Goal: Task Accomplishment & Management: Use online tool/utility

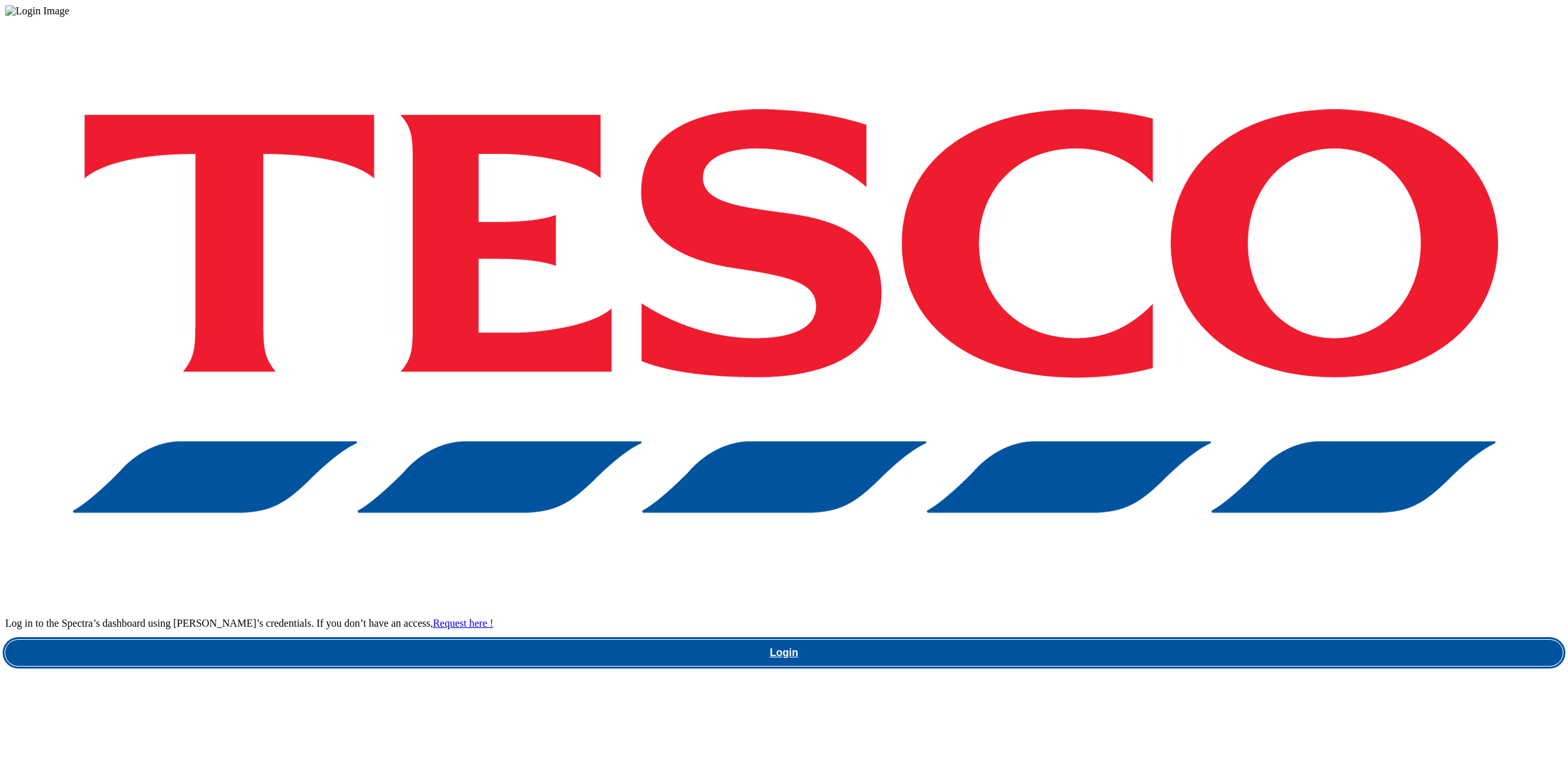
click at [1198, 640] on link "Login" at bounding box center [784, 653] width 1558 height 26
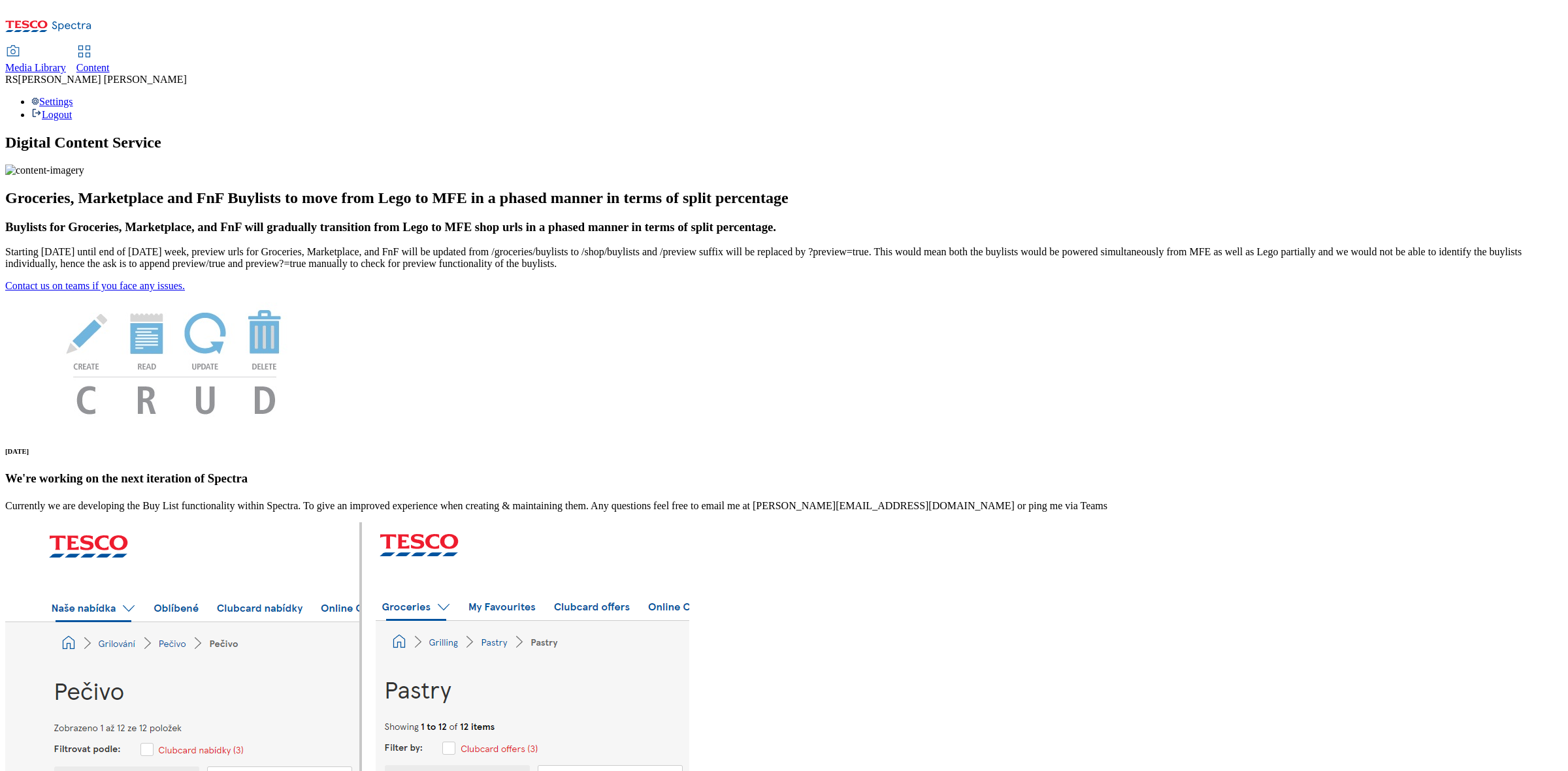
click at [92, 44] on icon at bounding box center [84, 51] width 16 height 16
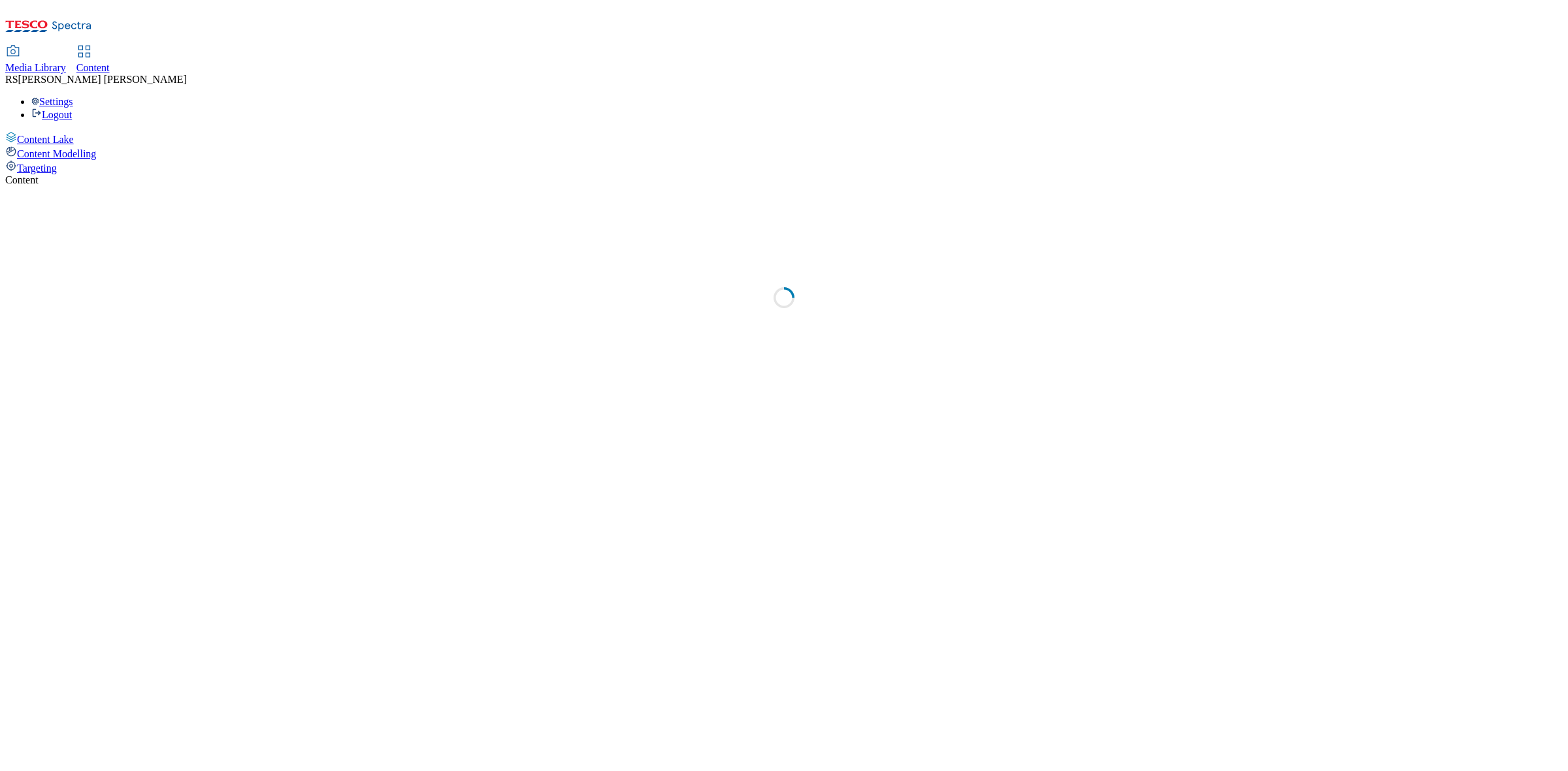
select select "ghs-[GEOGRAPHIC_DATA]"
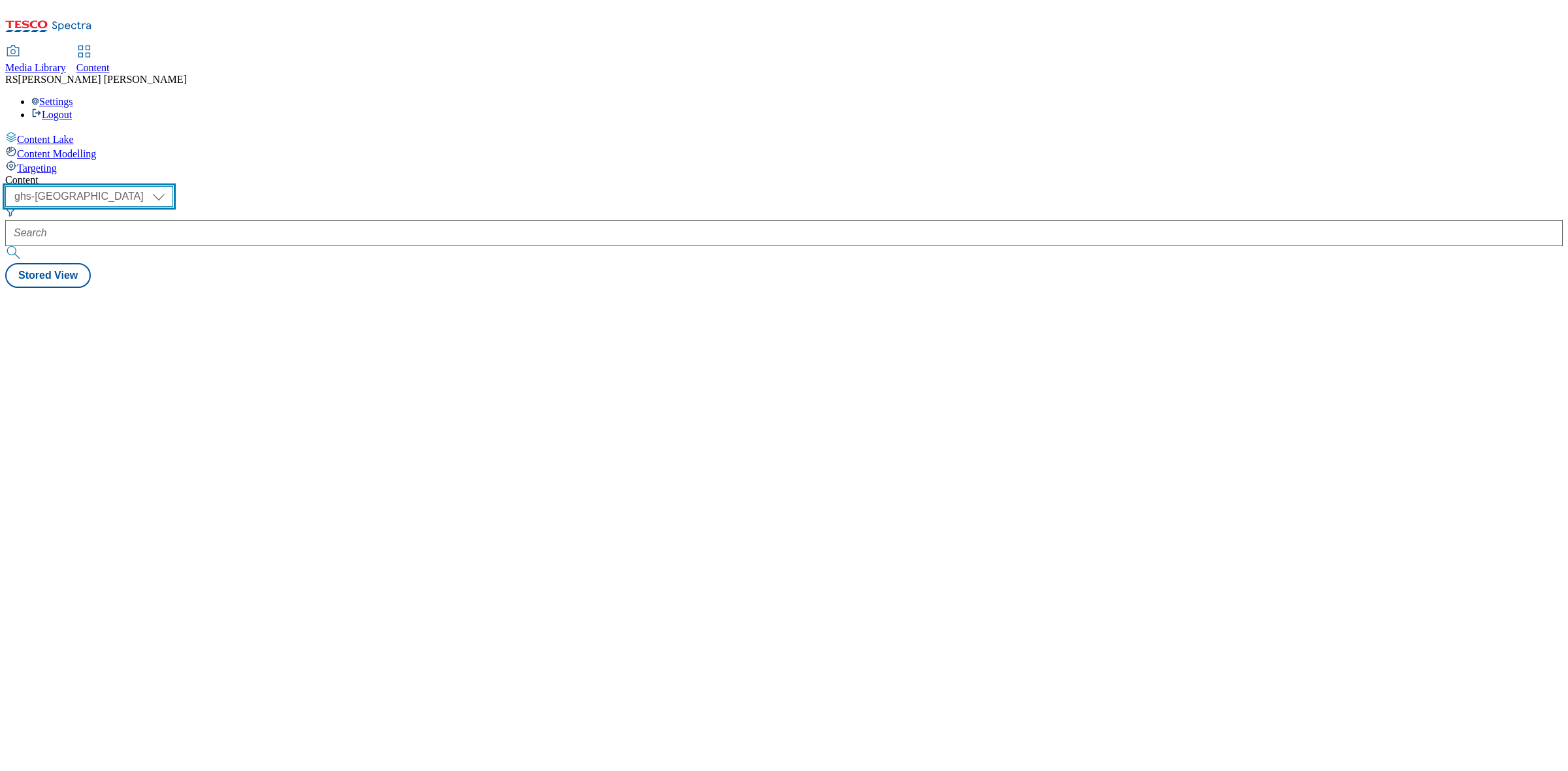
click at [173, 186] on select "ghs-roi ghs-[GEOGRAPHIC_DATA]" at bounding box center [89, 196] width 168 height 21
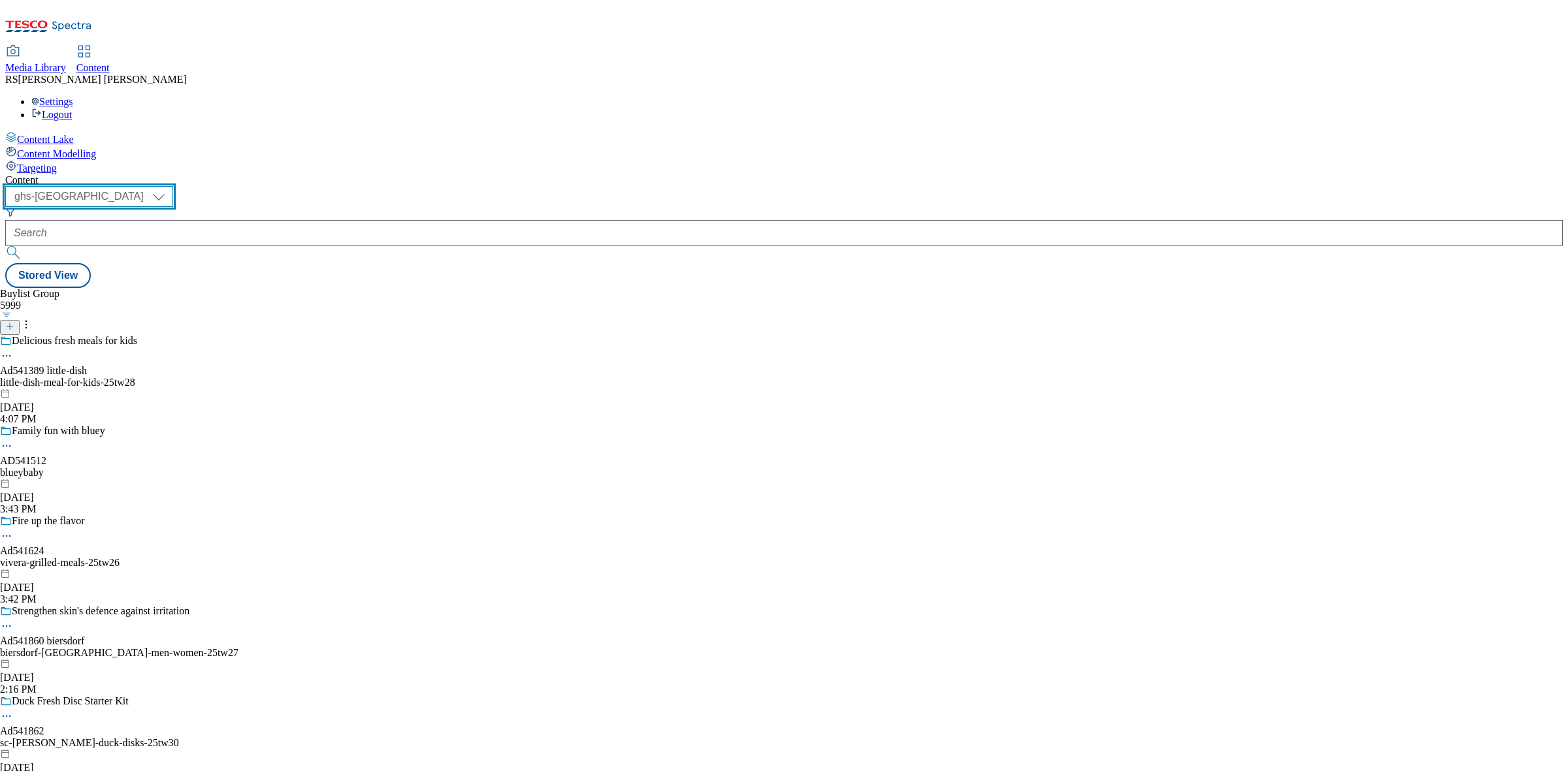
click at [173, 186] on select "ghs-roi ghs-[GEOGRAPHIC_DATA]" at bounding box center [89, 196] width 168 height 21
click at [704, 288] on div "Buylist Group 5999 Delicious fresh meals for kids Ad541389 little-dish little-d…" at bounding box center [784, 288] width 1558 height 0
click at [14, 322] on icon at bounding box center [10, 327] width 9 height 9
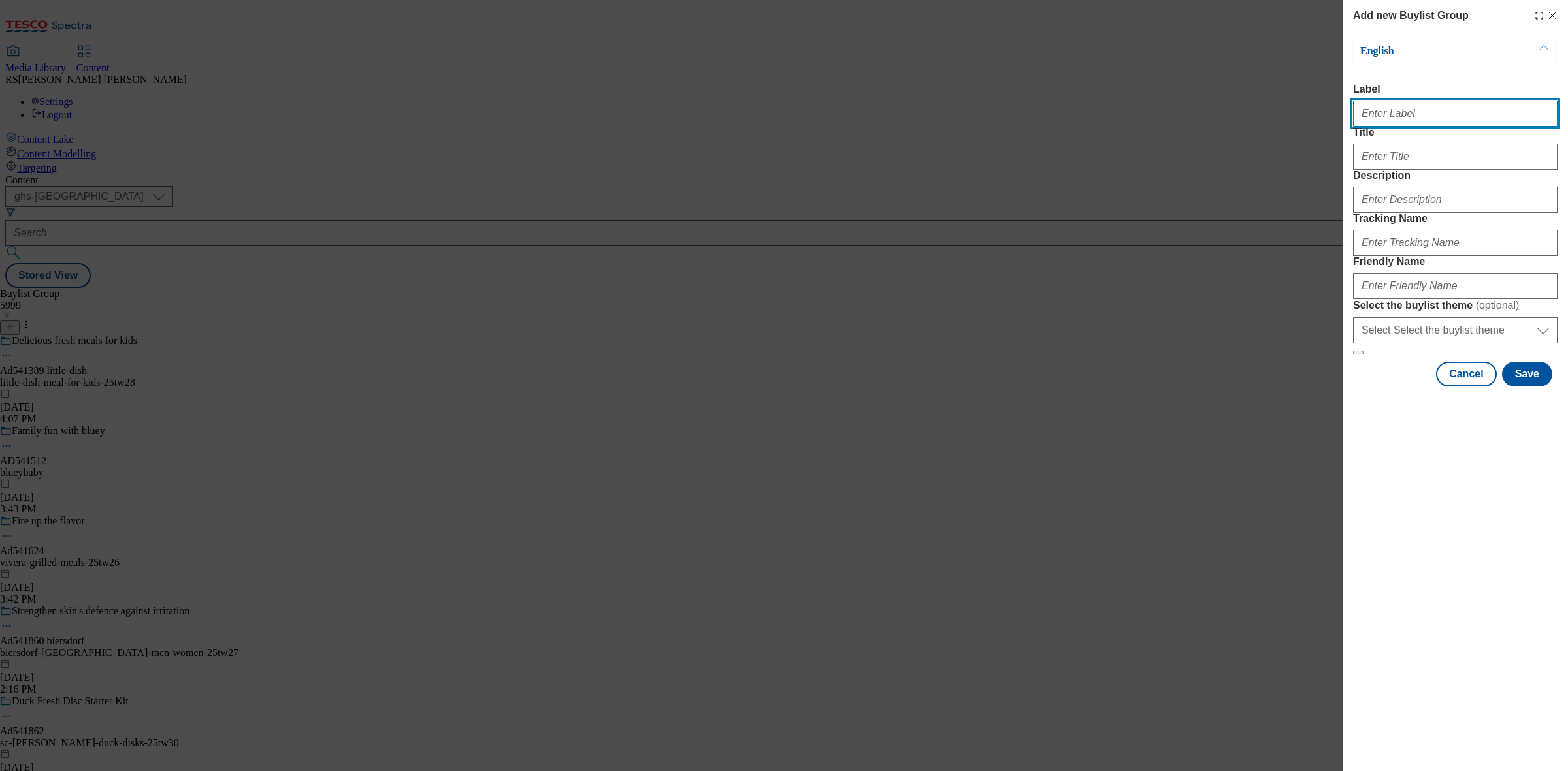
click at [1399, 108] on input "Label" at bounding box center [1456, 114] width 205 height 26
paste input "Ad541907_"
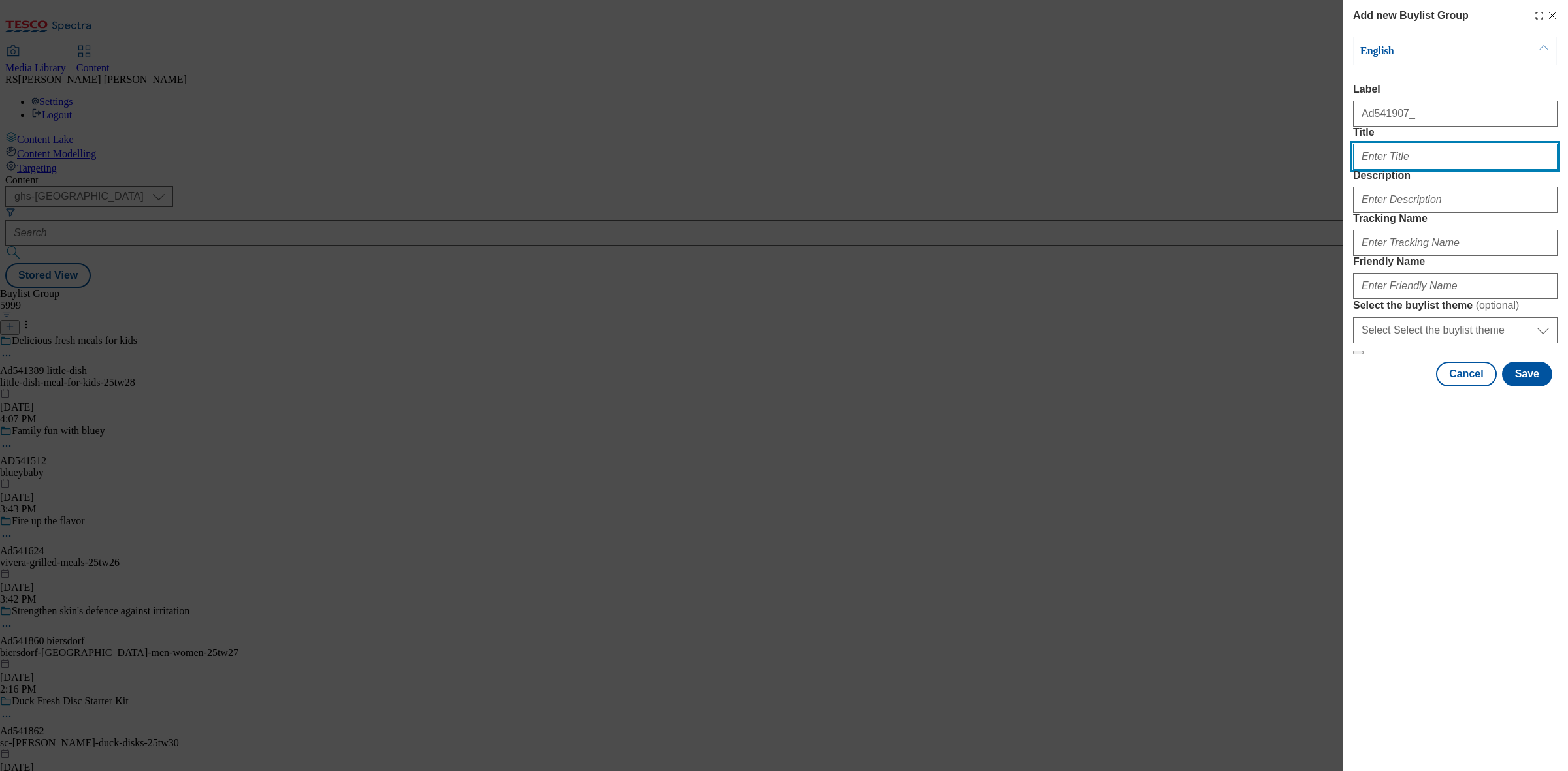
click at [1393, 170] on input "Title" at bounding box center [1456, 156] width 205 height 26
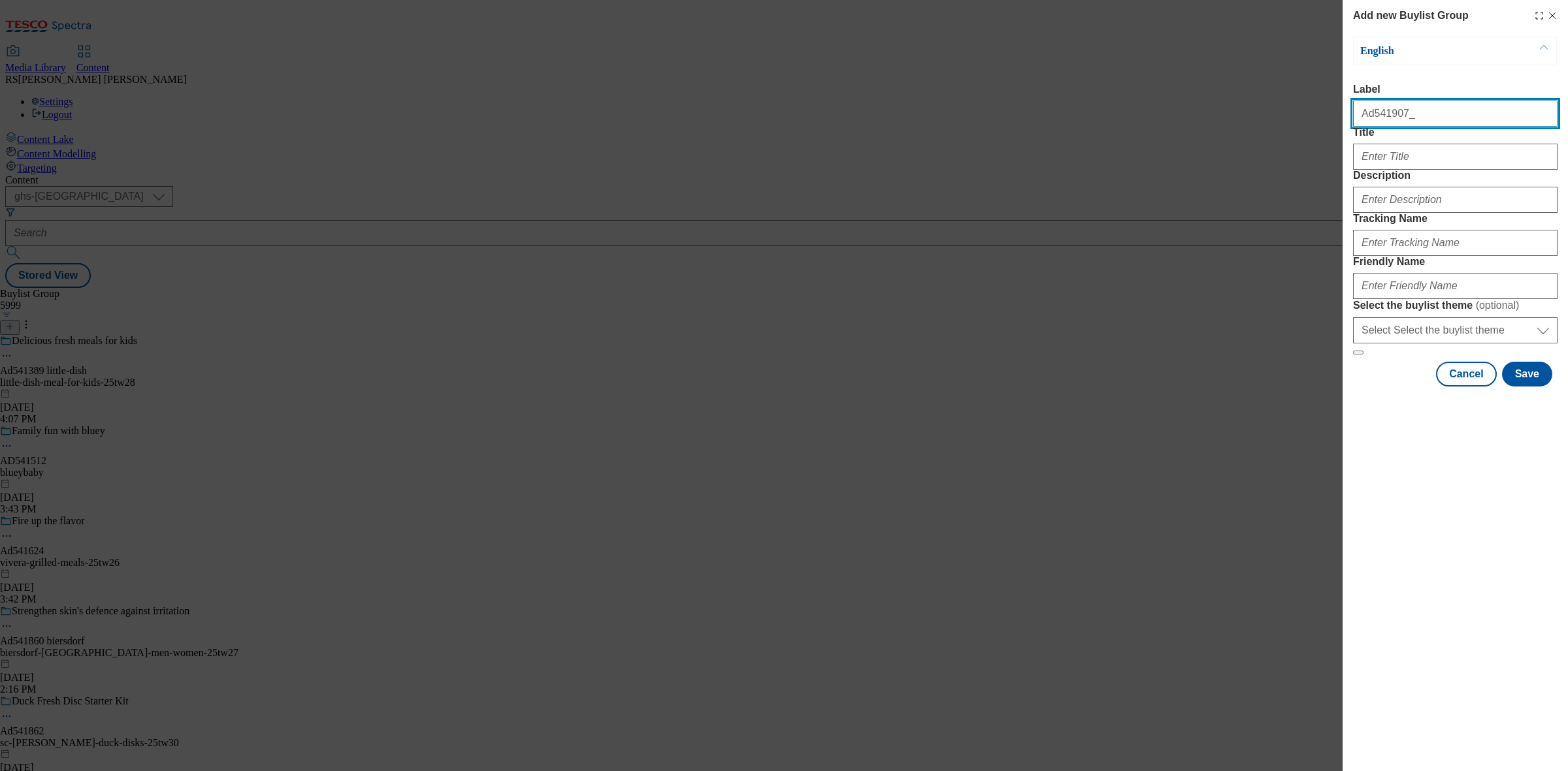
click at [1422, 119] on input "Ad541907_" at bounding box center [1456, 114] width 205 height 26
type input "Ad541907"
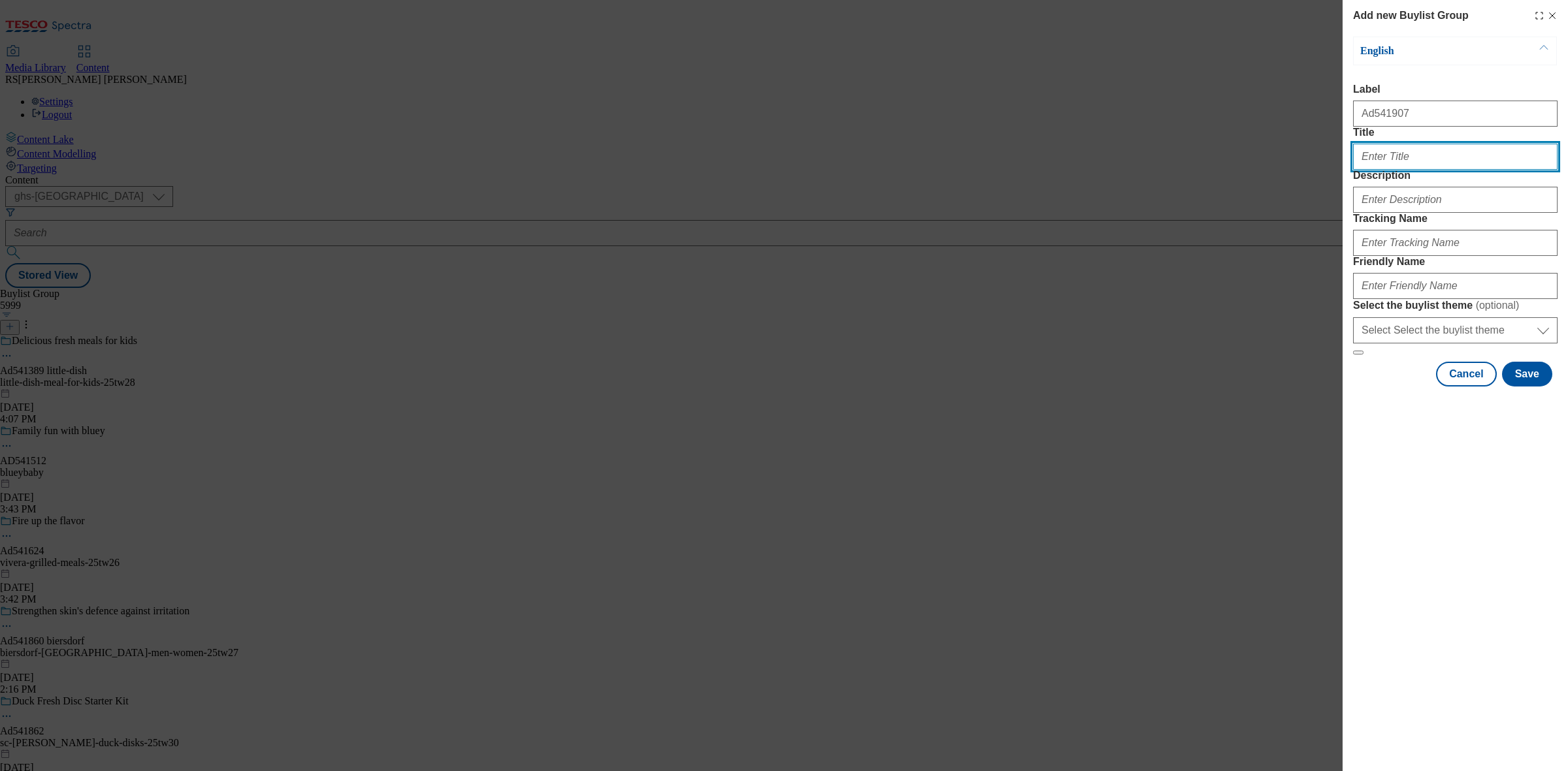
click at [1399, 170] on input "Title" at bounding box center [1456, 156] width 205 height 26
paste input "Naturally big on protein plus calcium & vitamin B12"
type input "Naturally big on protein plus calcium & vitamin B12"
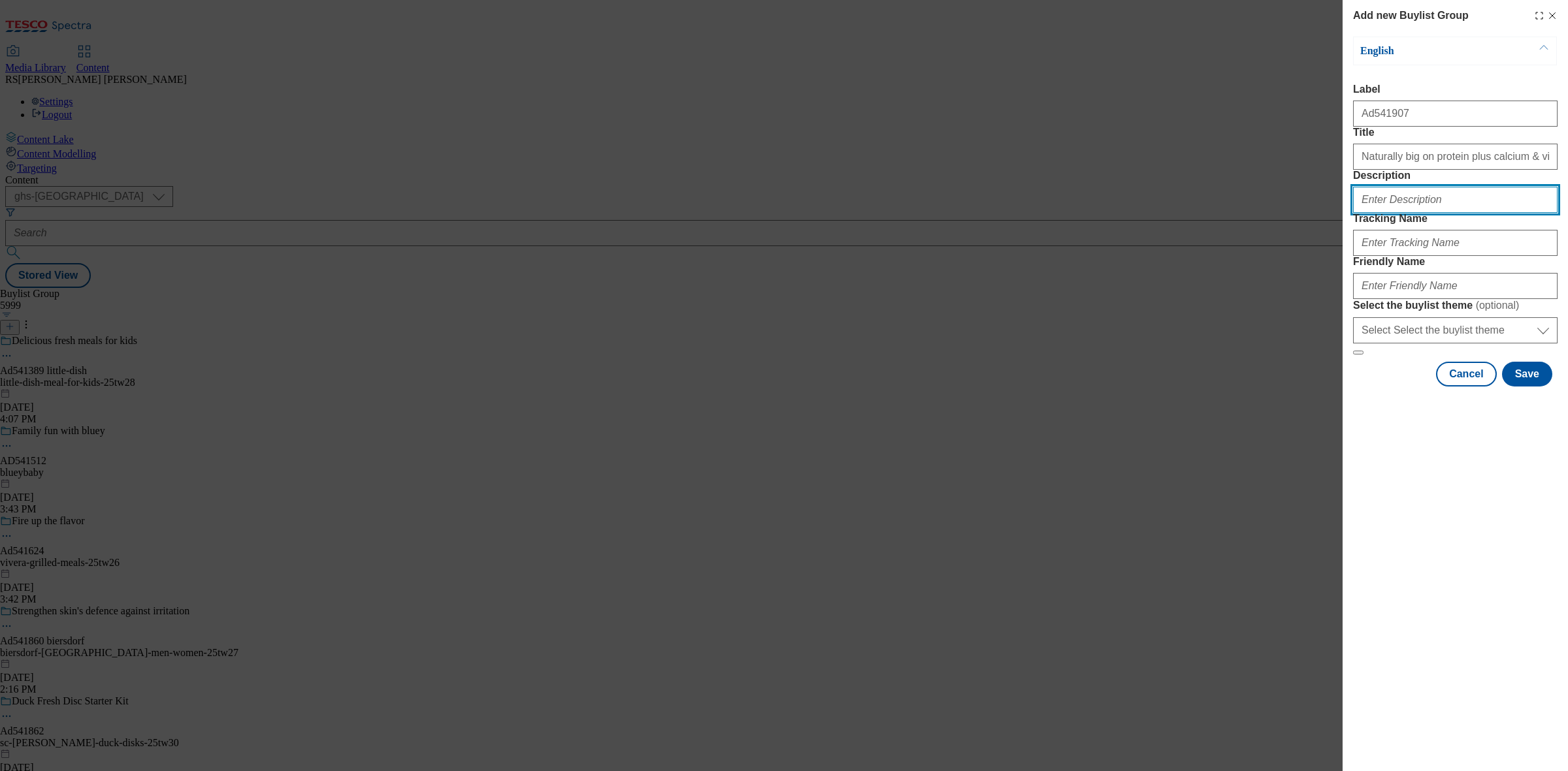
click at [1416, 213] on input "Description" at bounding box center [1456, 200] width 205 height 26
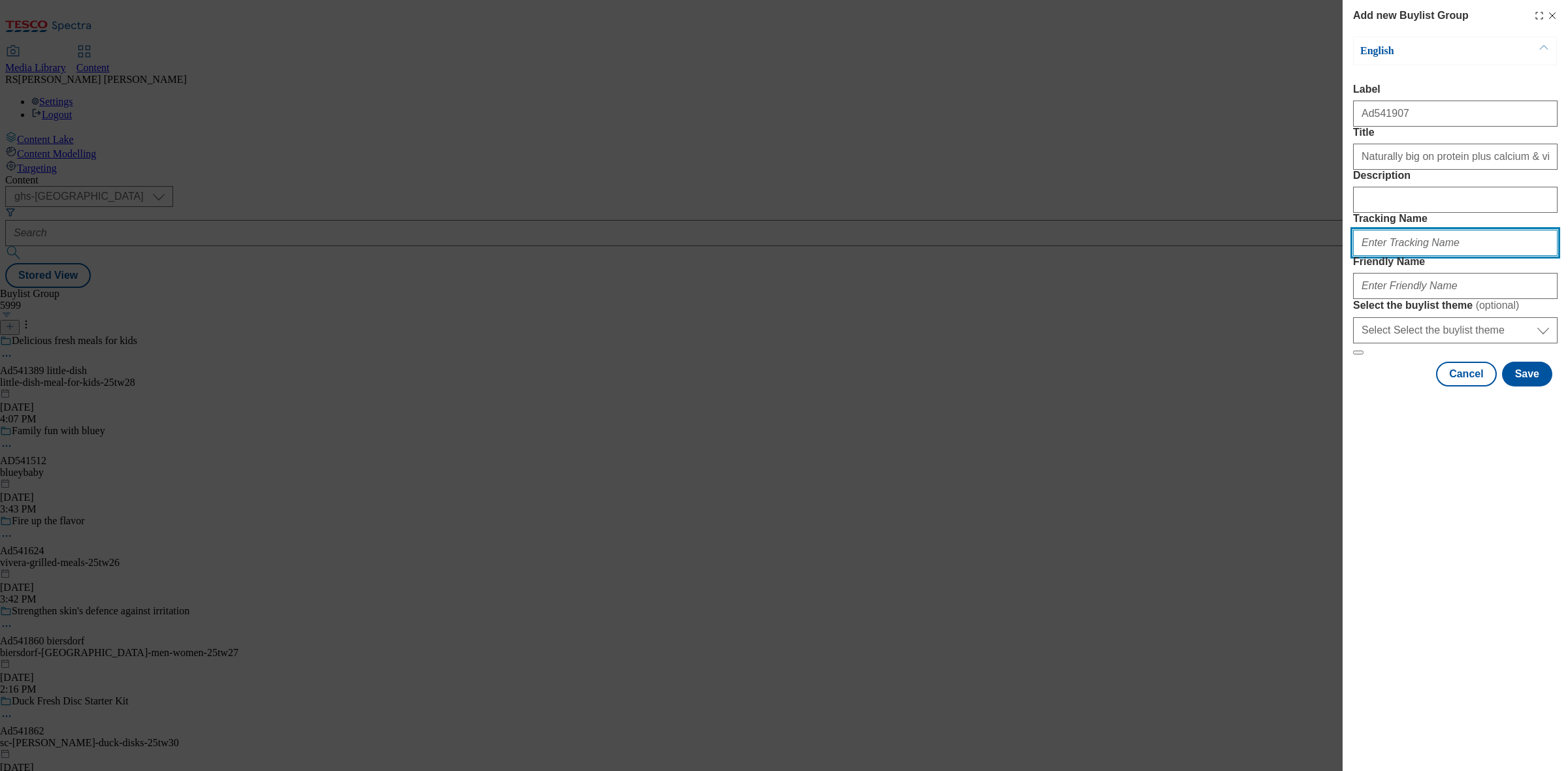
click at [1407, 256] on input "Tracking Name" at bounding box center [1456, 243] width 205 height 26
type input "d"
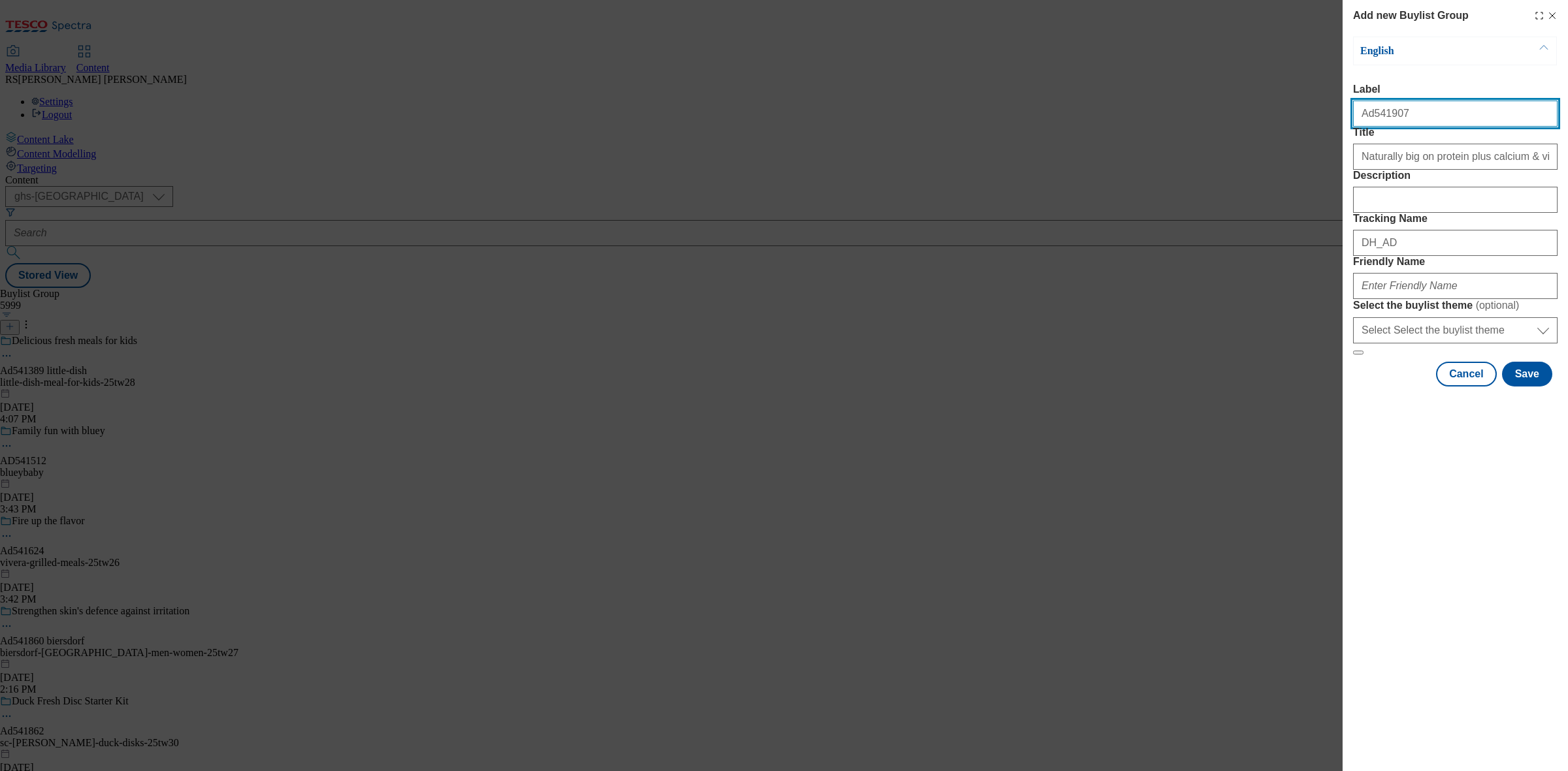
drag, startPoint x: 1418, startPoint y: 122, endPoint x: 1372, endPoint y: 123, distance: 46.0
click at [1372, 123] on input "Ad541907" at bounding box center [1456, 114] width 205 height 26
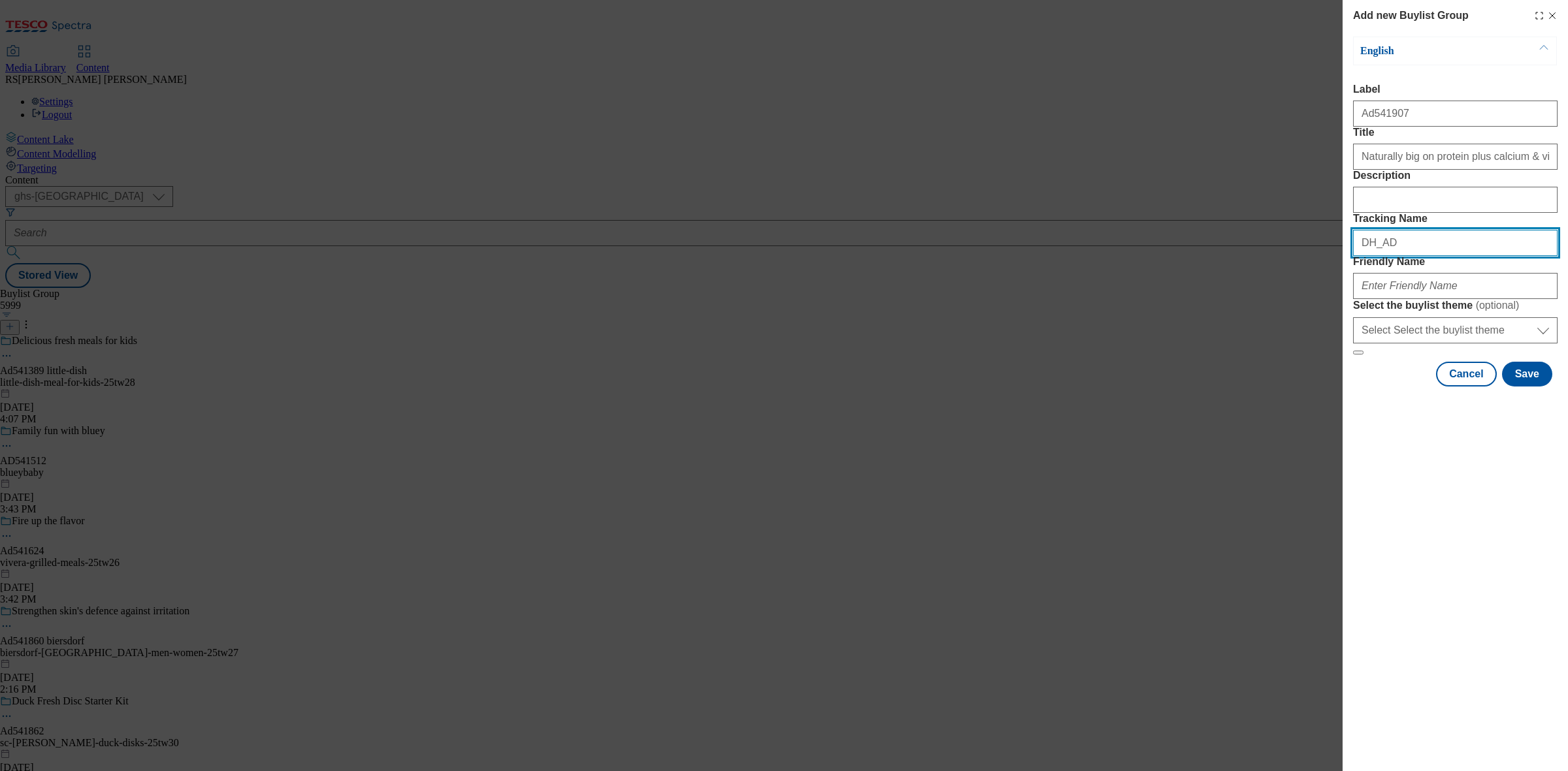
click at [1448, 256] on input "DH_AD" at bounding box center [1456, 243] width 205 height 26
paste input "541907"
type input "DH_AD541907"
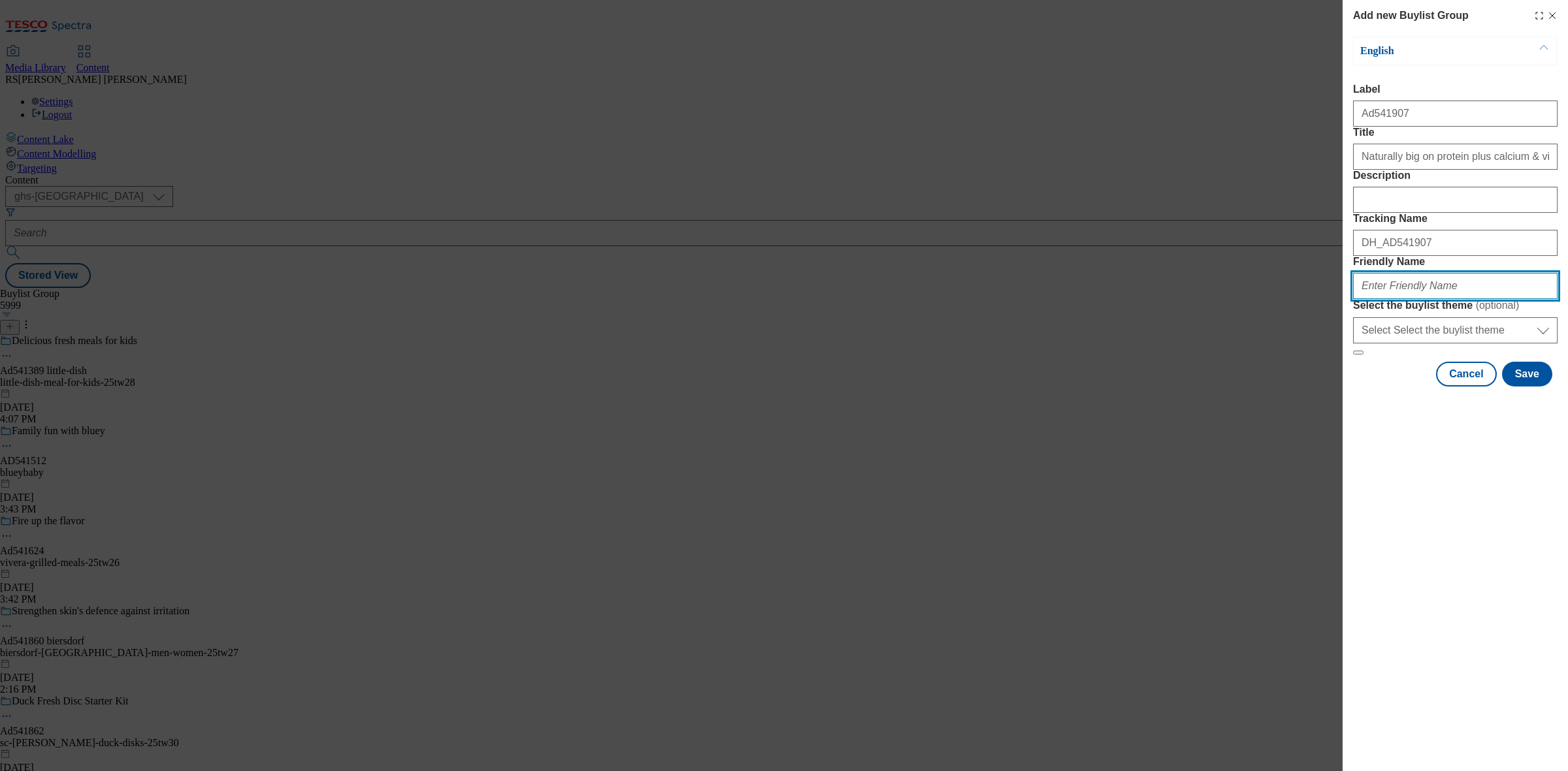
click at [1405, 299] on input "Friendly Name" at bounding box center [1456, 286] width 205 height 26
drag, startPoint x: 1399, startPoint y: 377, endPoint x: 1288, endPoint y: 377, distance: 111.0
click at [1288, 377] on div "Add new Buylist Group English Label Ad541907 Title Naturally big on protein plu…" at bounding box center [784, 385] width 1568 height 771
paste input "tesco-british-milk-25tw28"
type input "tesco-british-milk-25tw28"
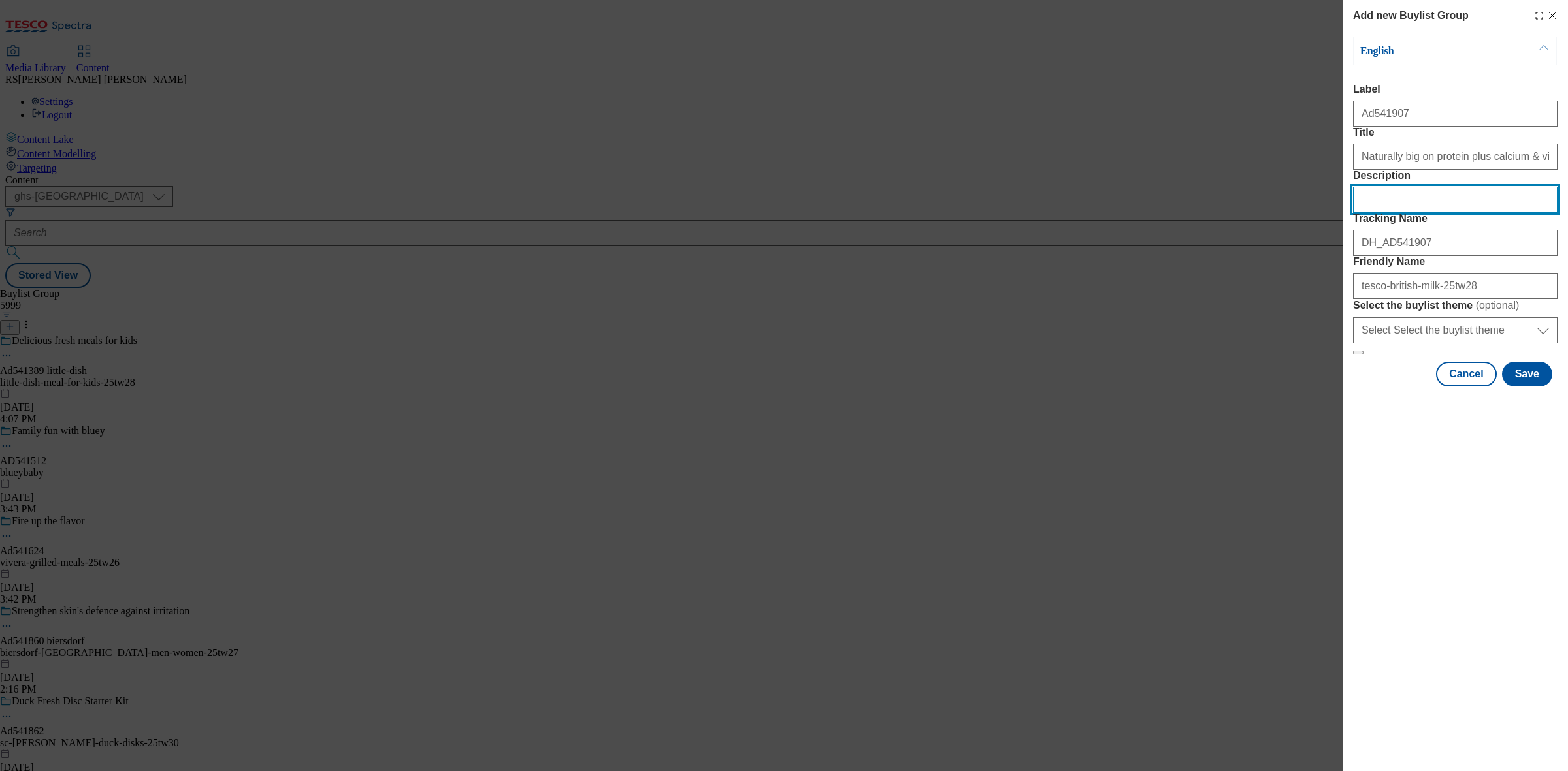
click at [1410, 213] on input "Description" at bounding box center [1456, 200] width 205 height 26
click at [1533, 387] on button "Save" at bounding box center [1527, 374] width 50 height 25
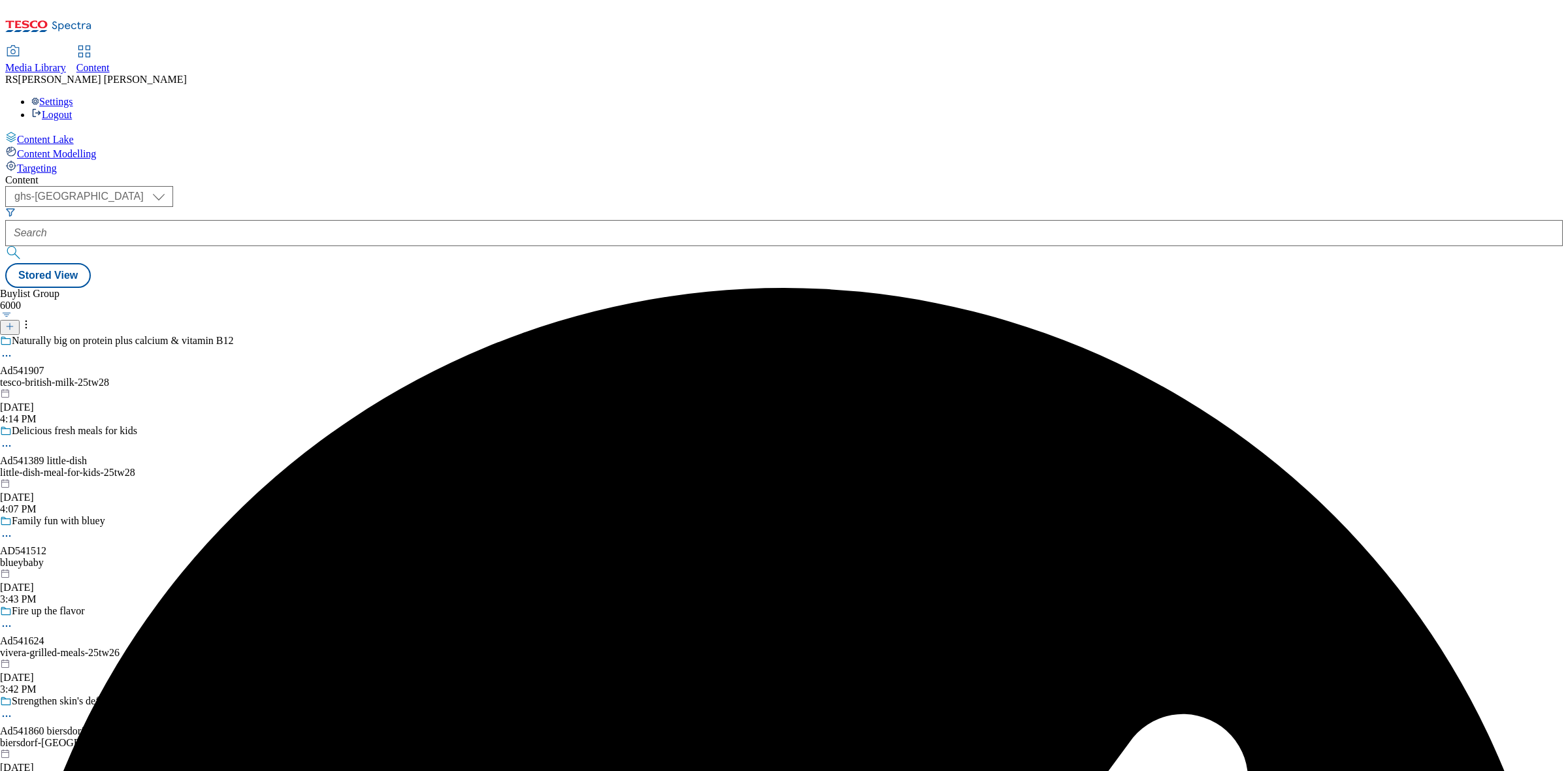
click at [281, 335] on div "Naturally big on protein plus calcium & vitamin B12 Ad541907 tesco-british-milk…" at bounding box center [140, 380] width 281 height 90
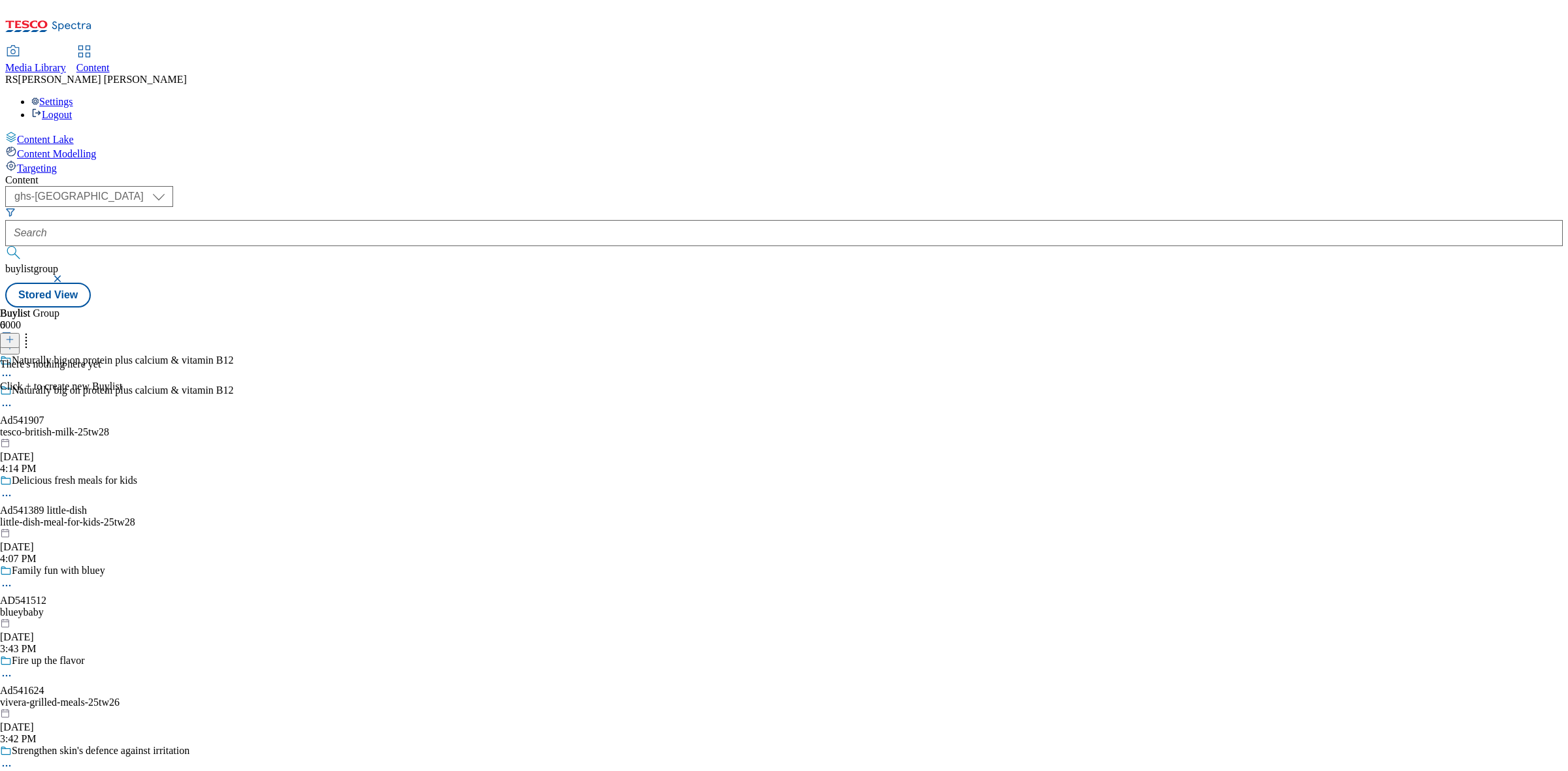
click at [20, 333] on button at bounding box center [9, 340] width 20 height 15
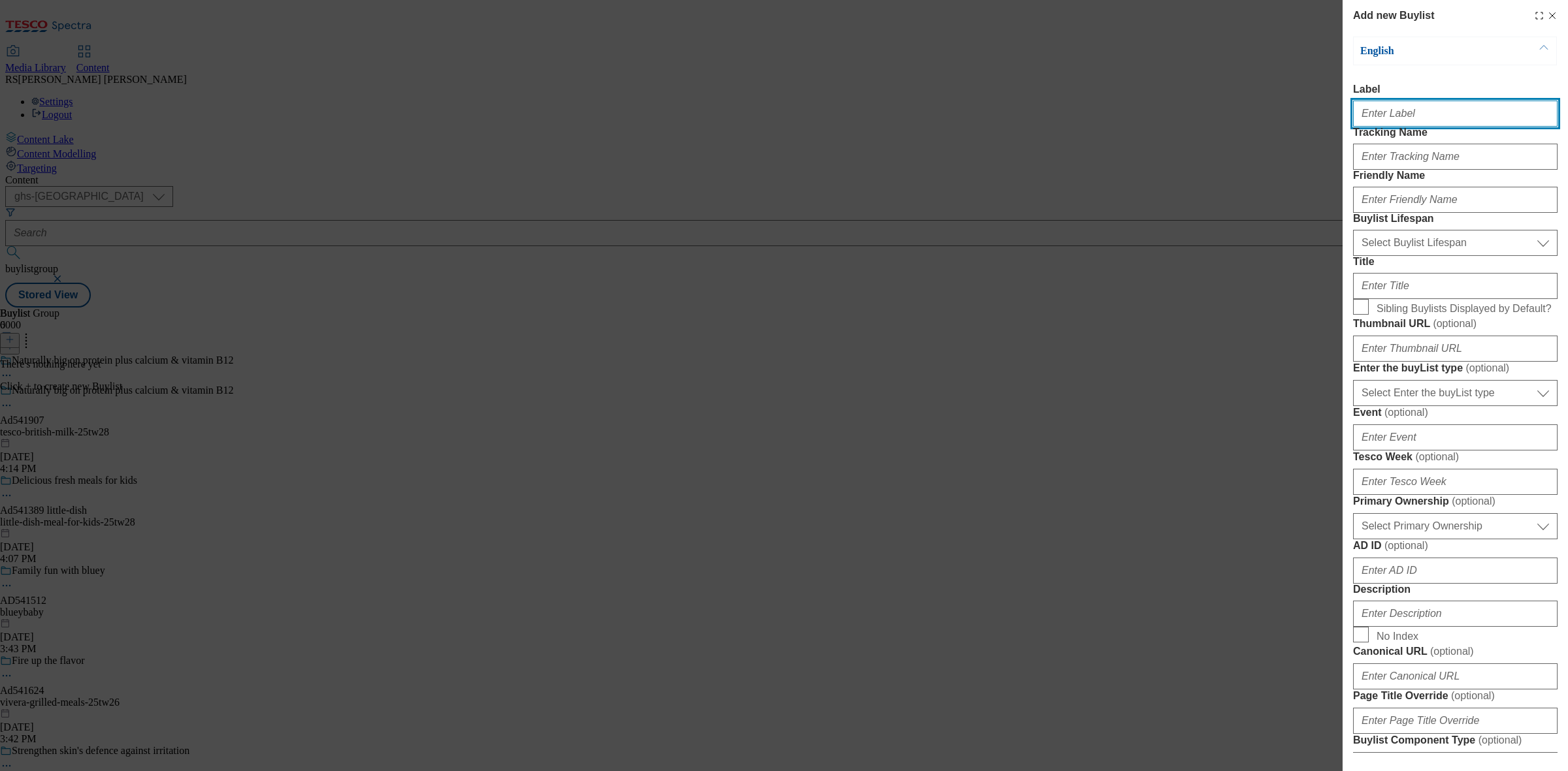
click at [1399, 116] on input "Label" at bounding box center [1456, 114] width 205 height 26
paste input "Ad541907"
type input "Ad541907"
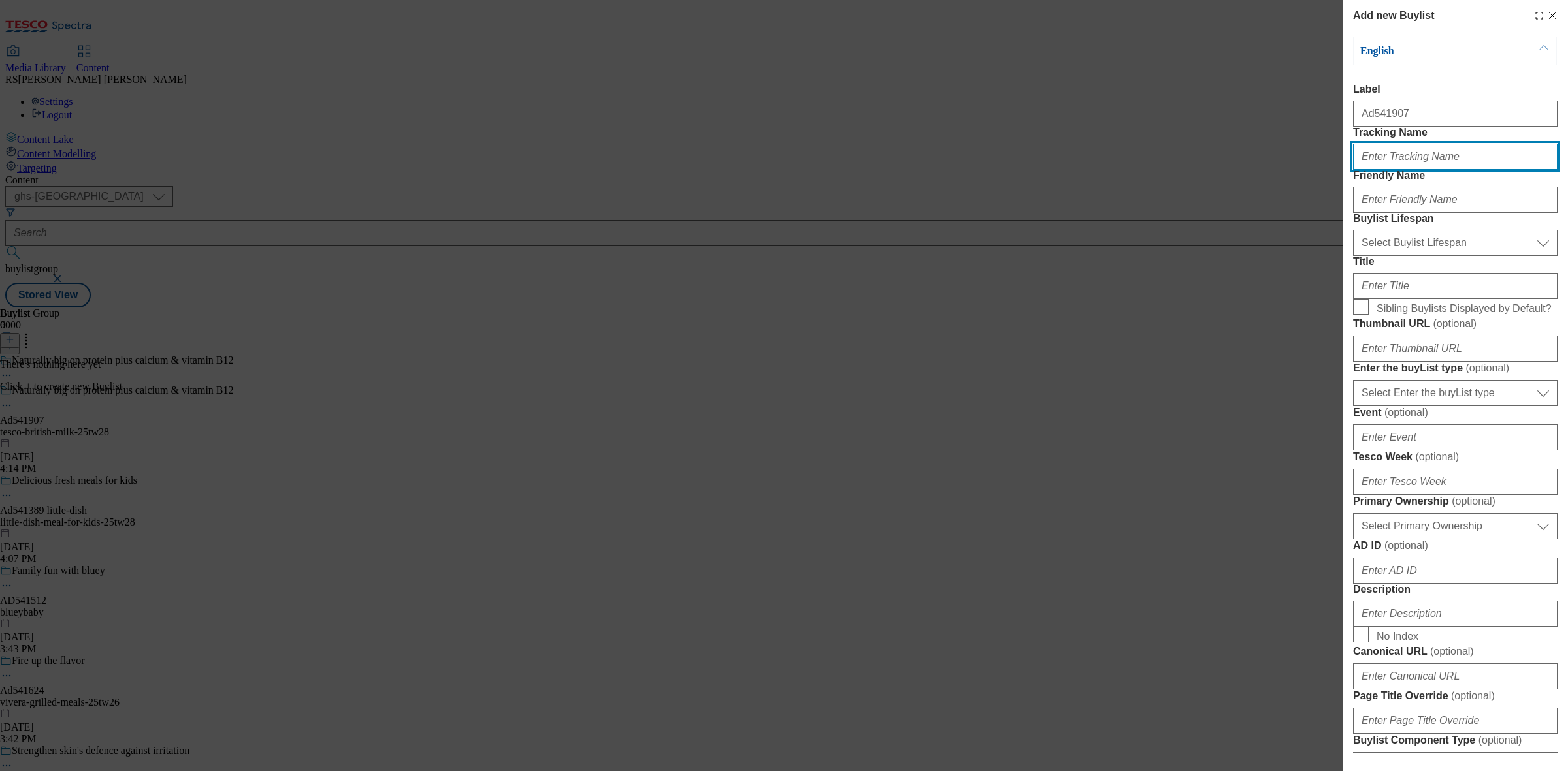
click at [1400, 170] on input "Tracking Name" at bounding box center [1456, 156] width 205 height 26
type input "d"
paste input "Ad541907"
click at [1395, 170] on input "DH_ADAd541907" at bounding box center [1456, 156] width 205 height 26
type input "DH_AD541907"
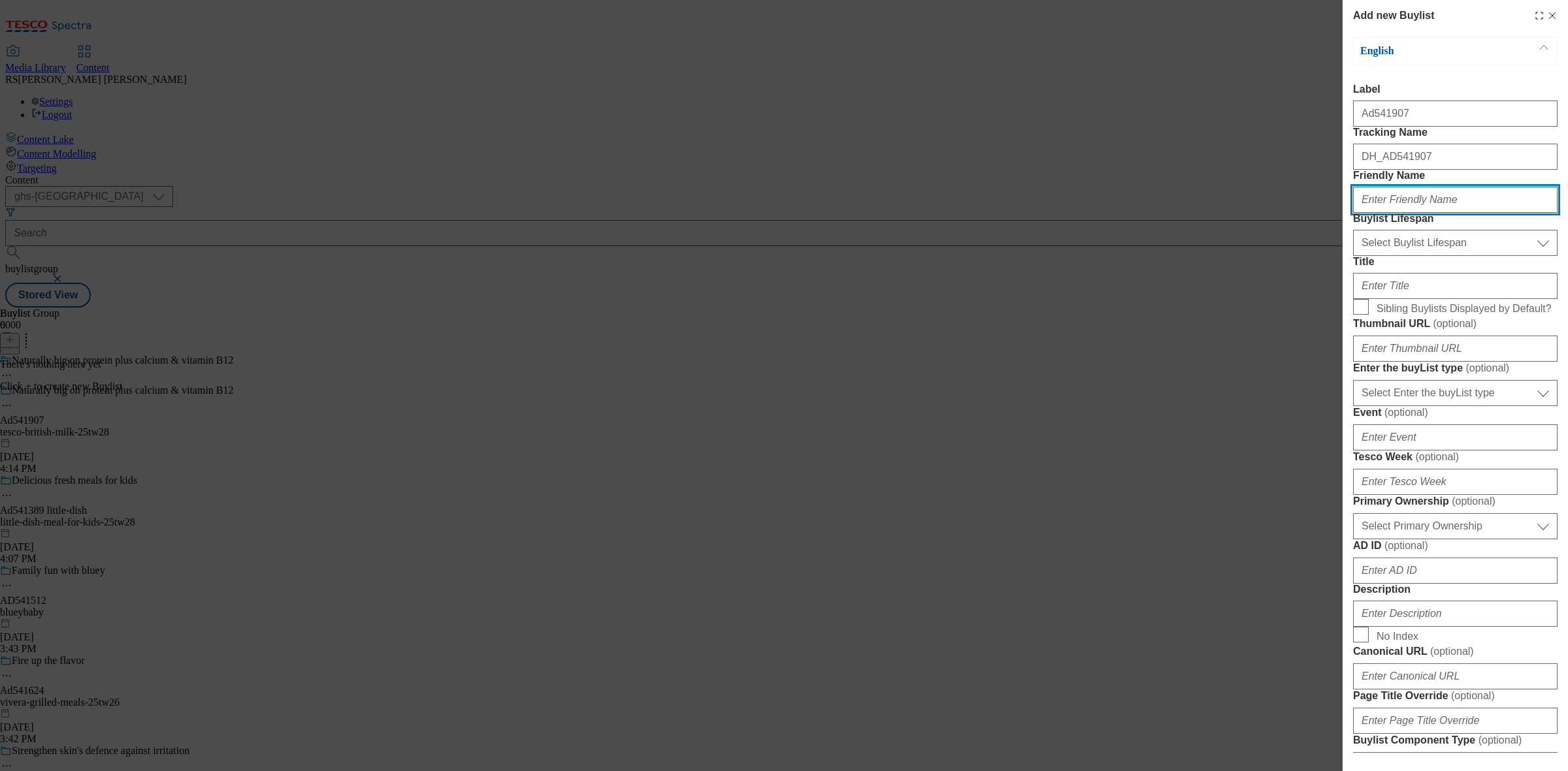
click at [1419, 213] on input "Friendly Name" at bounding box center [1456, 200] width 205 height 26
paste input "tesco"
type input "tesco"
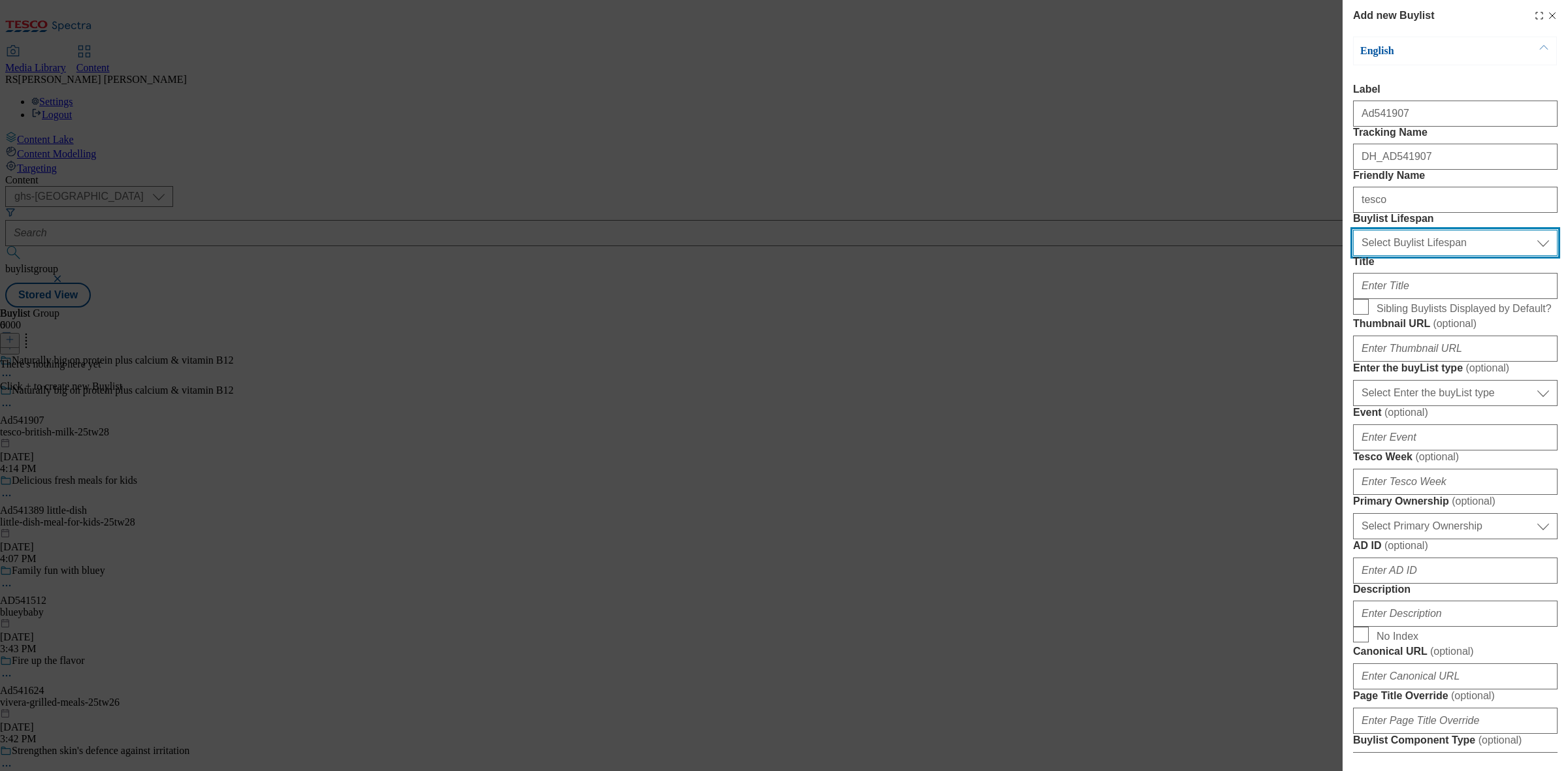
click at [1432, 256] on select "Select Buylist Lifespan evergreen seasonal tactical" at bounding box center [1456, 243] width 205 height 26
select select "tactical"
click at [1353, 256] on select "Select Buylist Lifespan evergreen seasonal tactical" at bounding box center [1456, 243] width 205 height 26
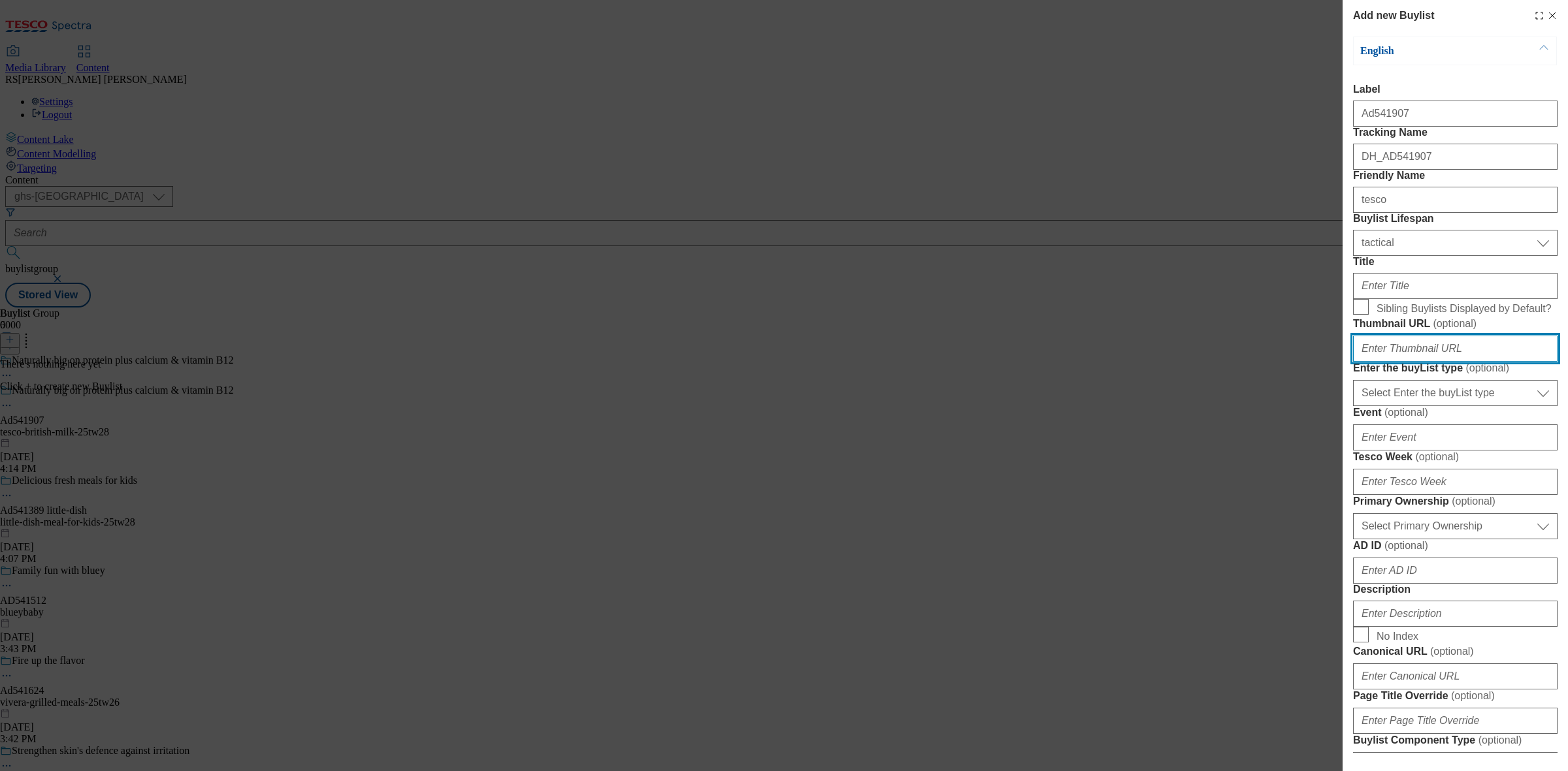
click at [1436, 361] on input "Thumbnail URL ( optional )" at bounding box center [1456, 349] width 205 height 26
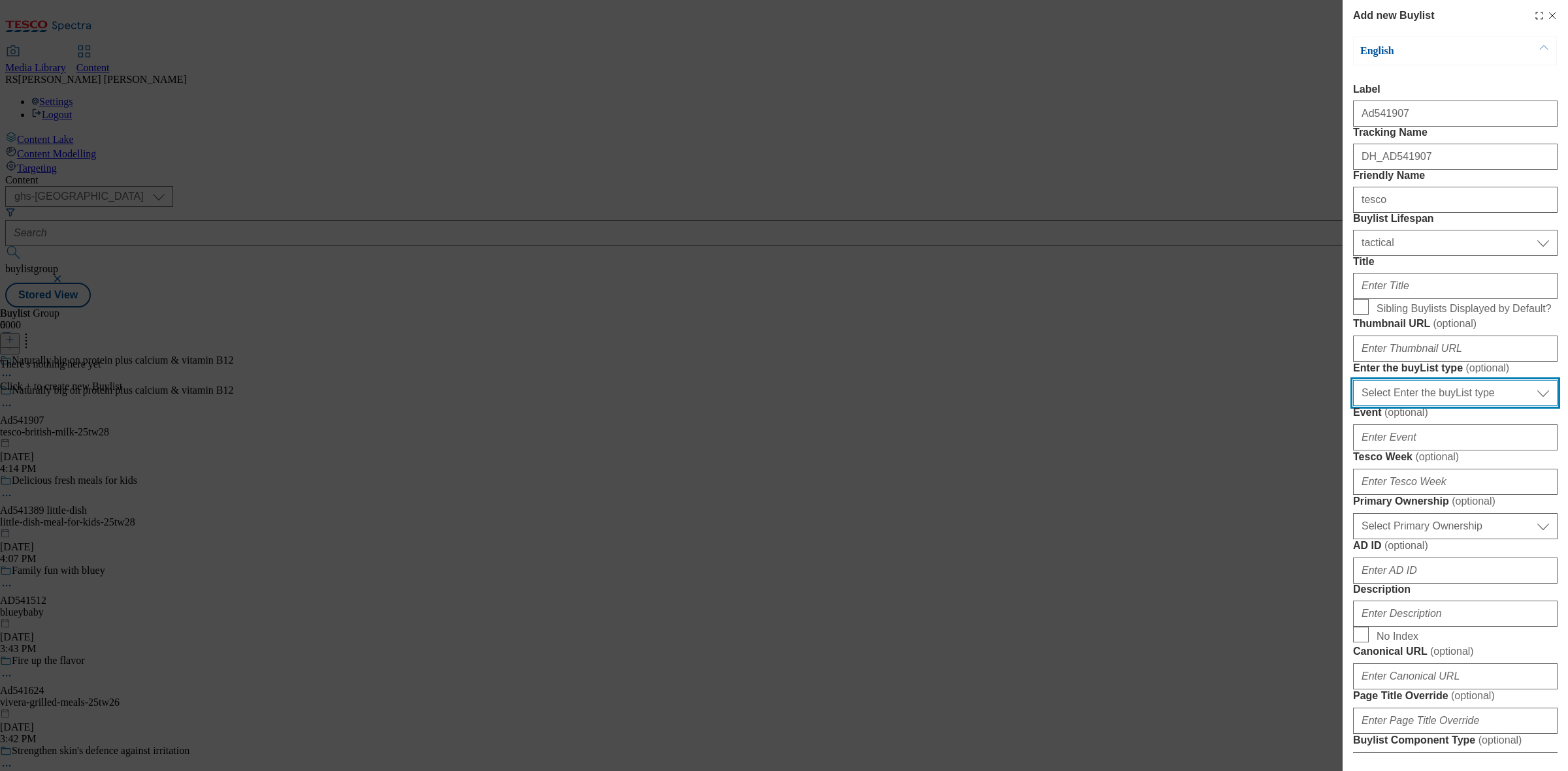
click at [1436, 406] on select "Select Enter the buyList type event supplier funded long term >4 weeks supplier…" at bounding box center [1456, 393] width 205 height 26
select select "supplier funded short term 1-3 weeks"
click at [1353, 406] on select "Select Enter the buyList type event supplier funded long term >4 weeks supplier…" at bounding box center [1456, 393] width 205 height 26
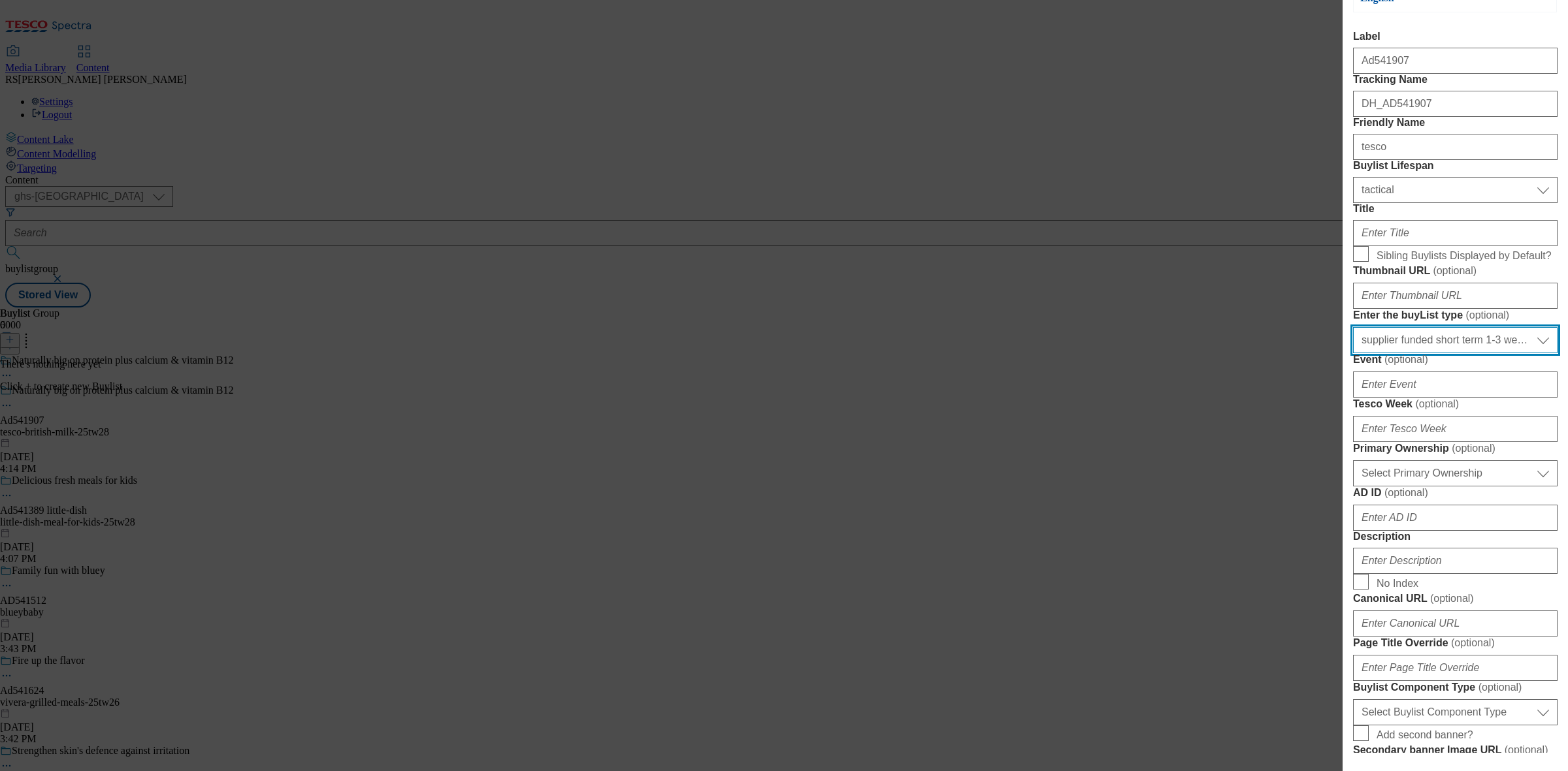
scroll to position [82, 0]
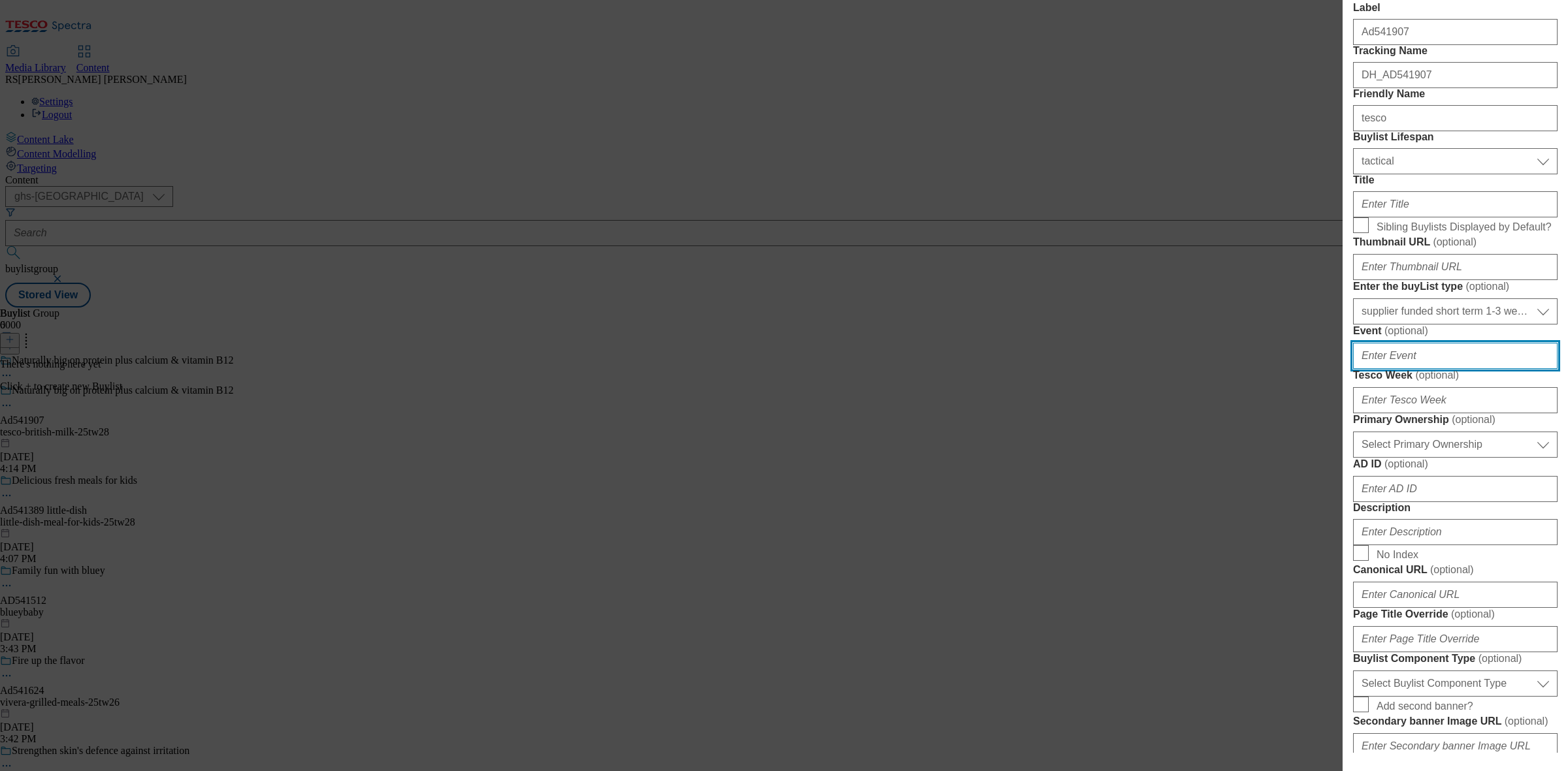
click at [1399, 369] on input "Event ( optional )" at bounding box center [1456, 355] width 205 height 26
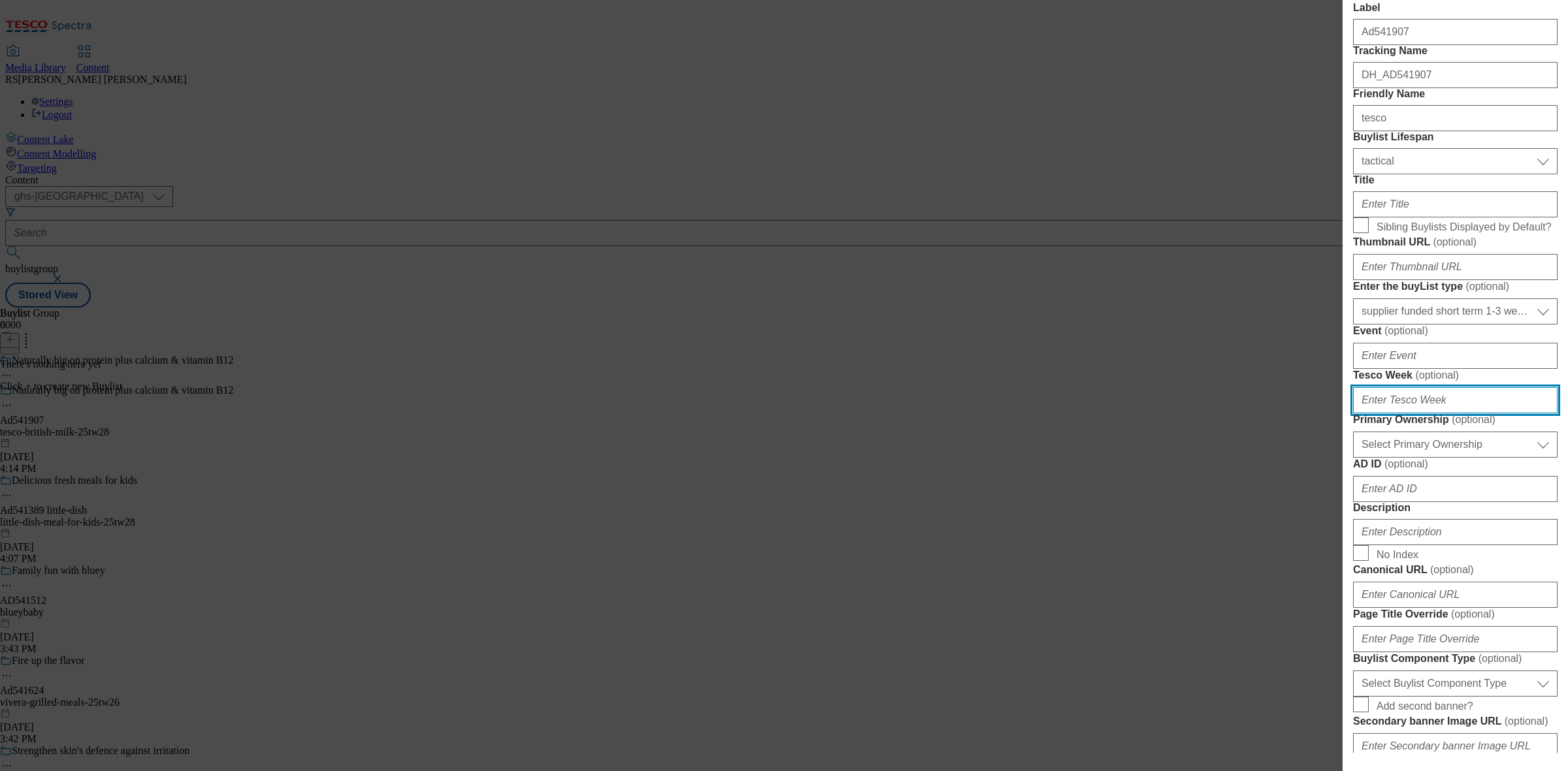
click at [1394, 414] on input "Tesco Week ( optional )" at bounding box center [1456, 400] width 205 height 26
click at [1417, 414] on input "Tesco Week ( optional )" at bounding box center [1456, 400] width 205 height 26
type input "28"
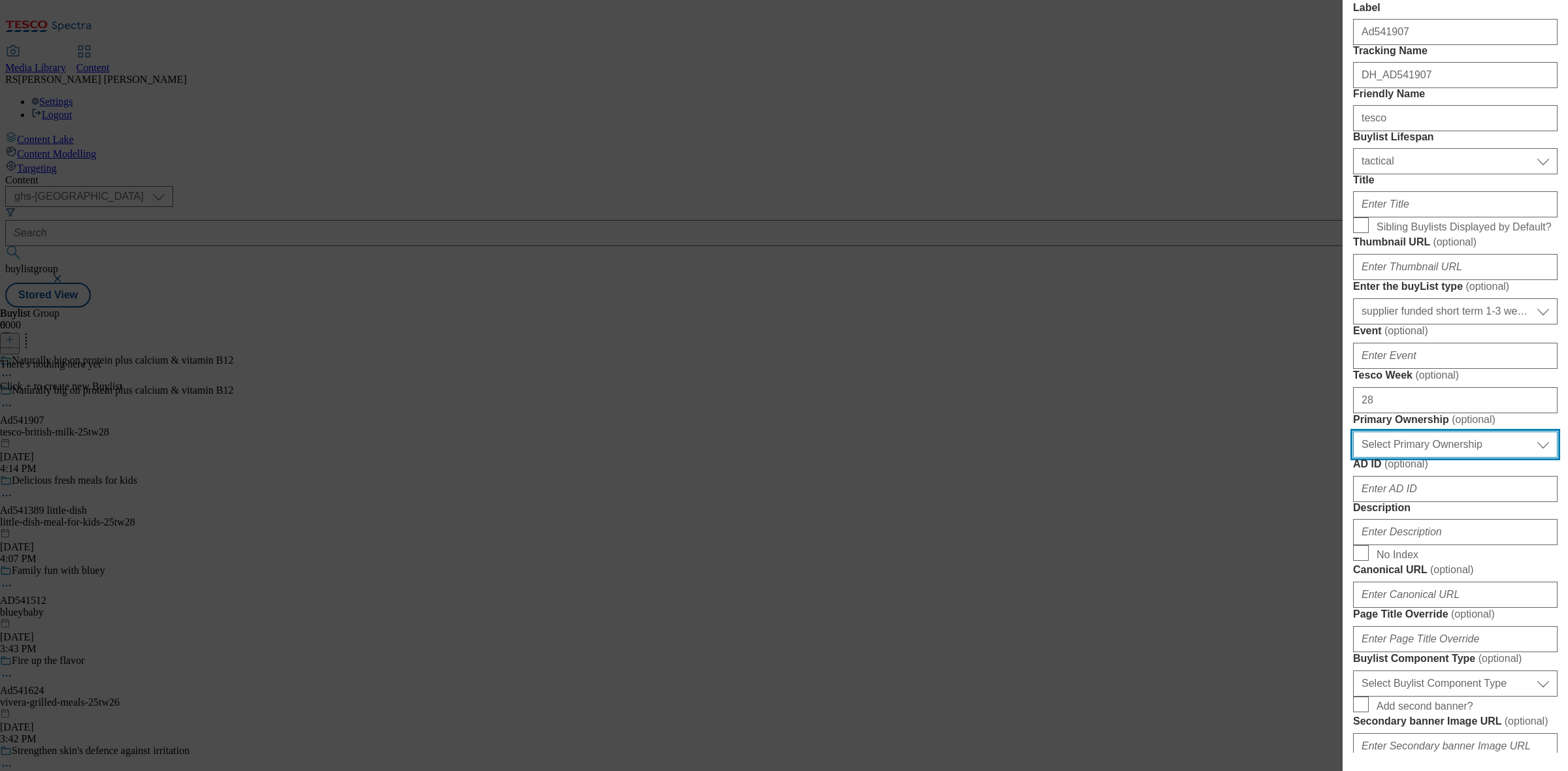
click at [1419, 458] on select "Select Primary Ownership [PERSON_NAME]" at bounding box center [1456, 445] width 205 height 26
select select "dunnhumby"
click at [1353, 458] on select "Select Primary Ownership [PERSON_NAME]" at bounding box center [1456, 445] width 205 height 26
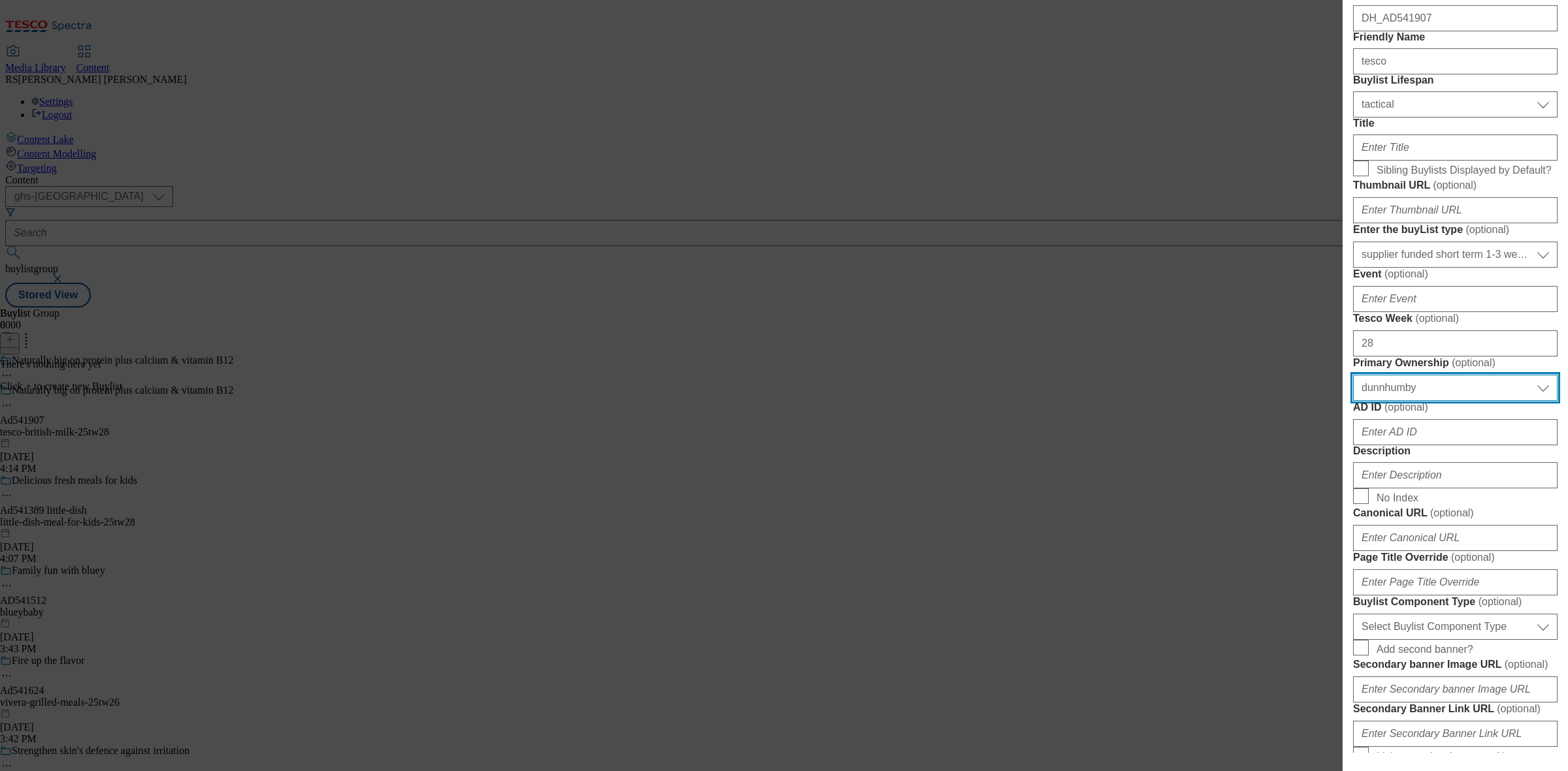
scroll to position [163, 0]
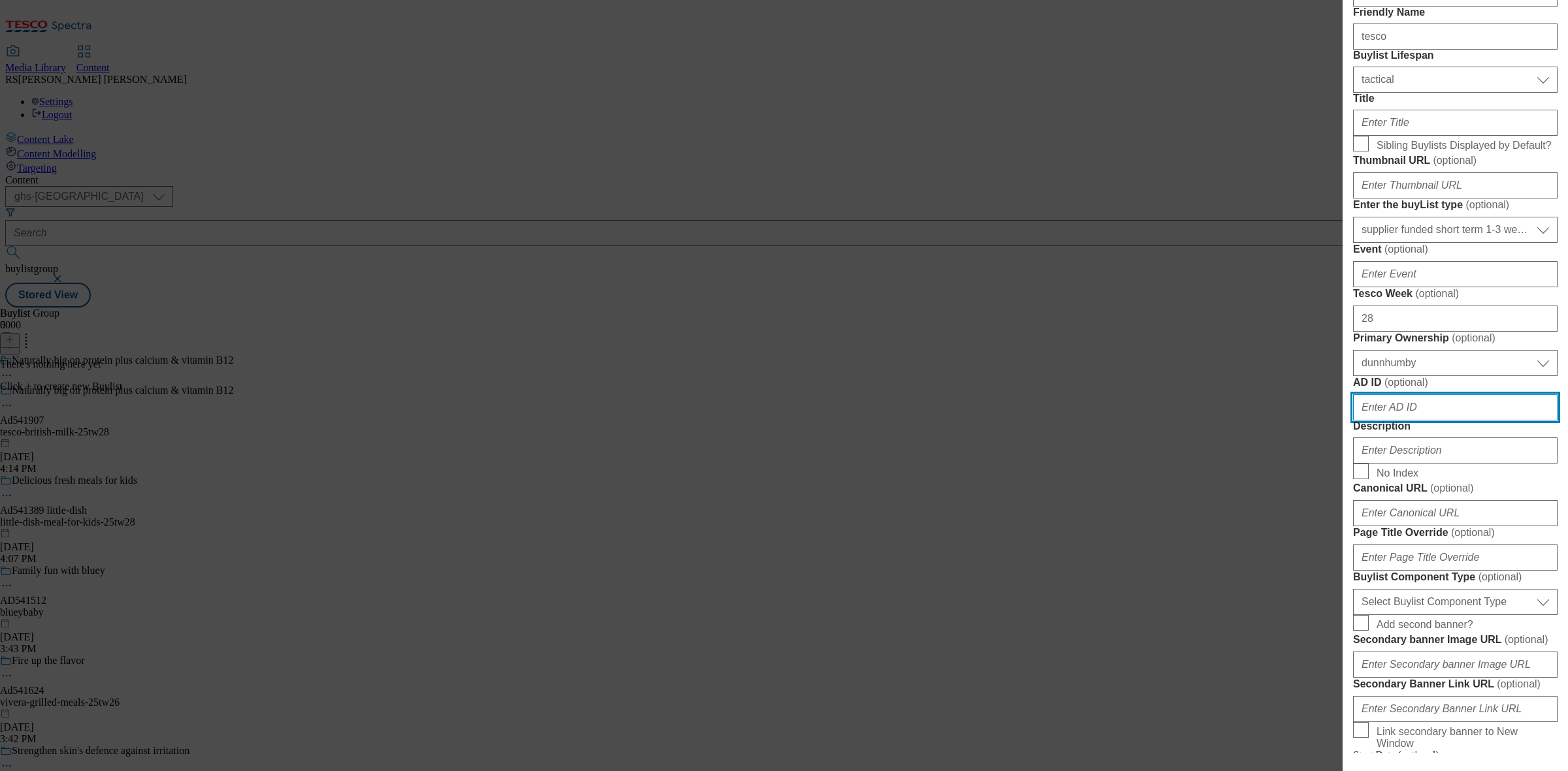
click at [1428, 420] on input "AD ID ( optional )" at bounding box center [1456, 407] width 205 height 26
paste input "541907"
type input "541907"
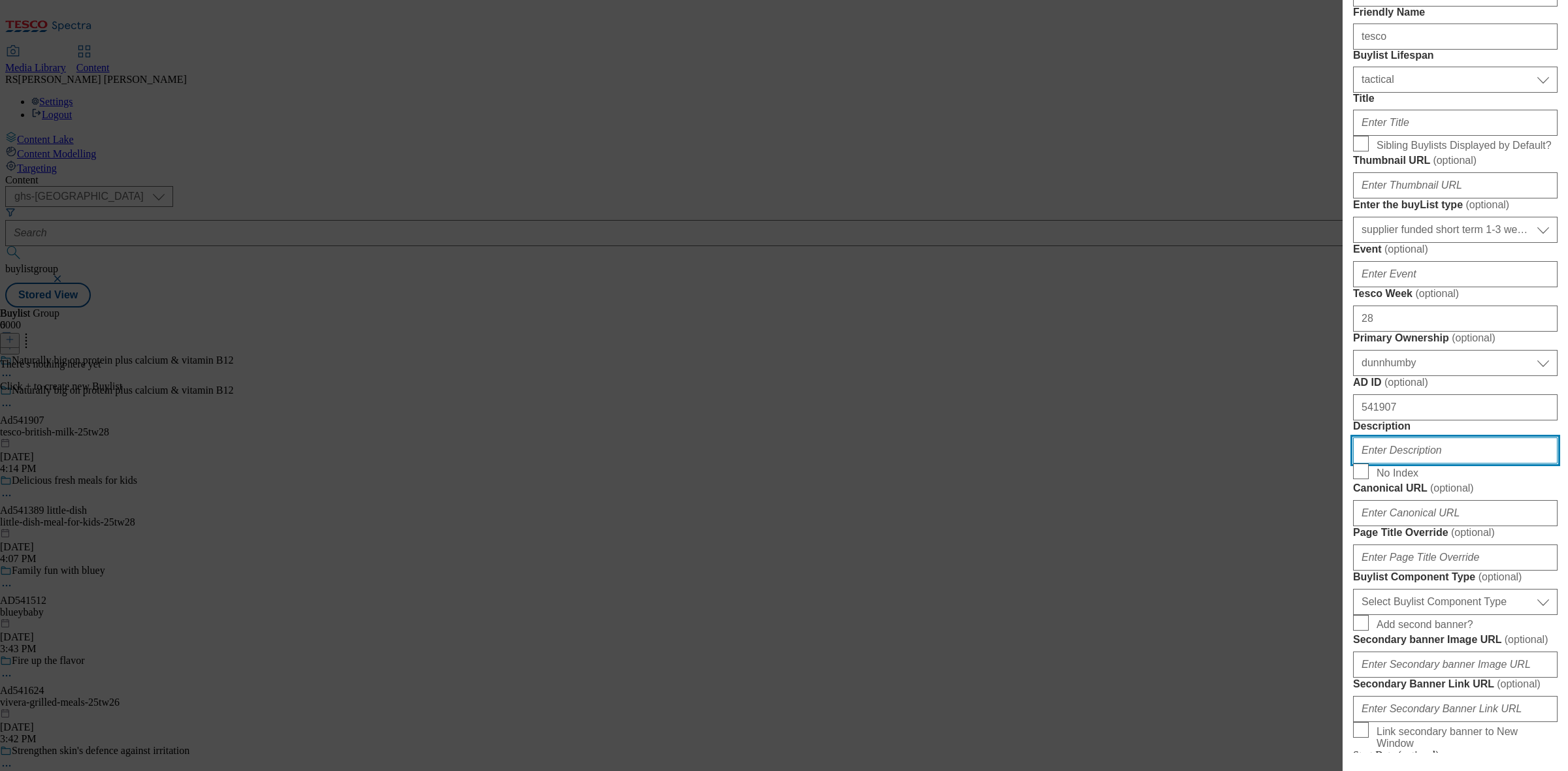
click at [1415, 464] on input "Description" at bounding box center [1456, 450] width 205 height 26
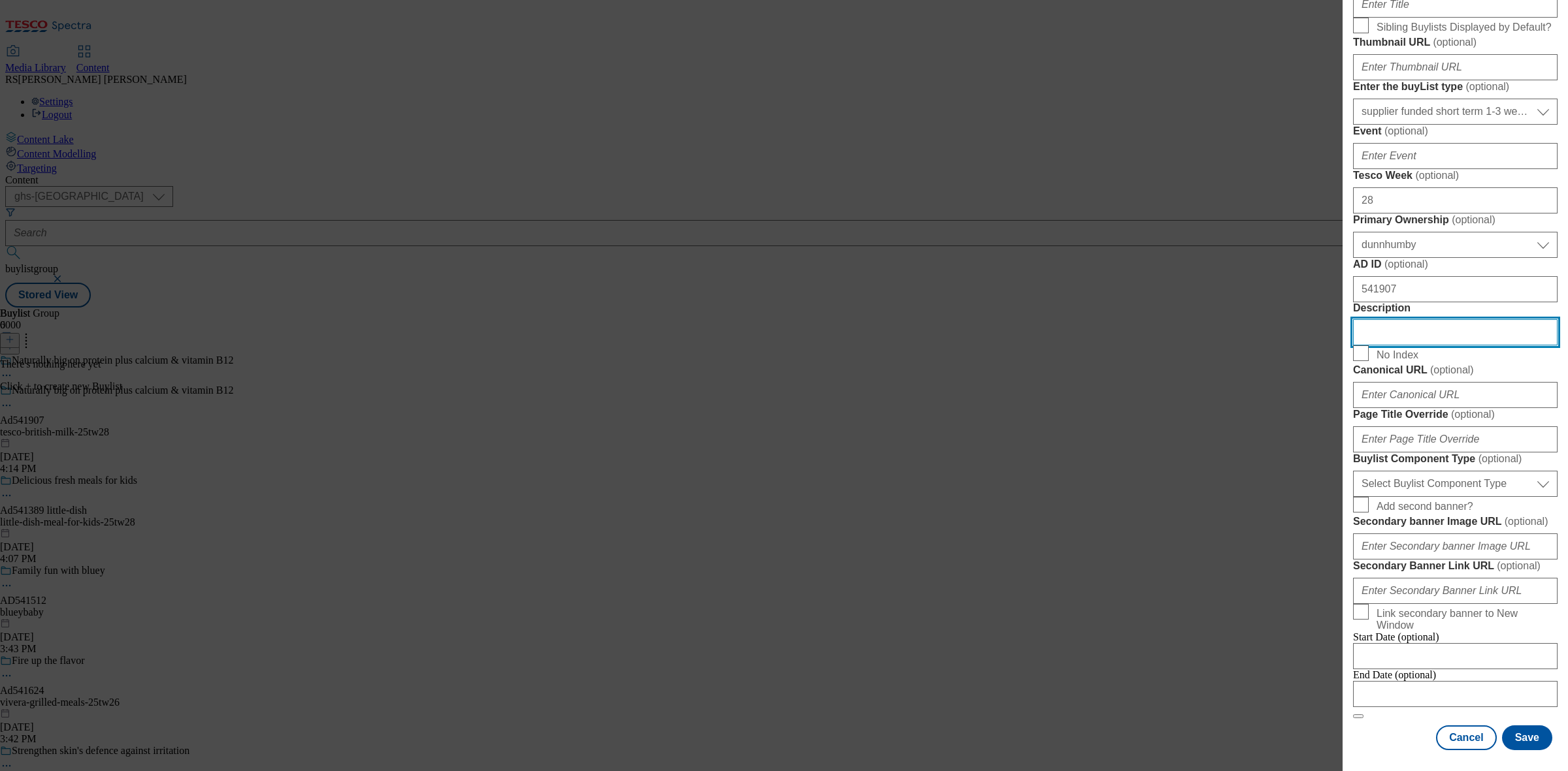
scroll to position [490, 0]
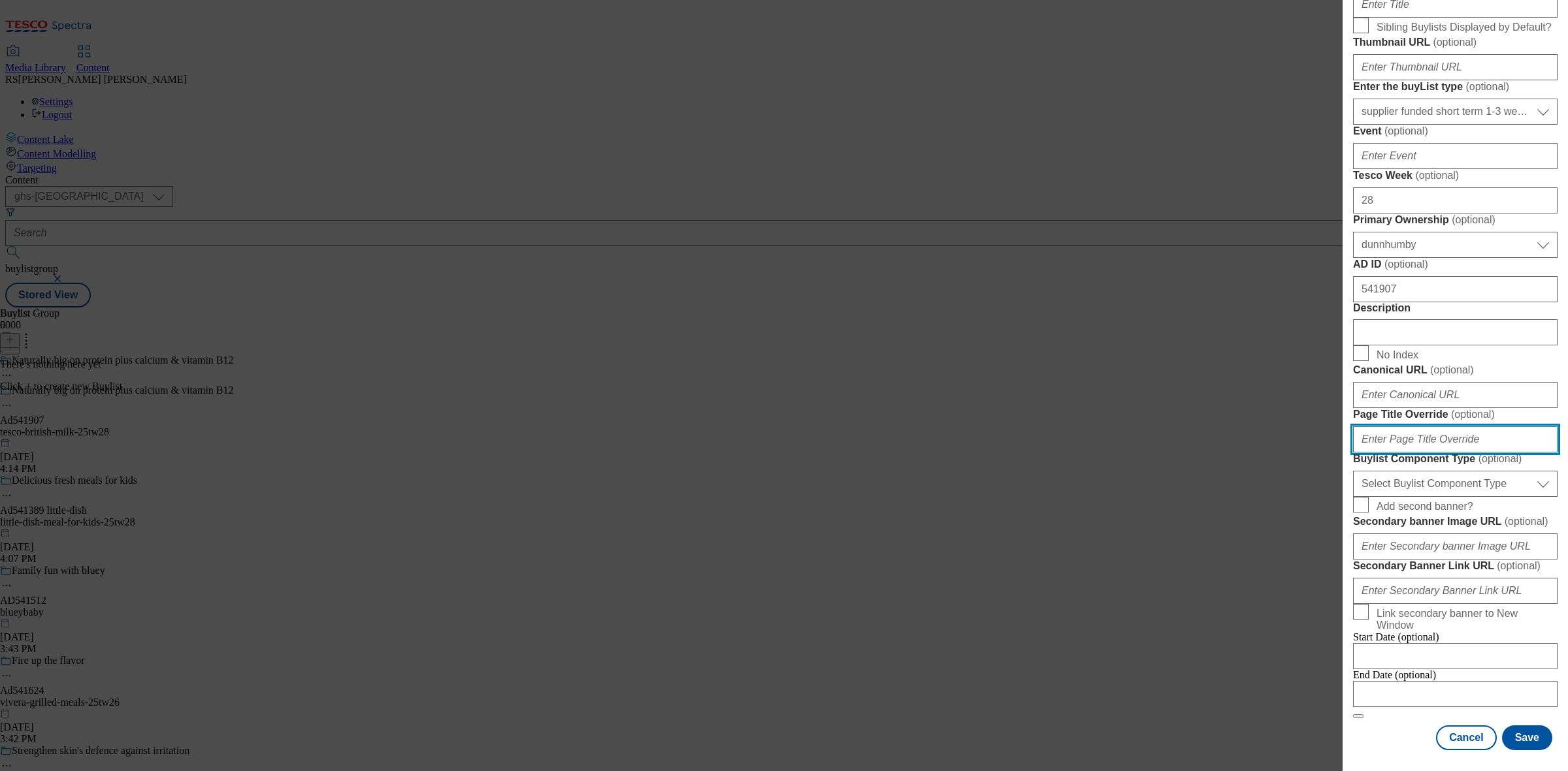
click at [1441, 453] on input "Page Title Override ( optional )" at bounding box center [1456, 439] width 205 height 26
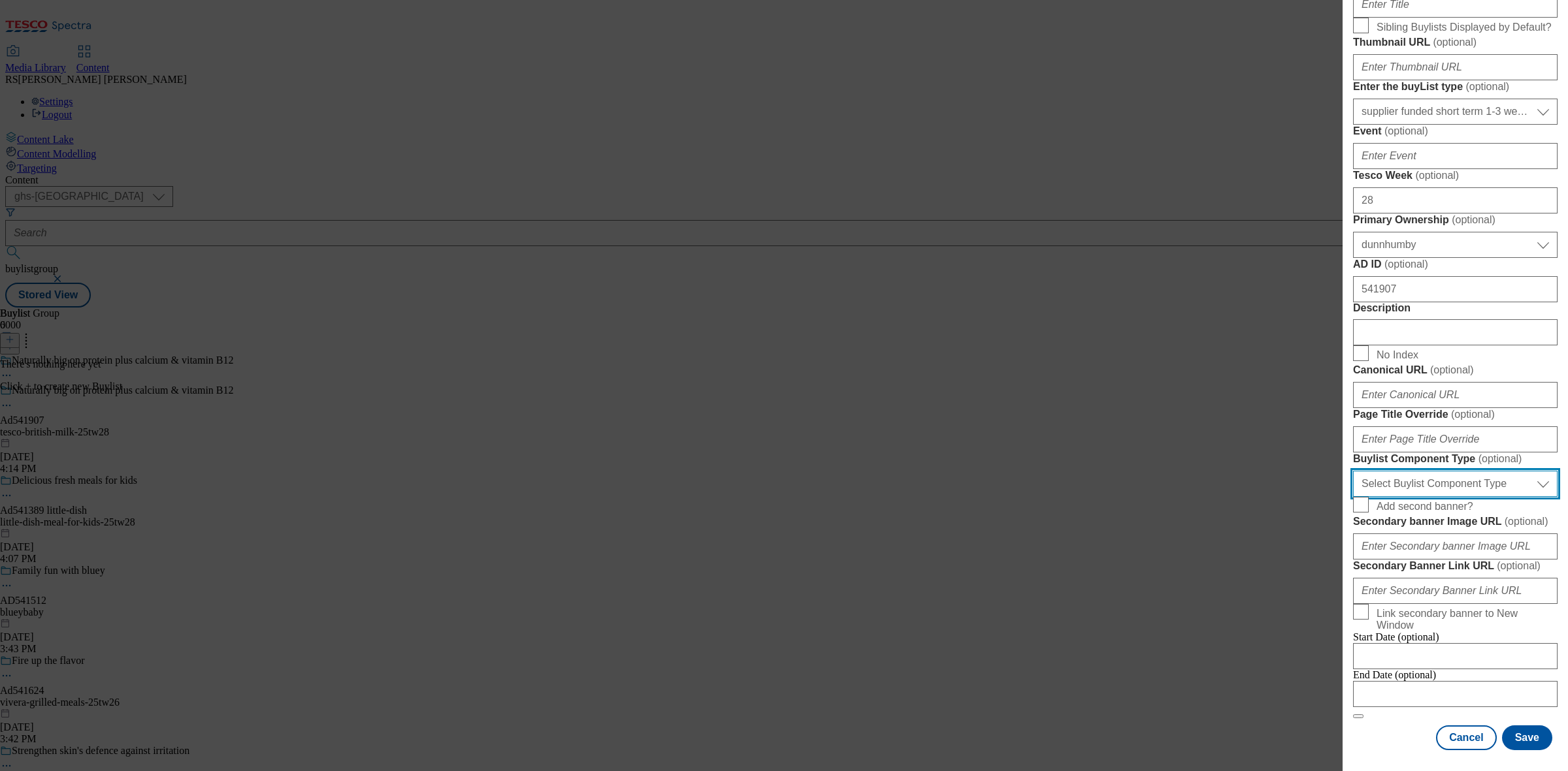
click at [1464, 497] on select "Select Buylist Component Type Banner Competition Header Meal" at bounding box center [1456, 484] width 205 height 26
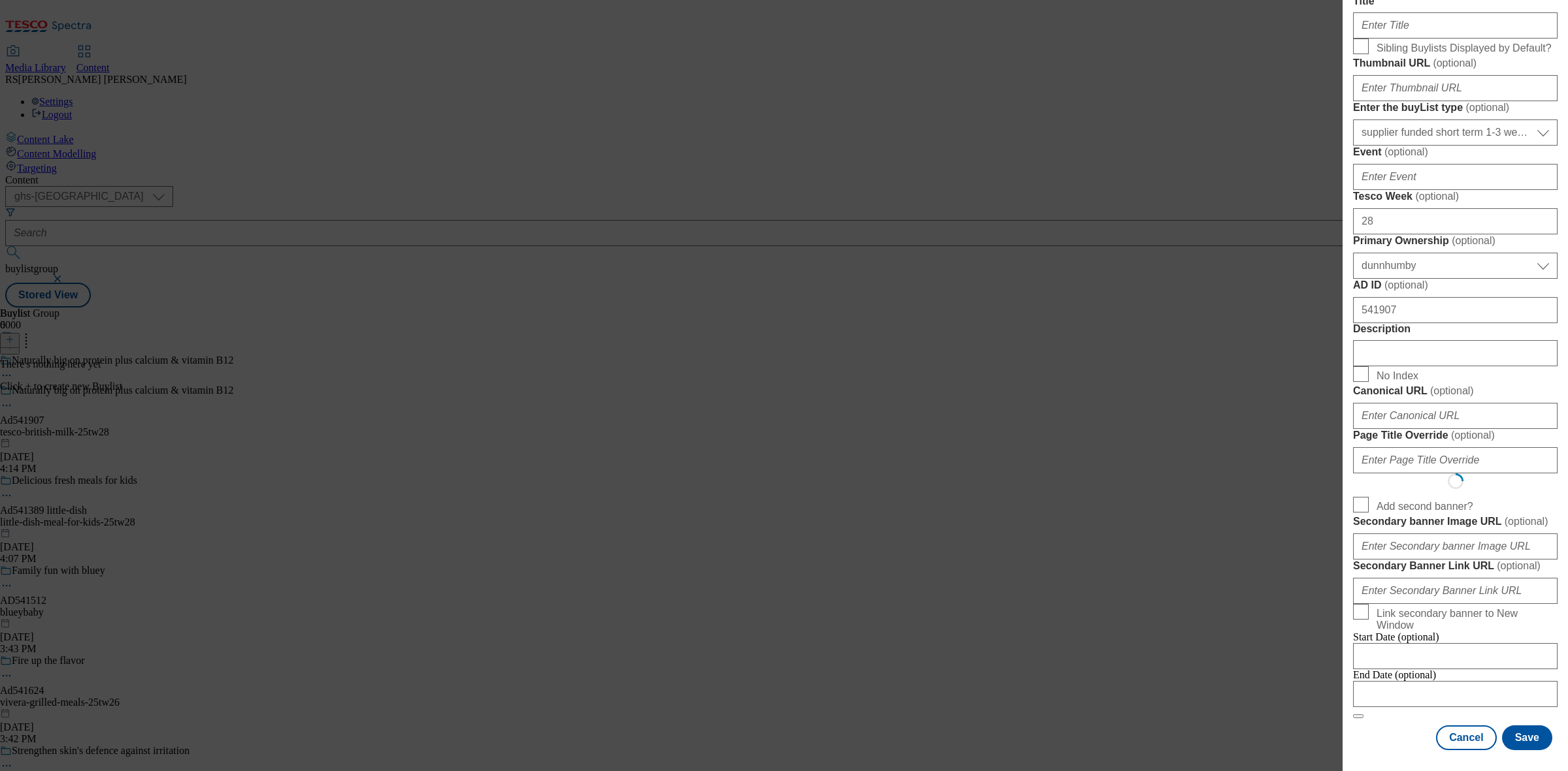
scroll to position [0, 0]
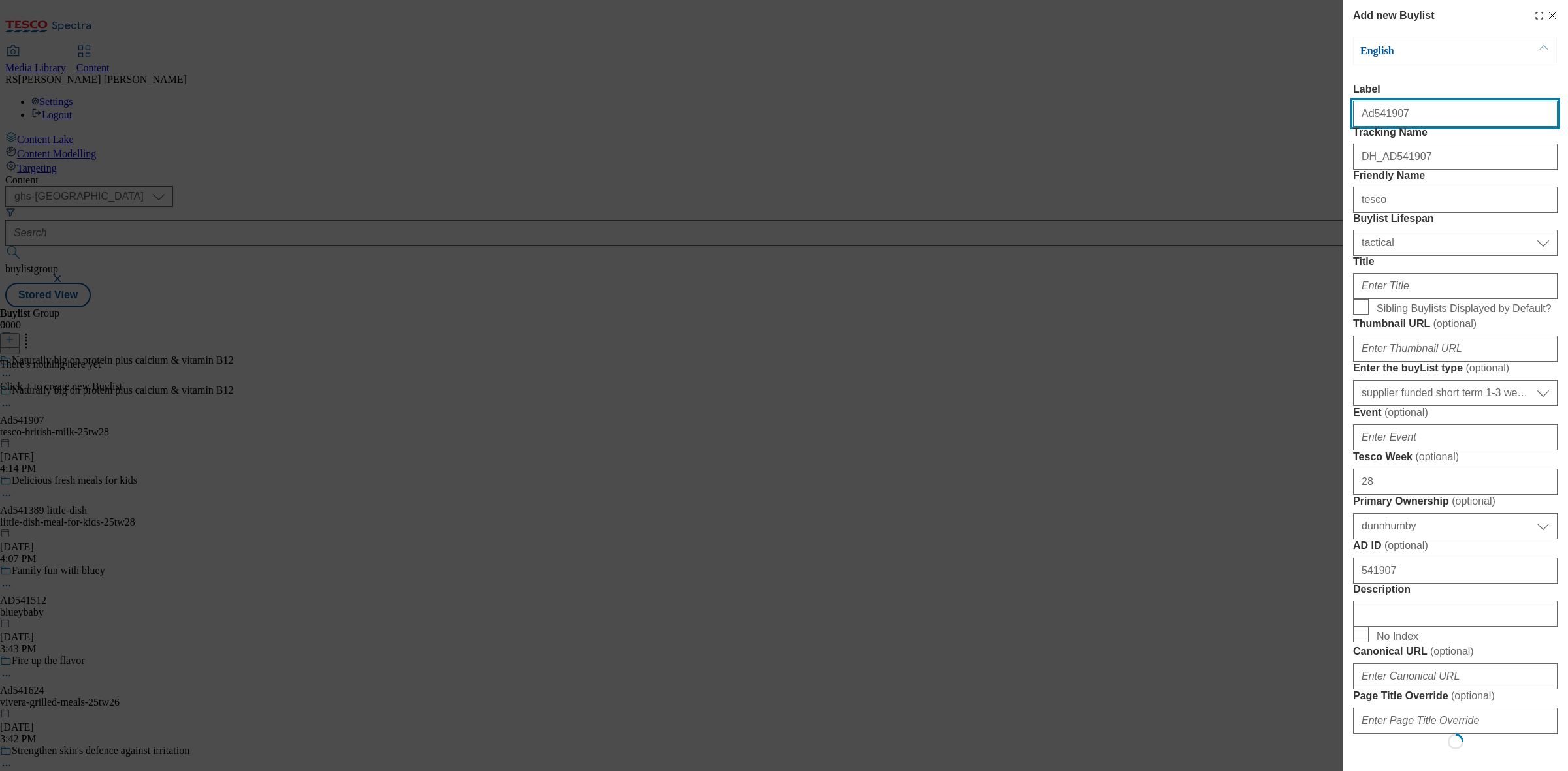
select select "Banner"
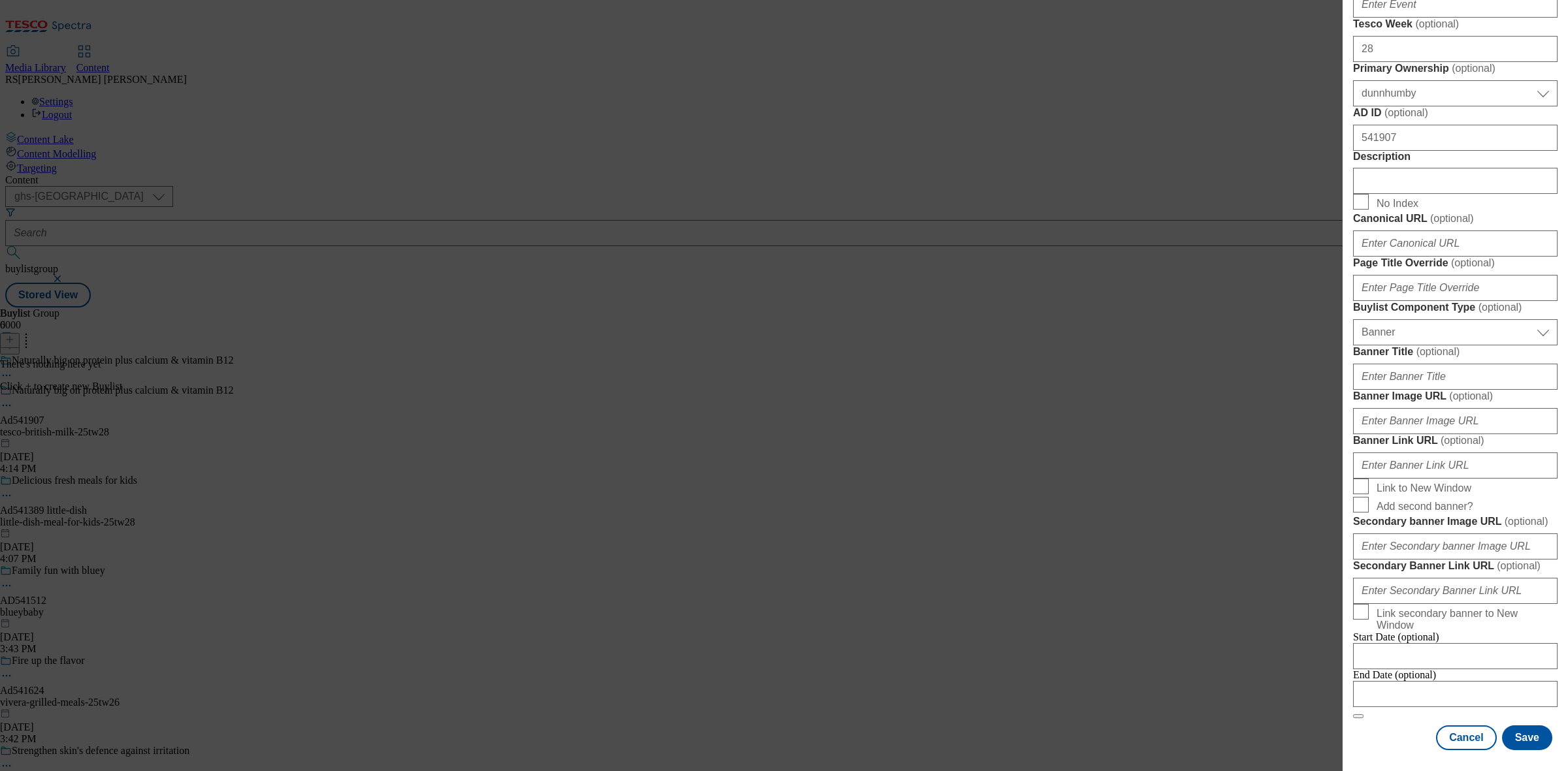
scroll to position [490, 0]
click at [1436, 301] on input "Page Title Override ( optional )" at bounding box center [1456, 288] width 205 height 26
click at [1399, 390] on input "Banner Title ( optional )" at bounding box center [1456, 376] width 205 height 26
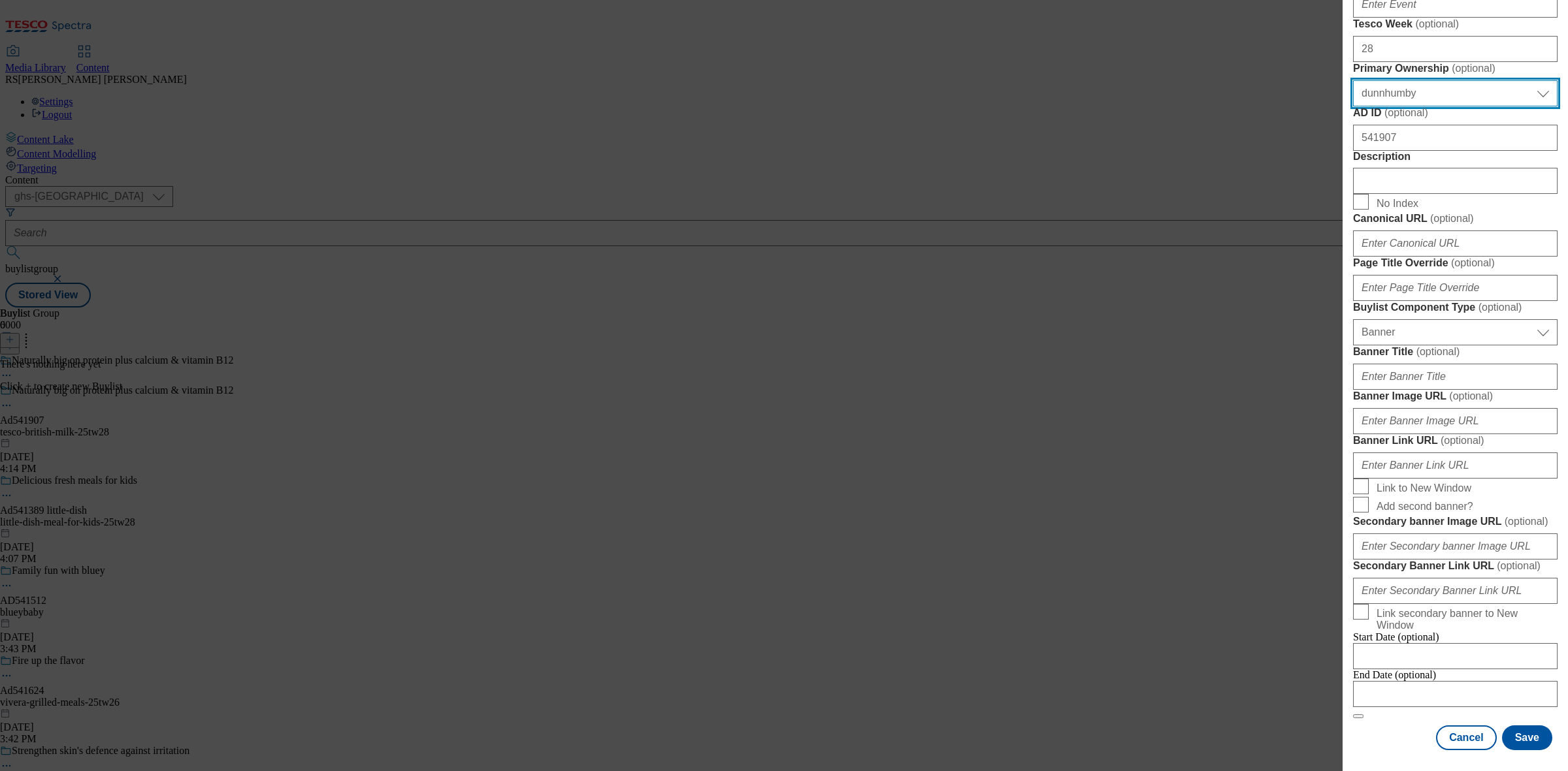
click at [1458, 106] on select "Select Primary Ownership [PERSON_NAME]" at bounding box center [1456, 93] width 205 height 26
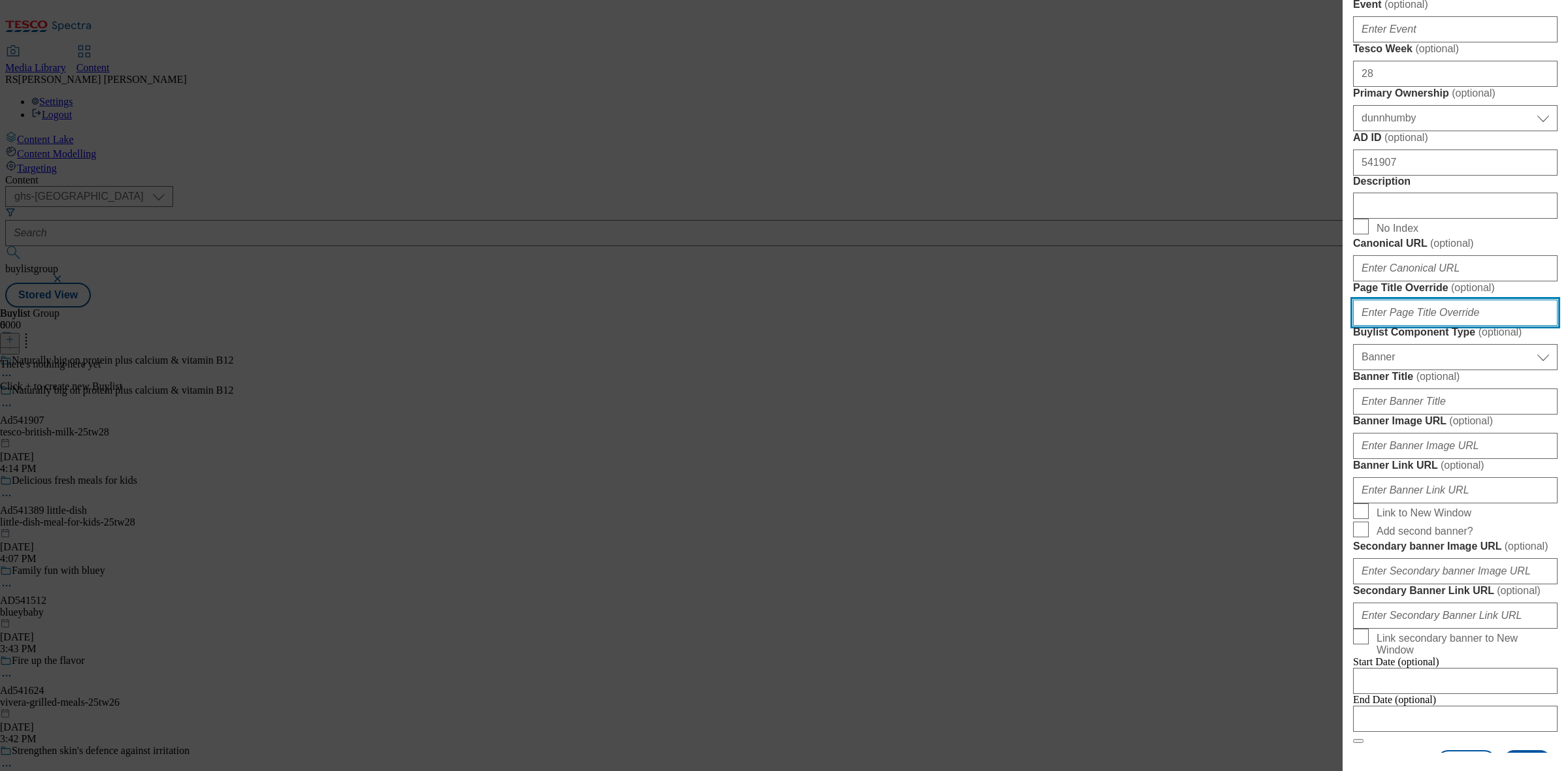
click at [1458, 326] on input "Page Title Override ( optional )" at bounding box center [1456, 313] width 205 height 26
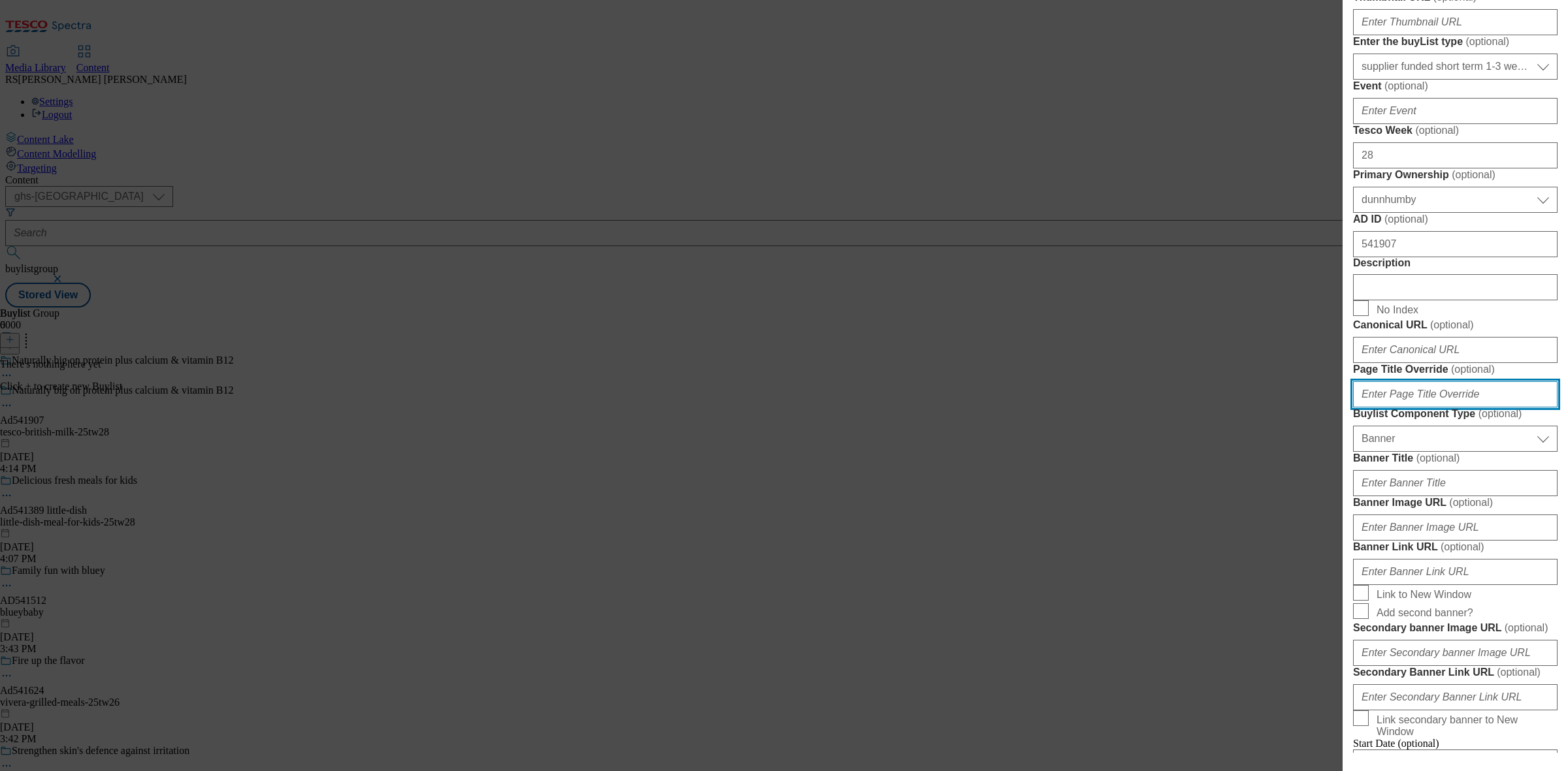
scroll to position [163, 0]
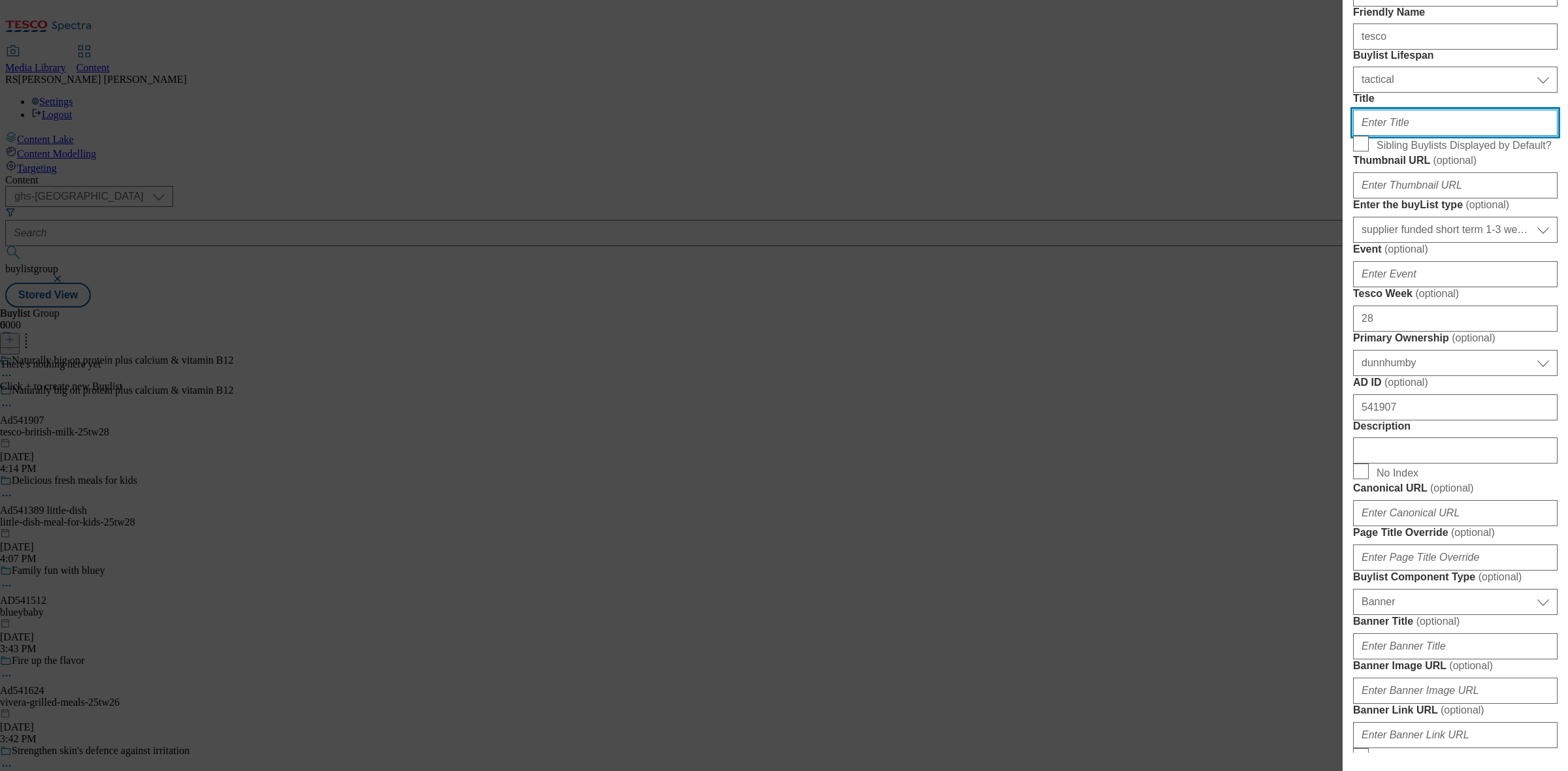
click at [1399, 136] on input "Title" at bounding box center [1456, 123] width 205 height 26
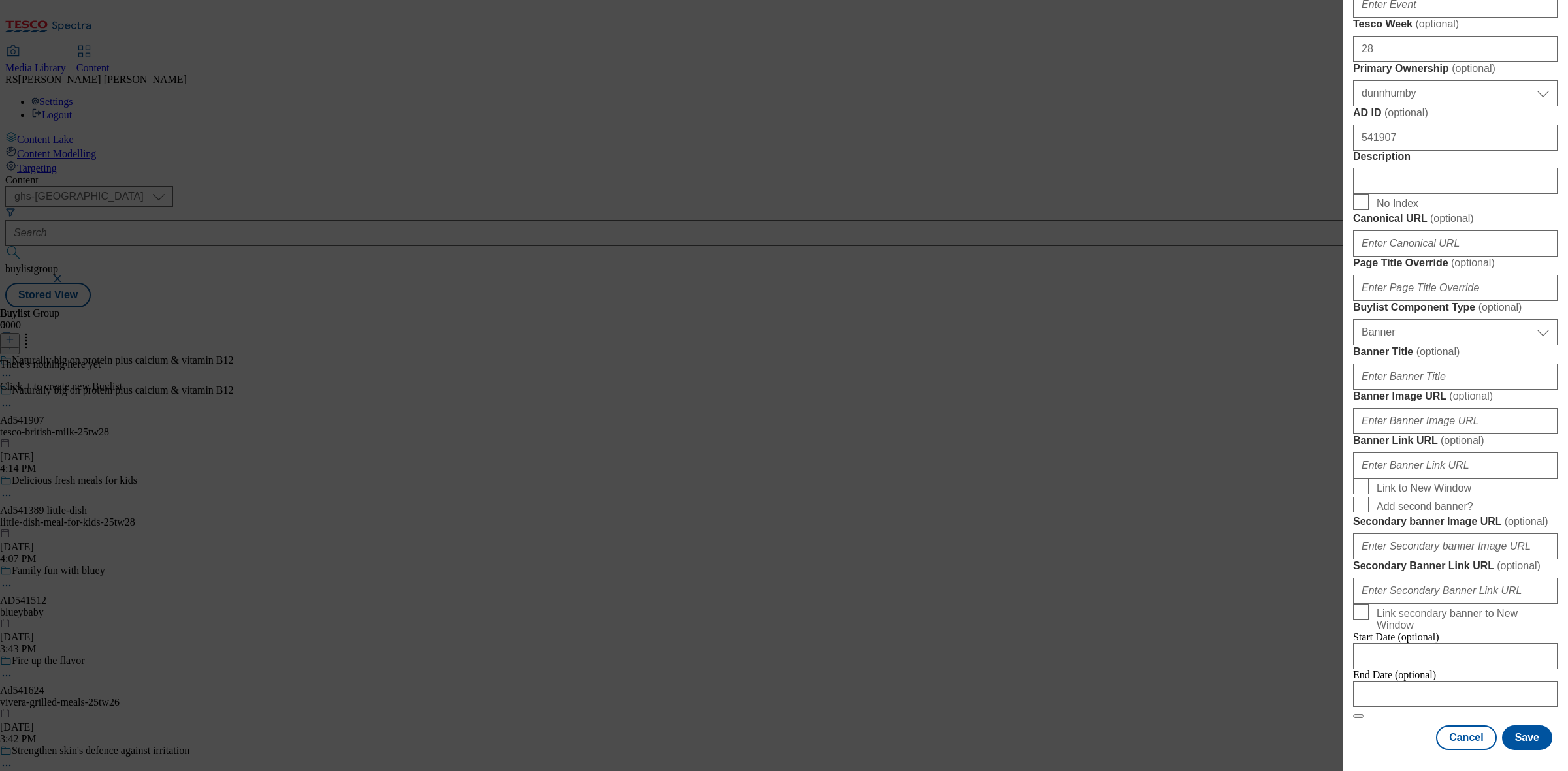
scroll to position [979, 0]
click at [1433, 703] on input "Modal" at bounding box center [1456, 694] width 205 height 26
select select "2025"
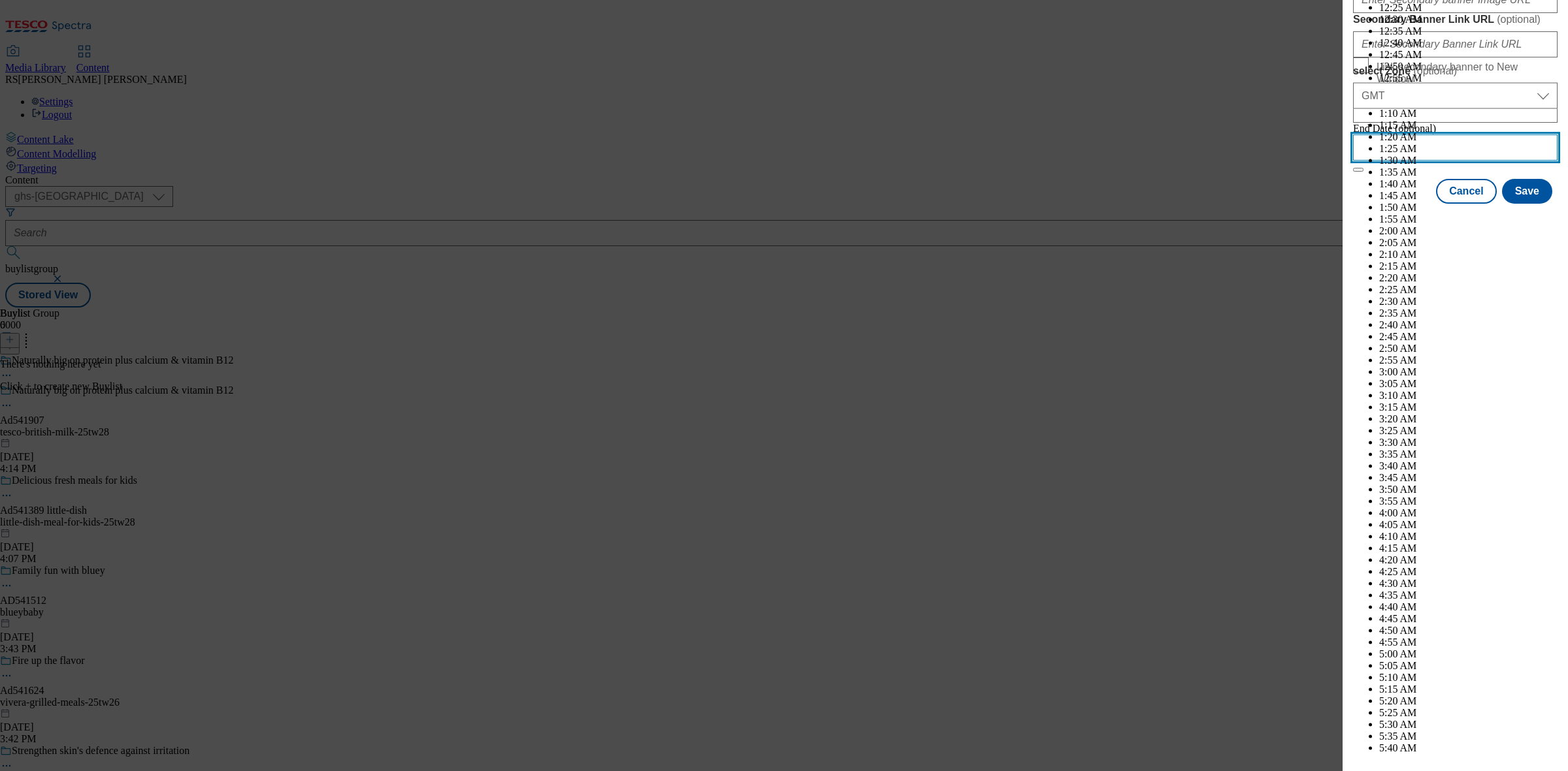
scroll to position [4734, 0]
select select "November"
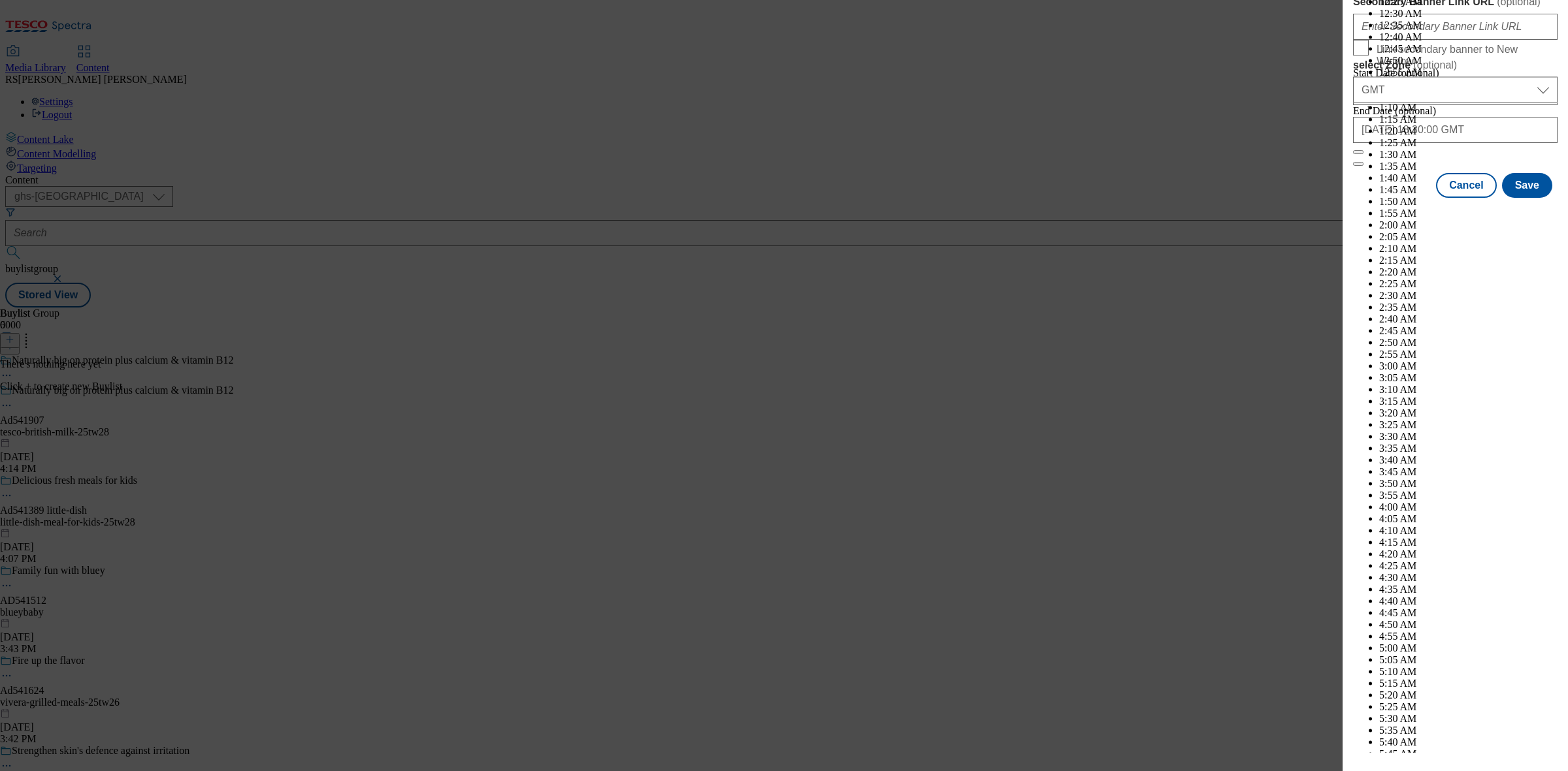
scroll to position [1001, 0]
click at [1520, 194] on button "Save" at bounding box center [1527, 181] width 50 height 25
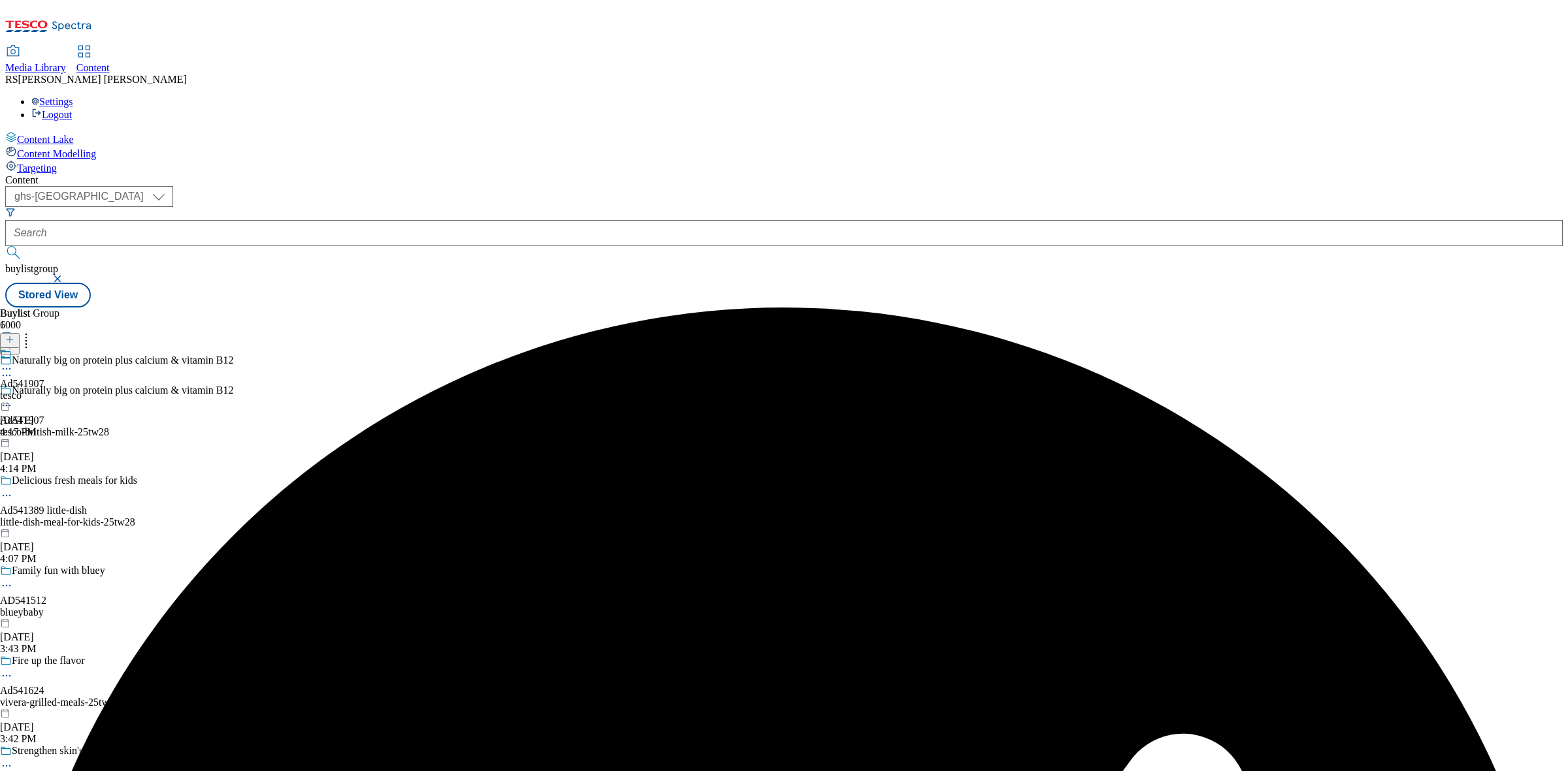
click at [45, 348] on div "Ad541907 tesco [DATE] 4:17 PM" at bounding box center [22, 393] width 45 height 90
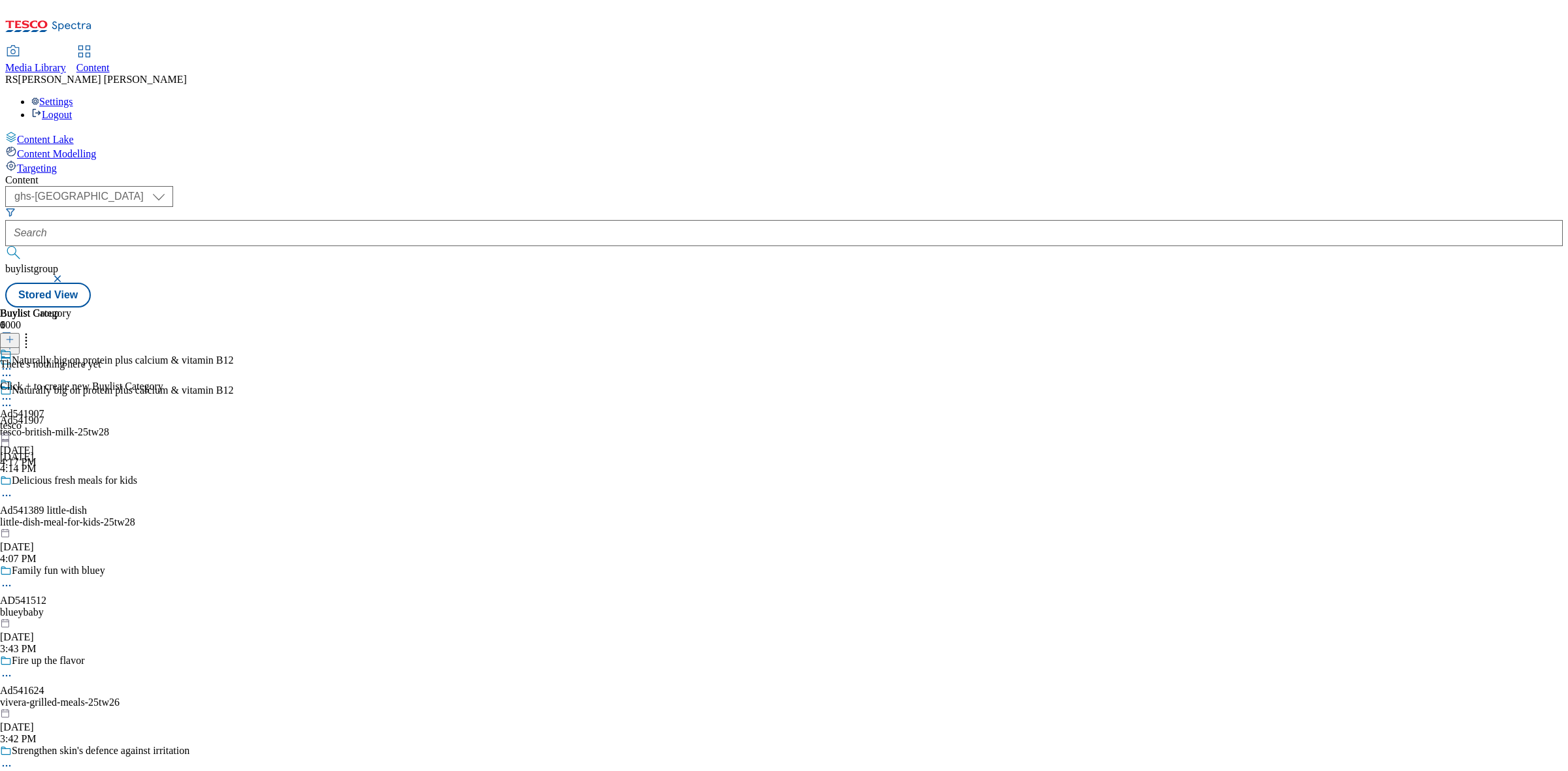
click at [14, 335] on icon at bounding box center [10, 340] width 9 height 9
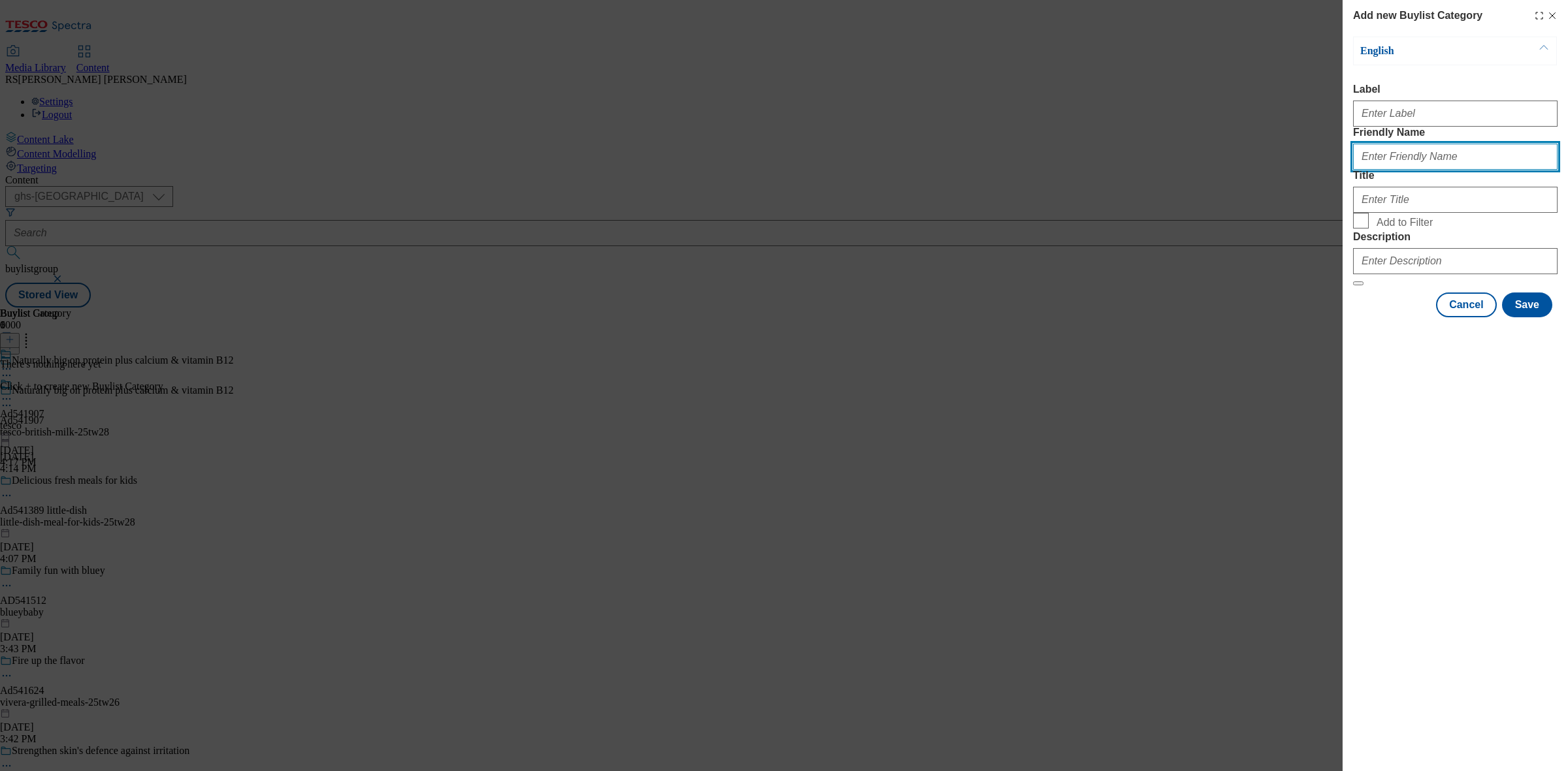
click at [1426, 170] on input "Friendly Name" at bounding box center [1456, 156] width 205 height 26
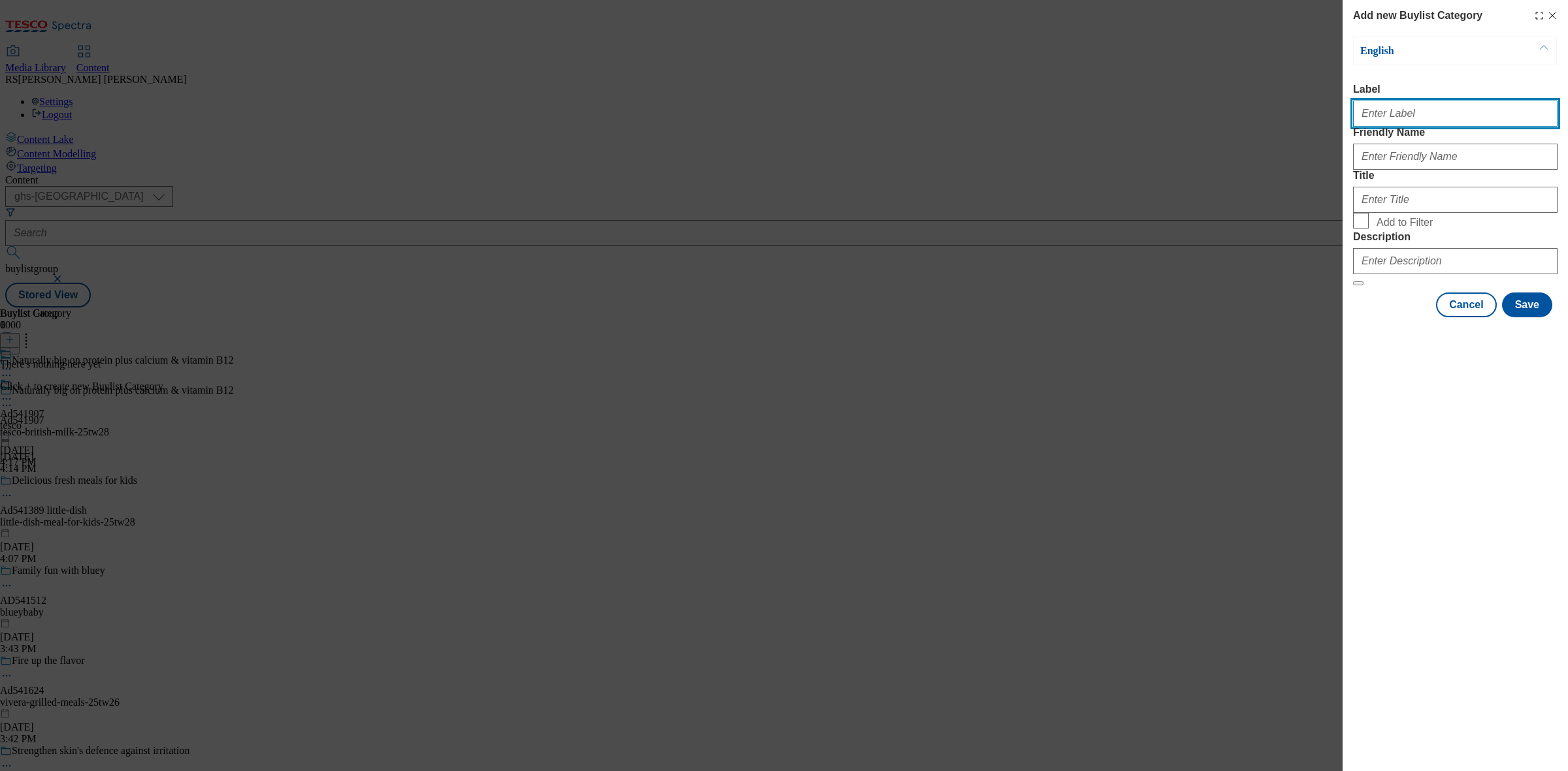
click at [1415, 123] on input "Label" at bounding box center [1456, 114] width 205 height 26
paste input "Ad541907"
type input "Ad541907"
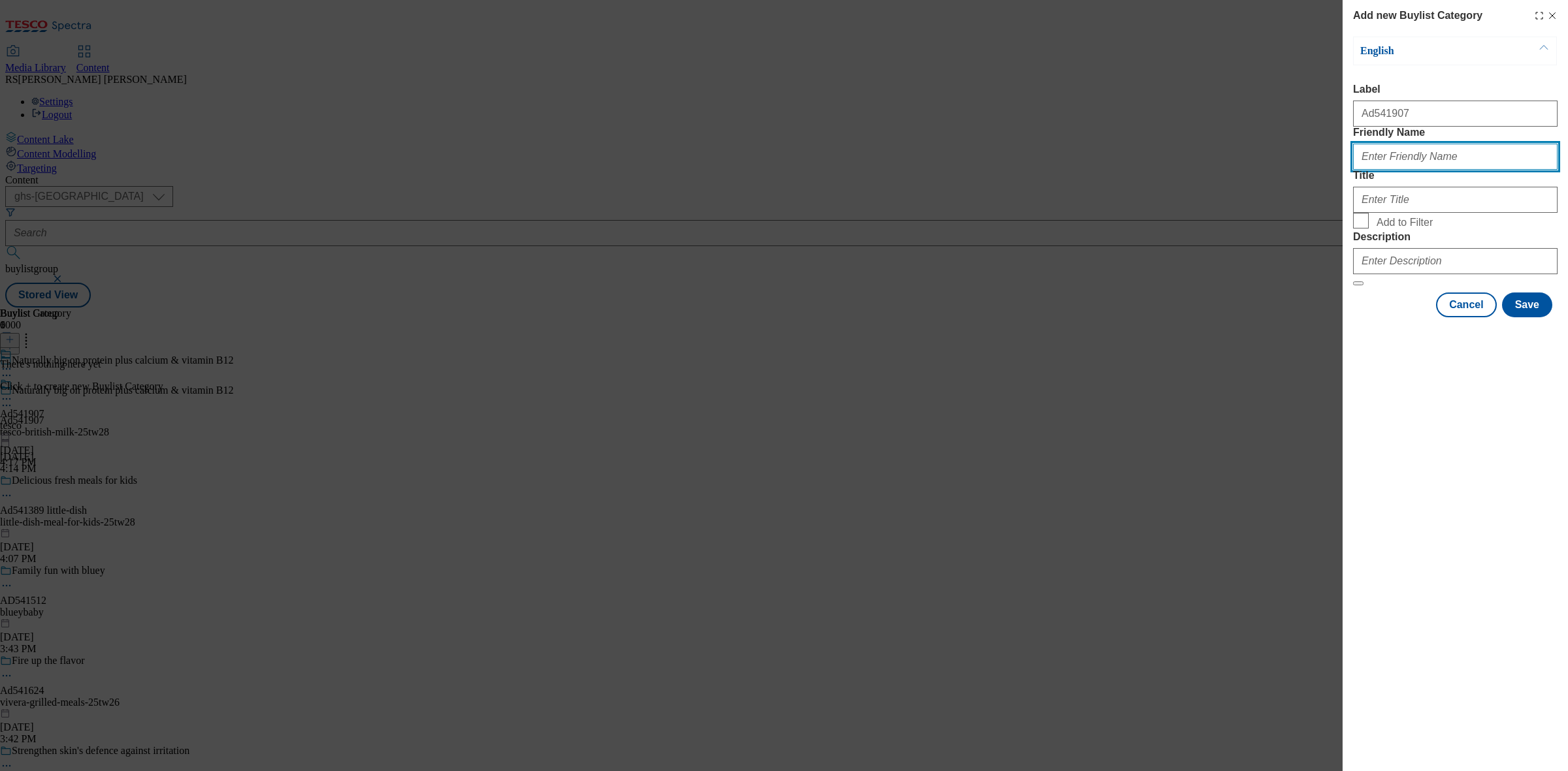
click at [1412, 170] on input "Friendly Name" at bounding box center [1456, 156] width 205 height 26
paste input "tesco-british-milk"
type input "tesco-british-milk"
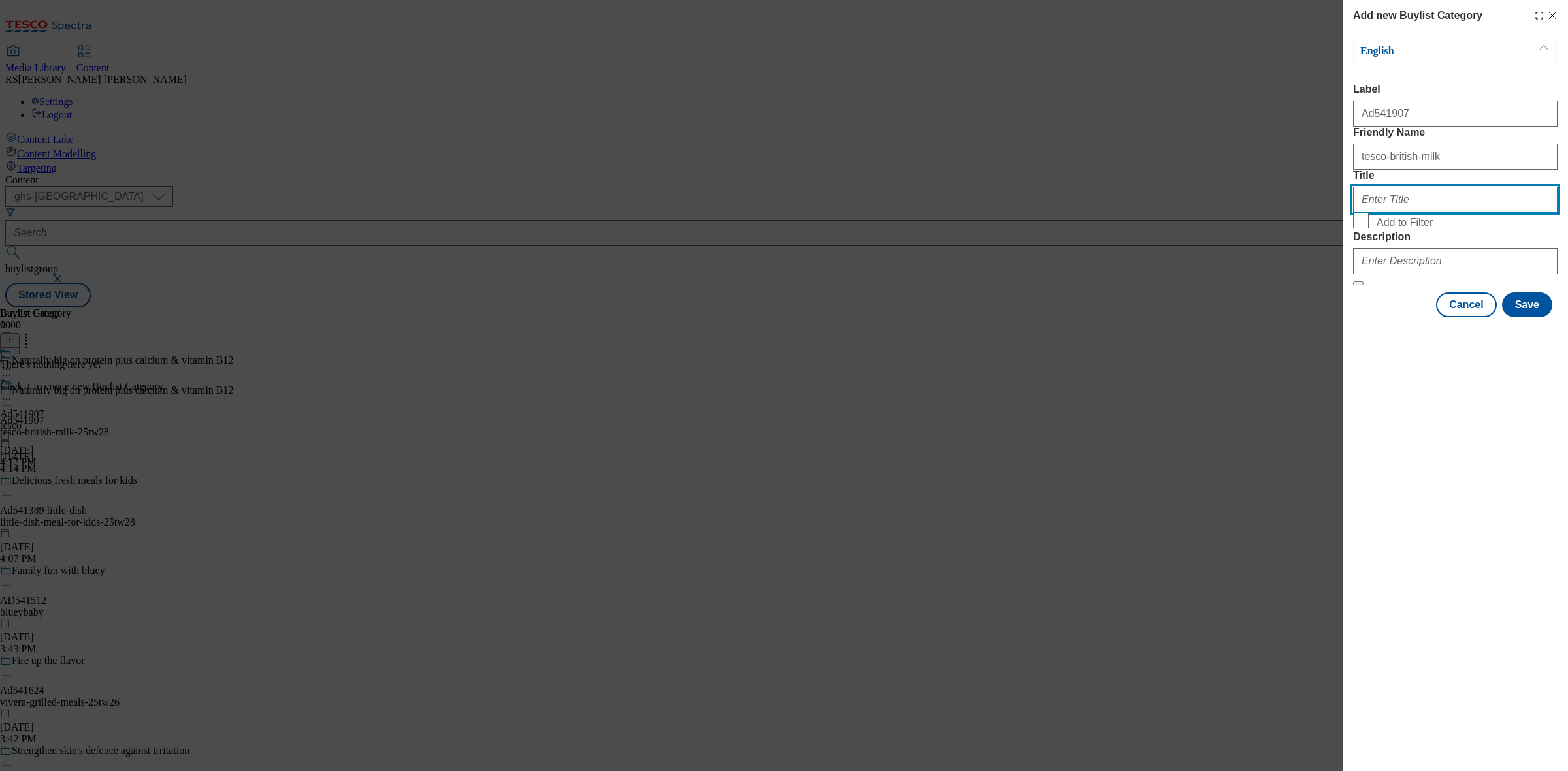
click at [1424, 213] on input "Title" at bounding box center [1456, 200] width 205 height 26
type input "t"
type input "Tesco"
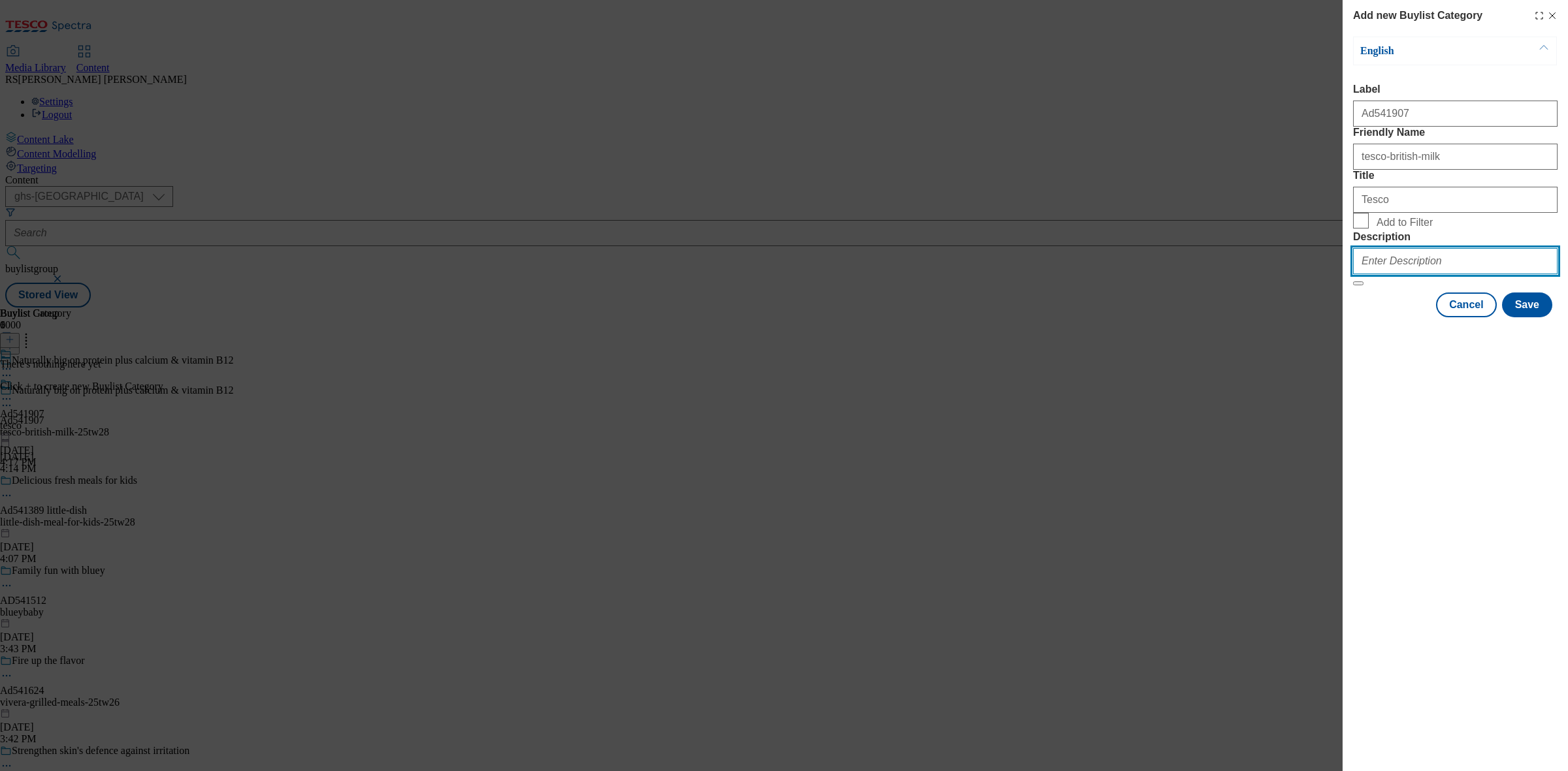
click at [1402, 274] on input "Description" at bounding box center [1456, 261] width 205 height 26
click at [1538, 317] on button "Save" at bounding box center [1527, 305] width 50 height 25
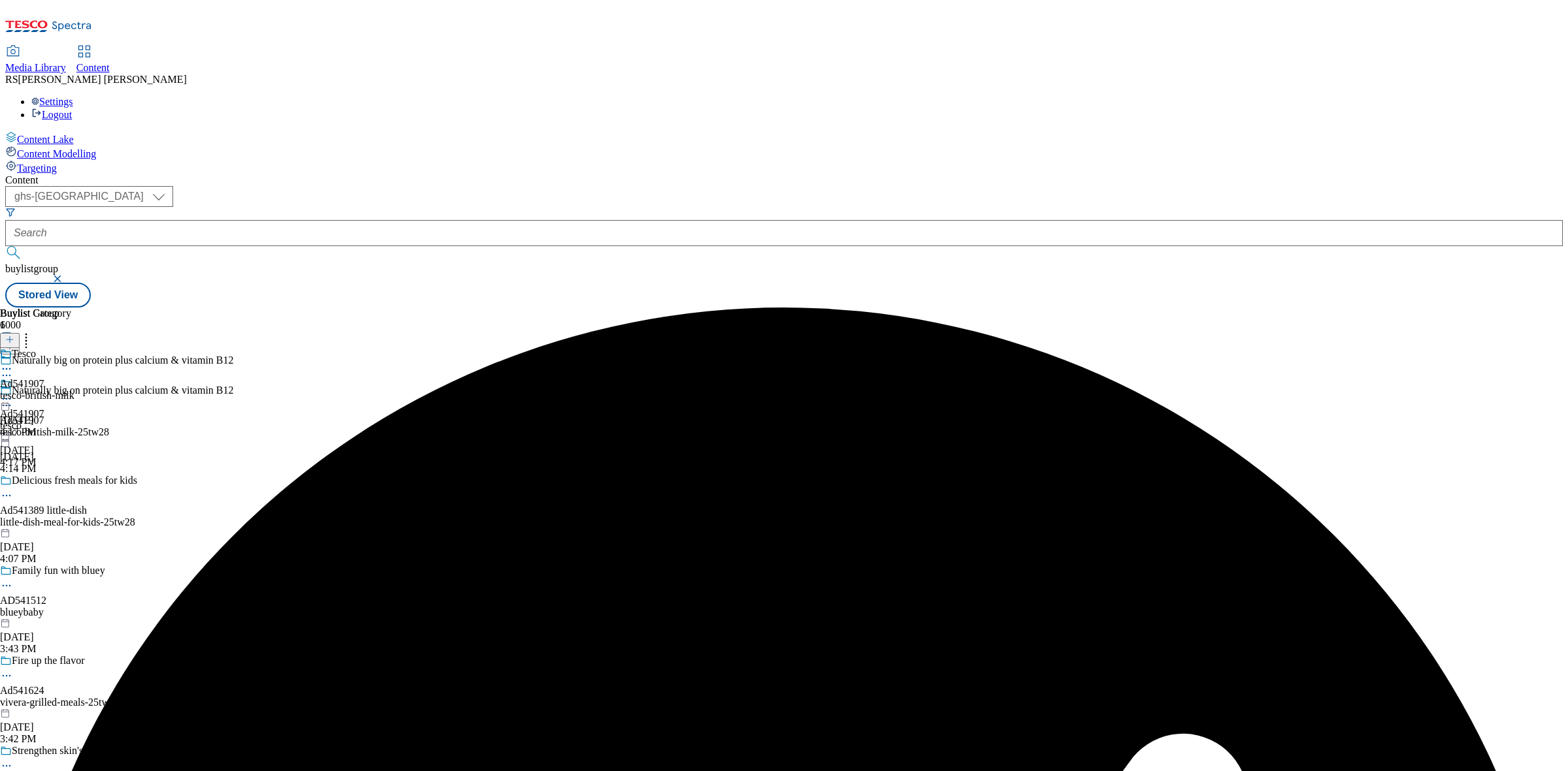
click at [20, 333] on button at bounding box center [9, 340] width 20 height 15
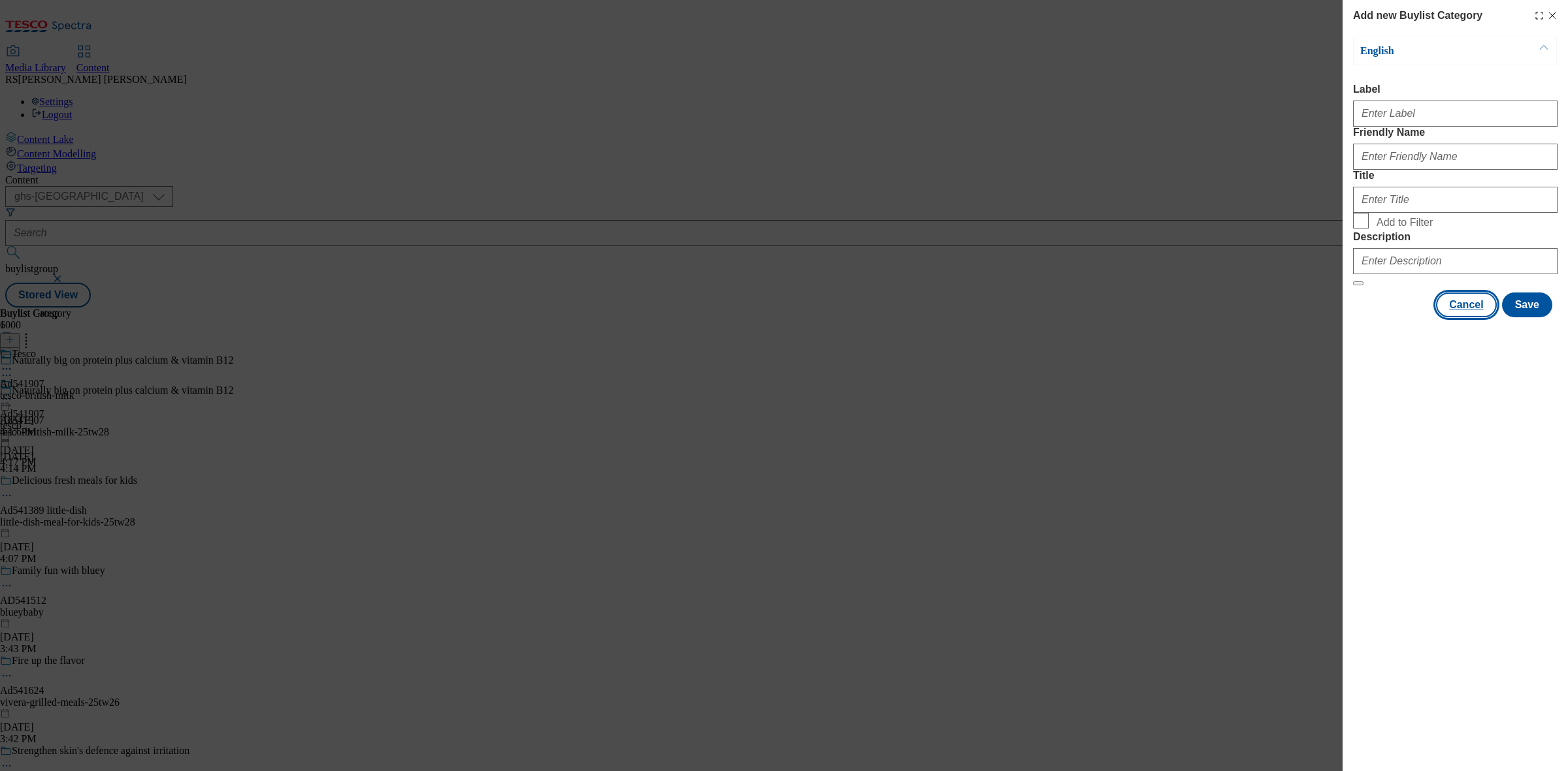
click at [1464, 317] on button "Cancel" at bounding box center [1466, 305] width 60 height 25
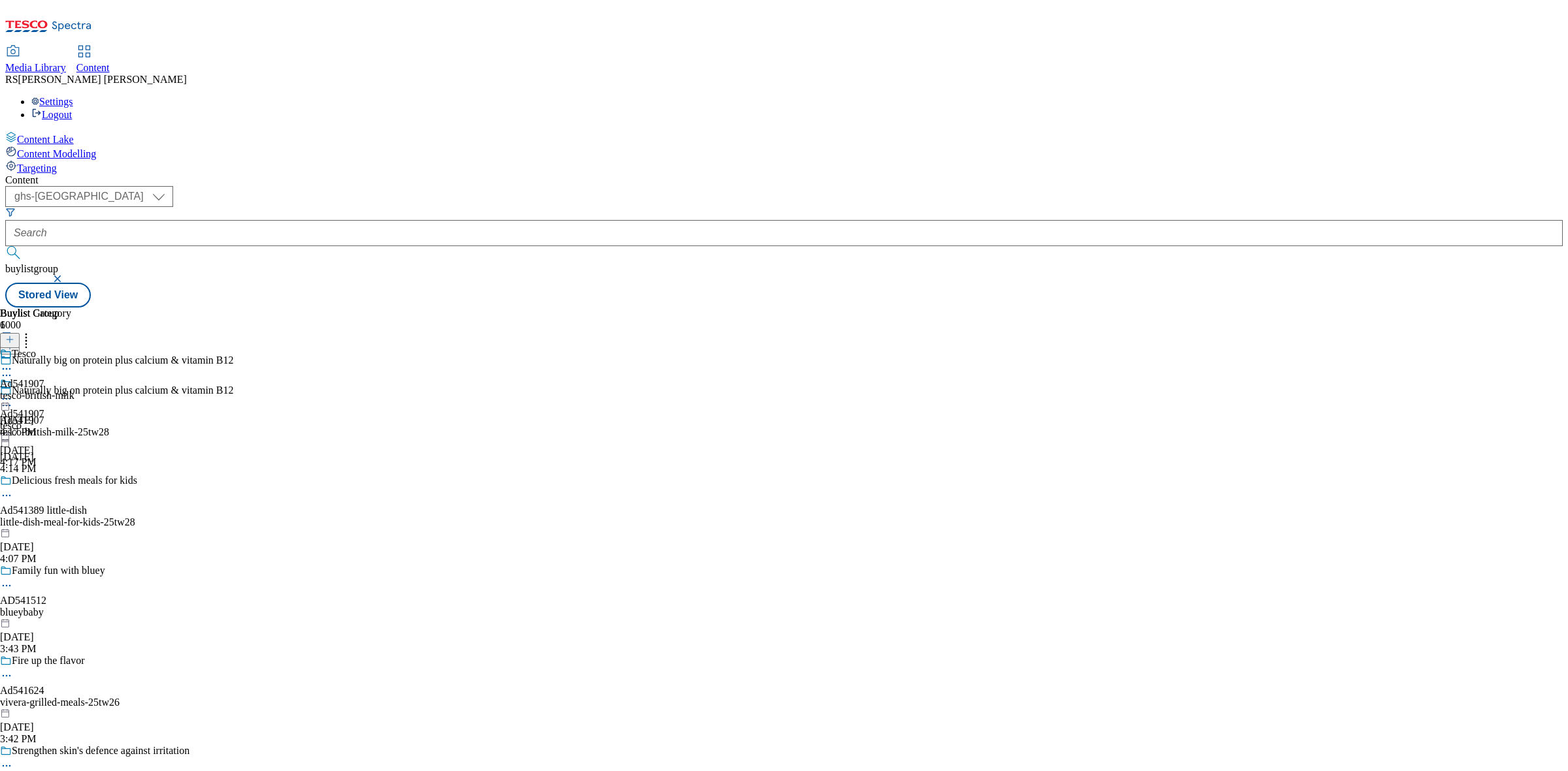
click at [75, 348] on div "Tesco Ad541907 tesco-british-milk [DATE] 4:17 PM" at bounding box center [37, 393] width 75 height 90
click at [9, 336] on line at bounding box center [9, 340] width 0 height 7
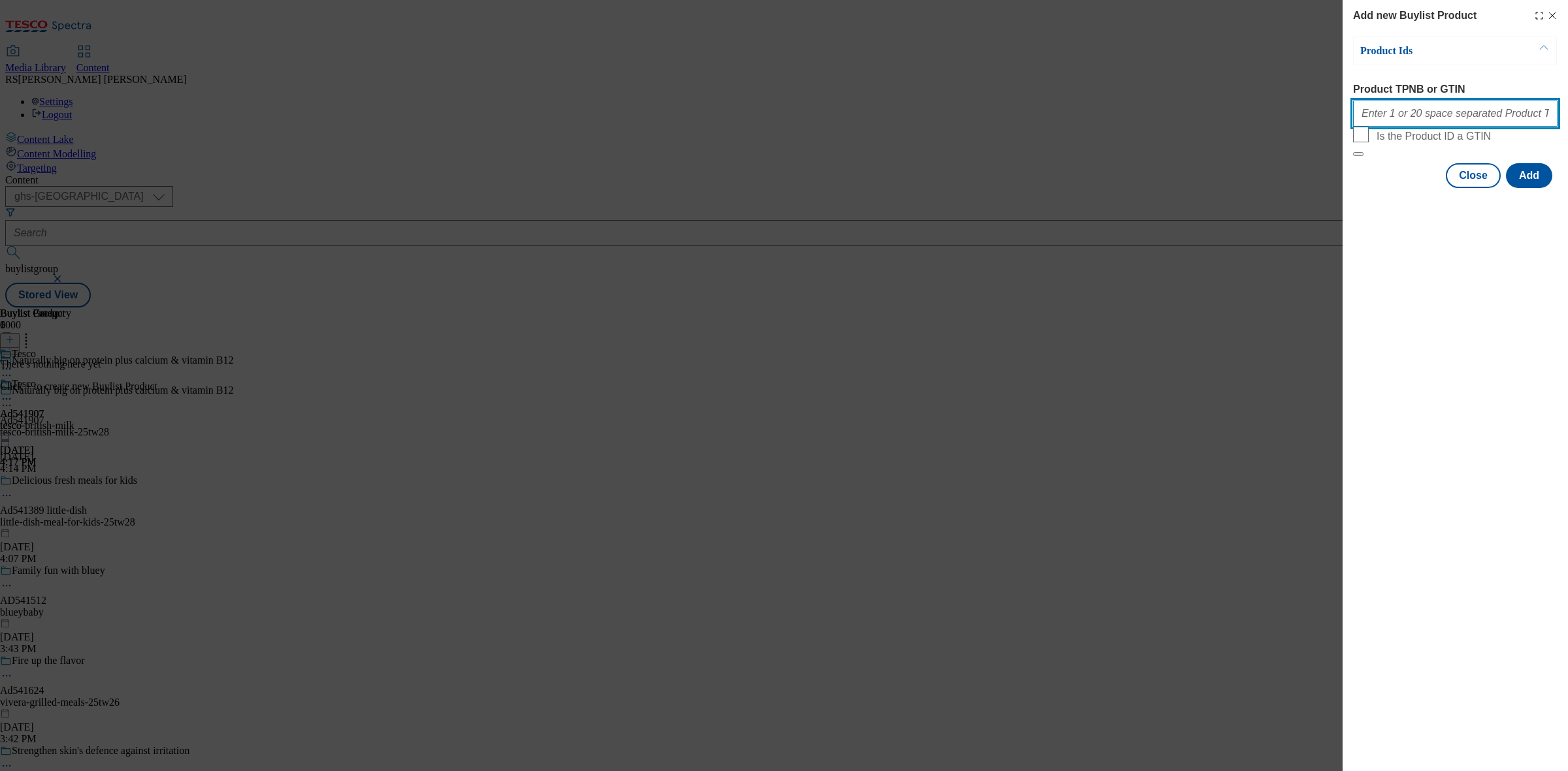
click at [1422, 124] on input "Product TPNB or GTIN" at bounding box center [1456, 114] width 205 height 26
paste input "51039848 51039326 51040427, 51039848 51039326 51040427"
type input "51039848 51039326 51040427, 51039848 51039326 51040427"
click at [1526, 188] on button "Add" at bounding box center [1529, 175] width 46 height 25
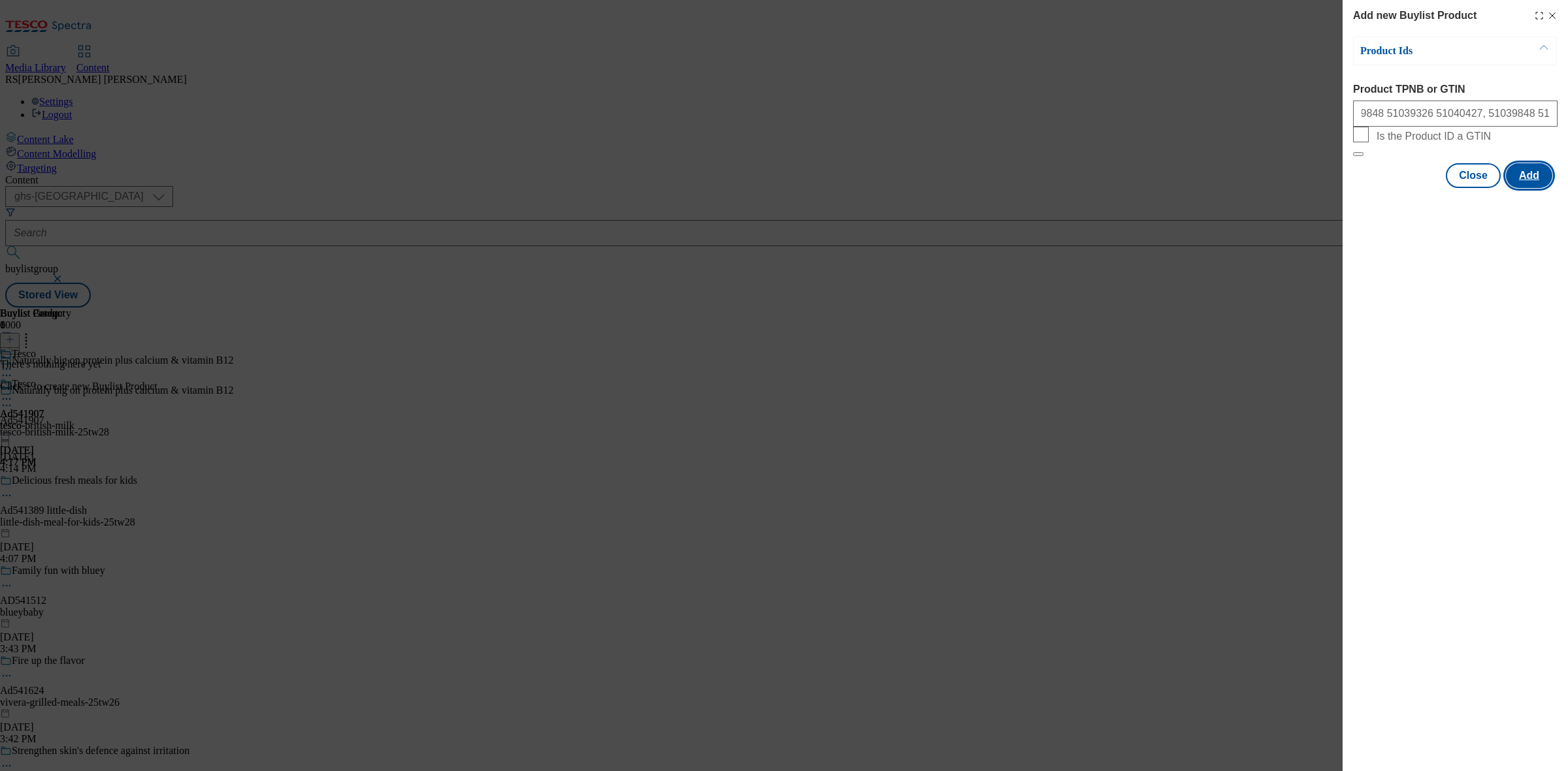
scroll to position [0, 0]
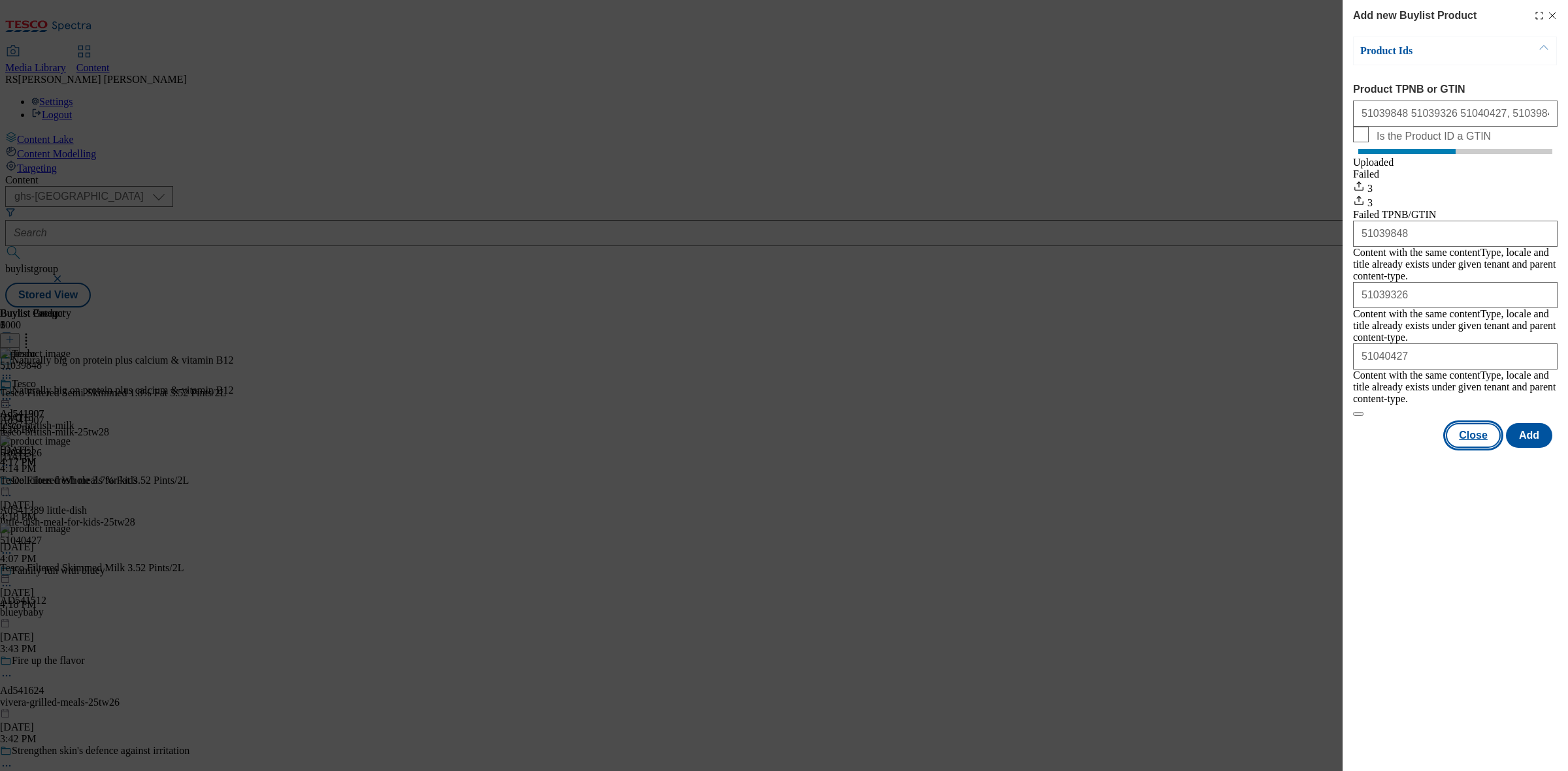
click at [1474, 426] on button "Close" at bounding box center [1473, 435] width 55 height 25
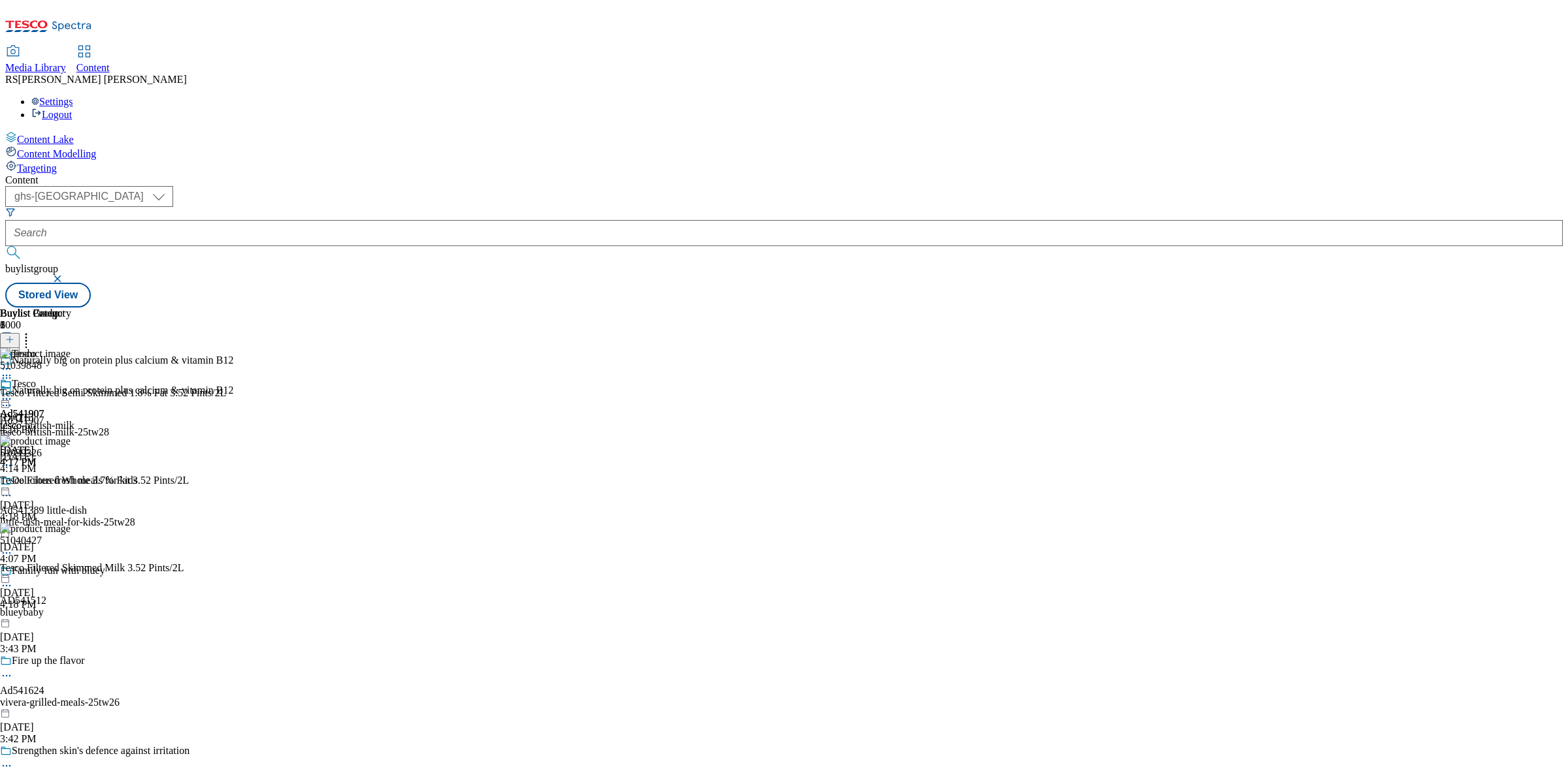
click at [1299, 307] on div "Buylist Group 6000 Naturally big on protein plus calcium & vitamin B12 Naturall…" at bounding box center [784, 307] width 1558 height 0
click at [13, 372] on icon at bounding box center [6, 378] width 13 height 13
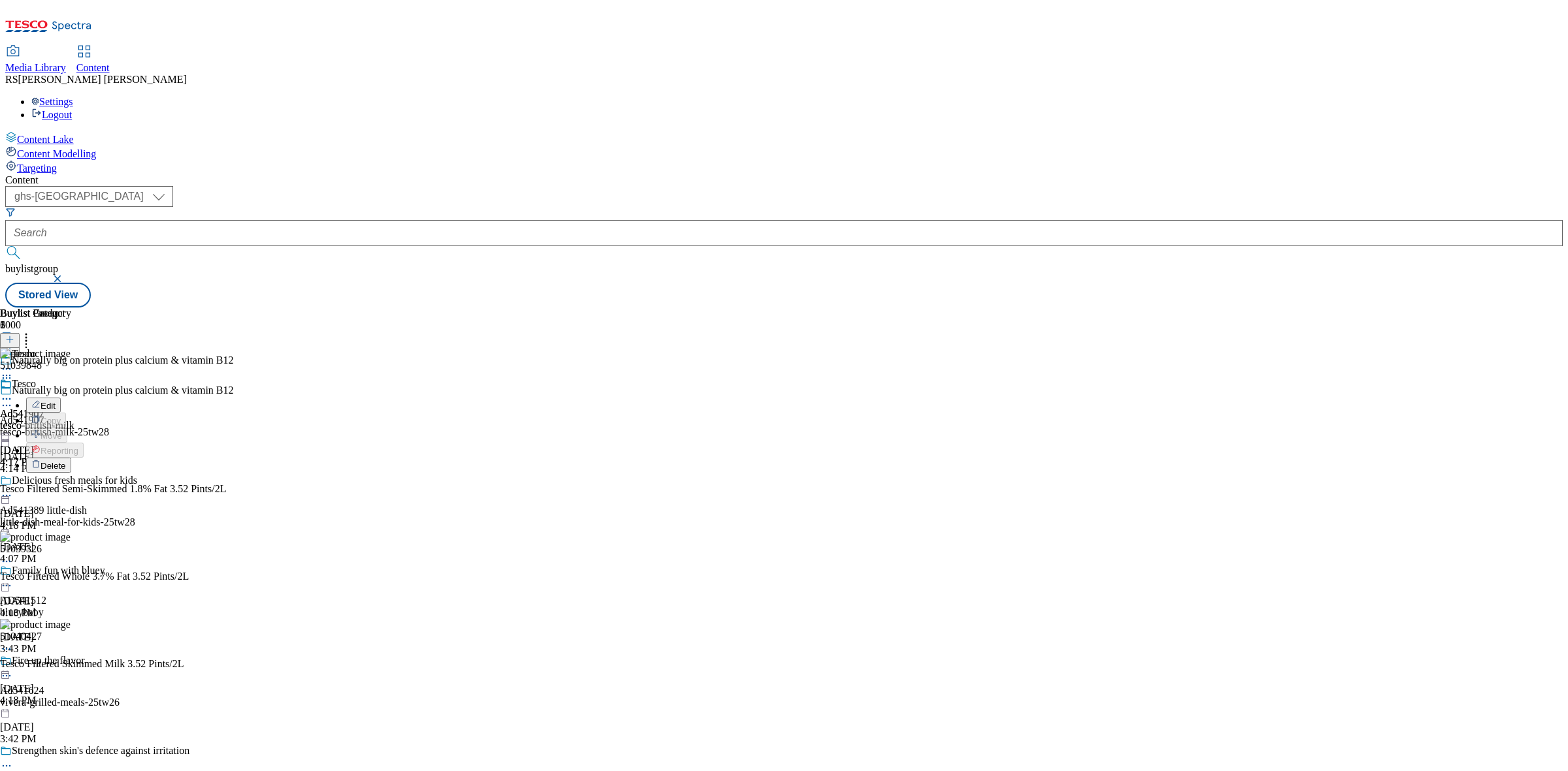
click at [61, 398] on button "Edit" at bounding box center [43, 405] width 35 height 15
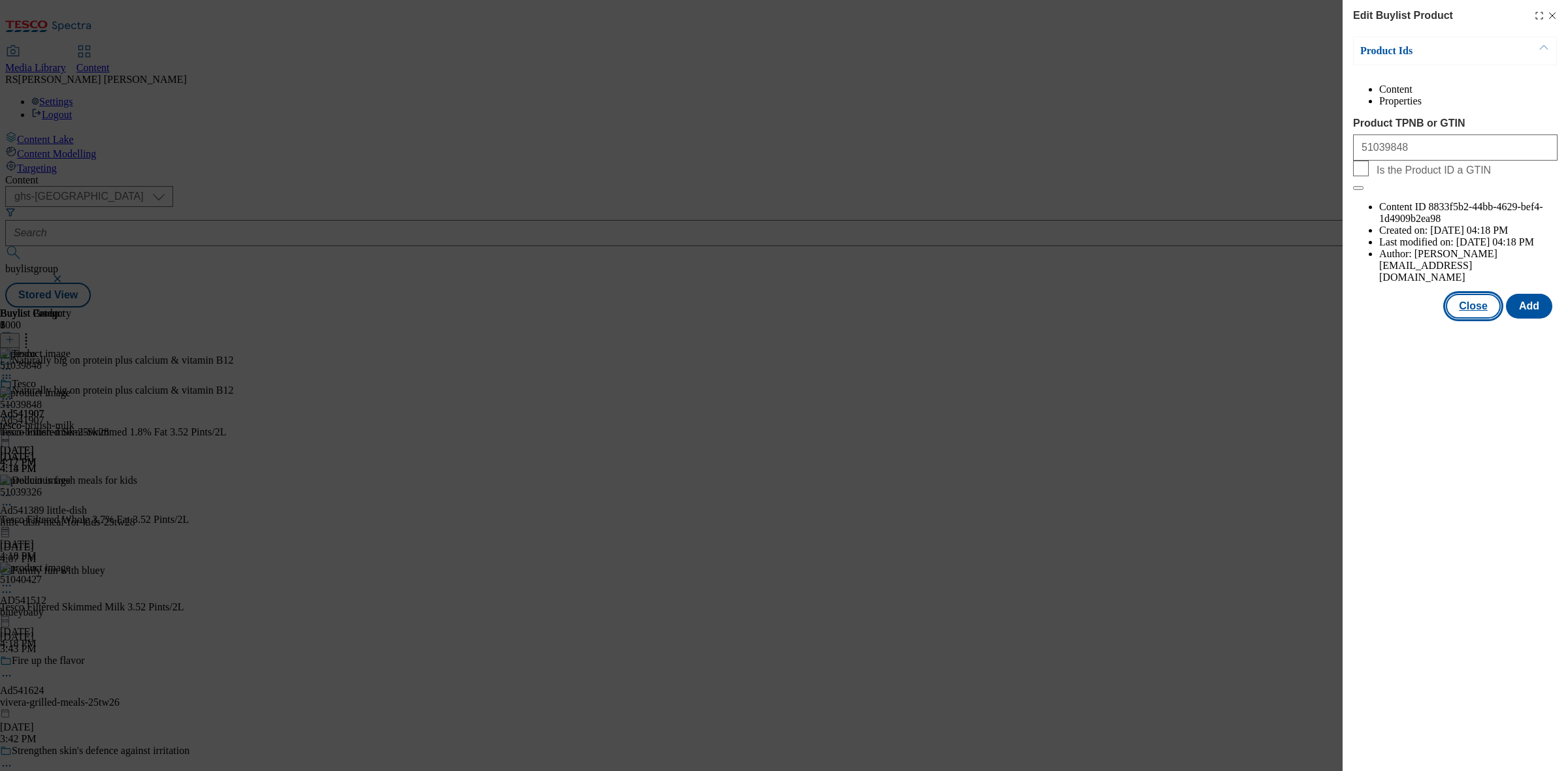
click at [1469, 294] on button "Close" at bounding box center [1473, 306] width 55 height 25
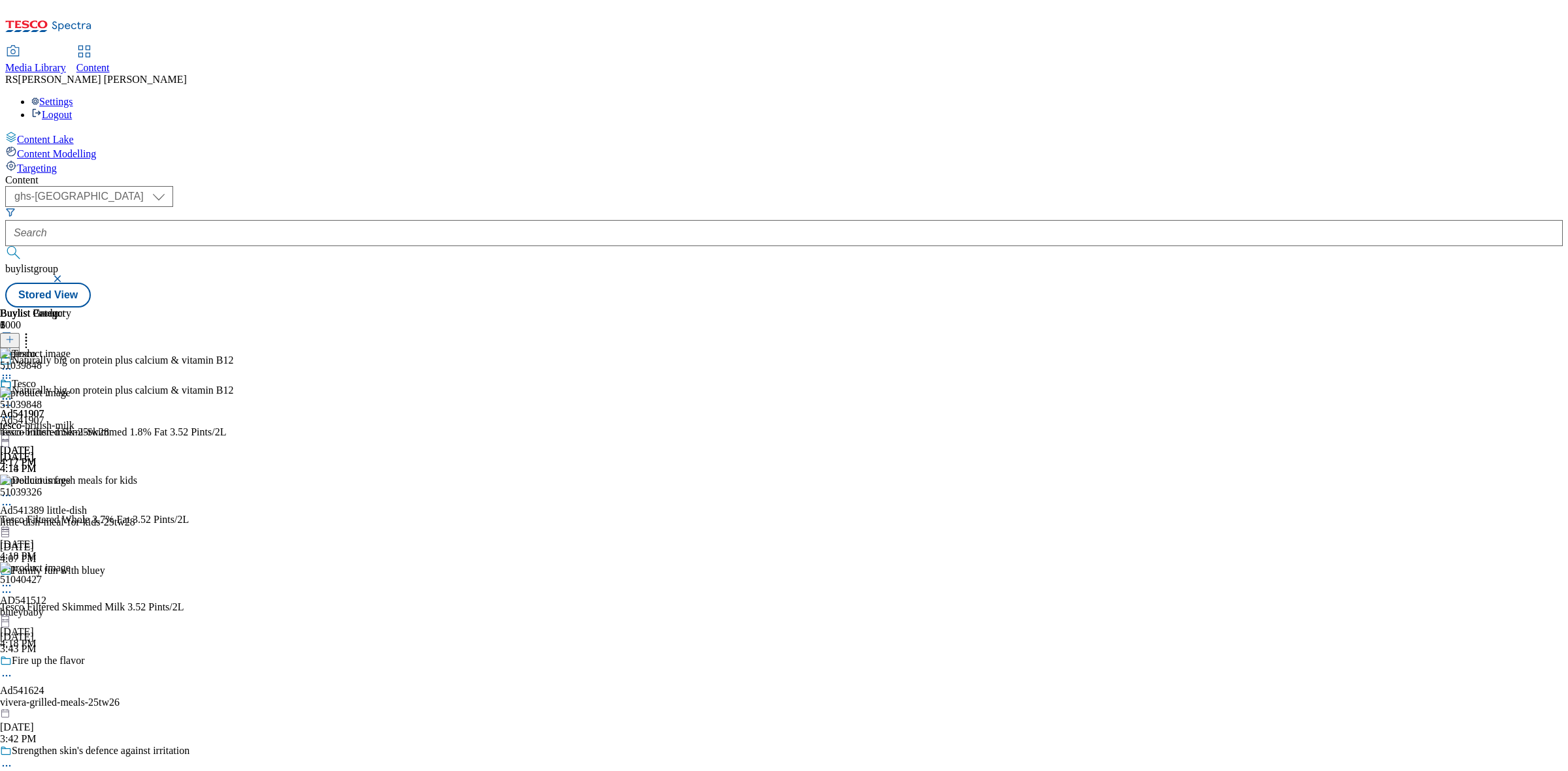
click at [13, 393] on icon at bounding box center [6, 399] width 13 height 13
click at [71, 482] on span "Preview" at bounding box center [56, 487] width 30 height 9
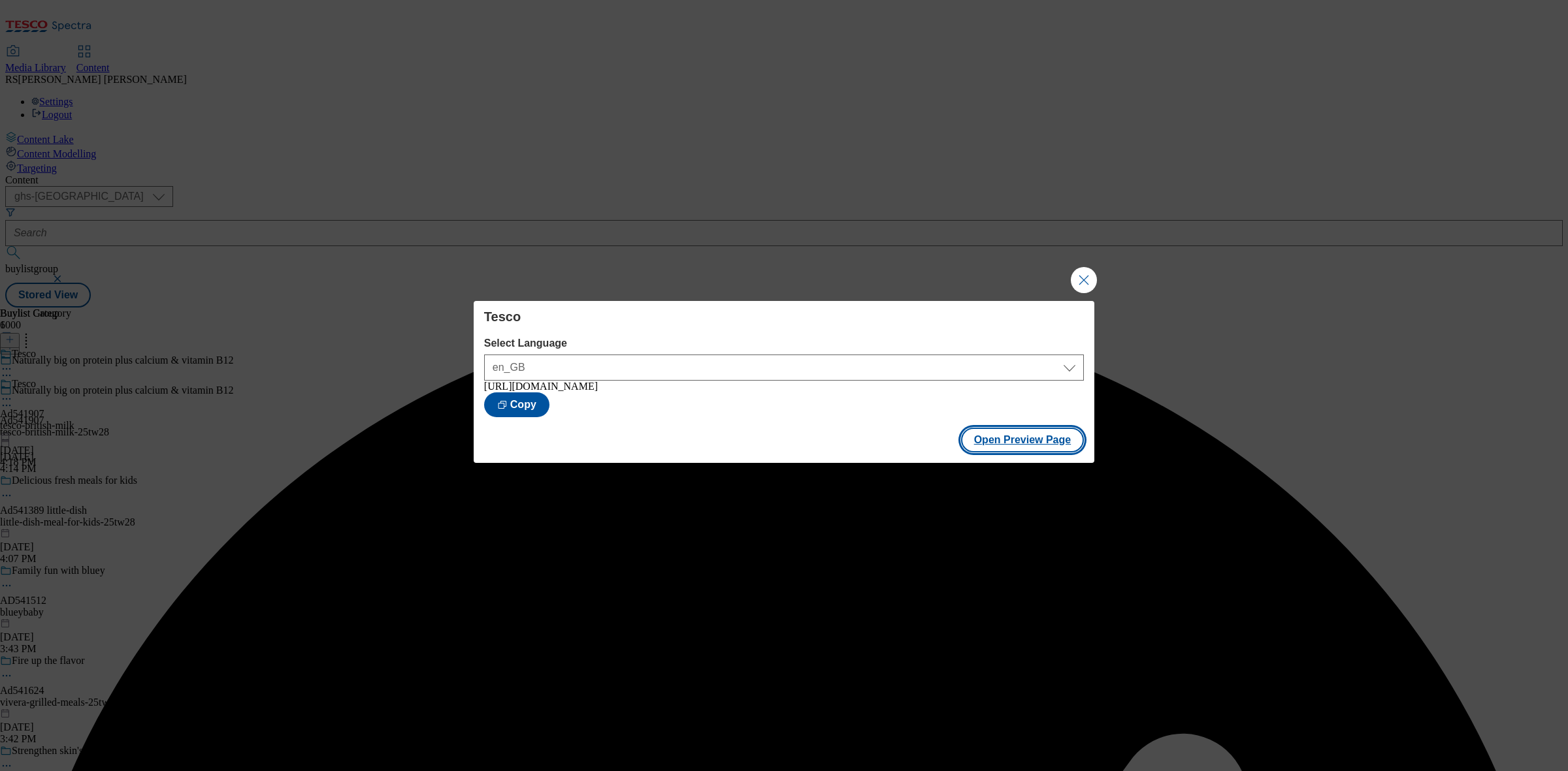
click at [1047, 442] on button "Open Preview Page" at bounding box center [1023, 440] width 123 height 25
click at [1091, 271] on button "Close Modal" at bounding box center [1084, 280] width 26 height 26
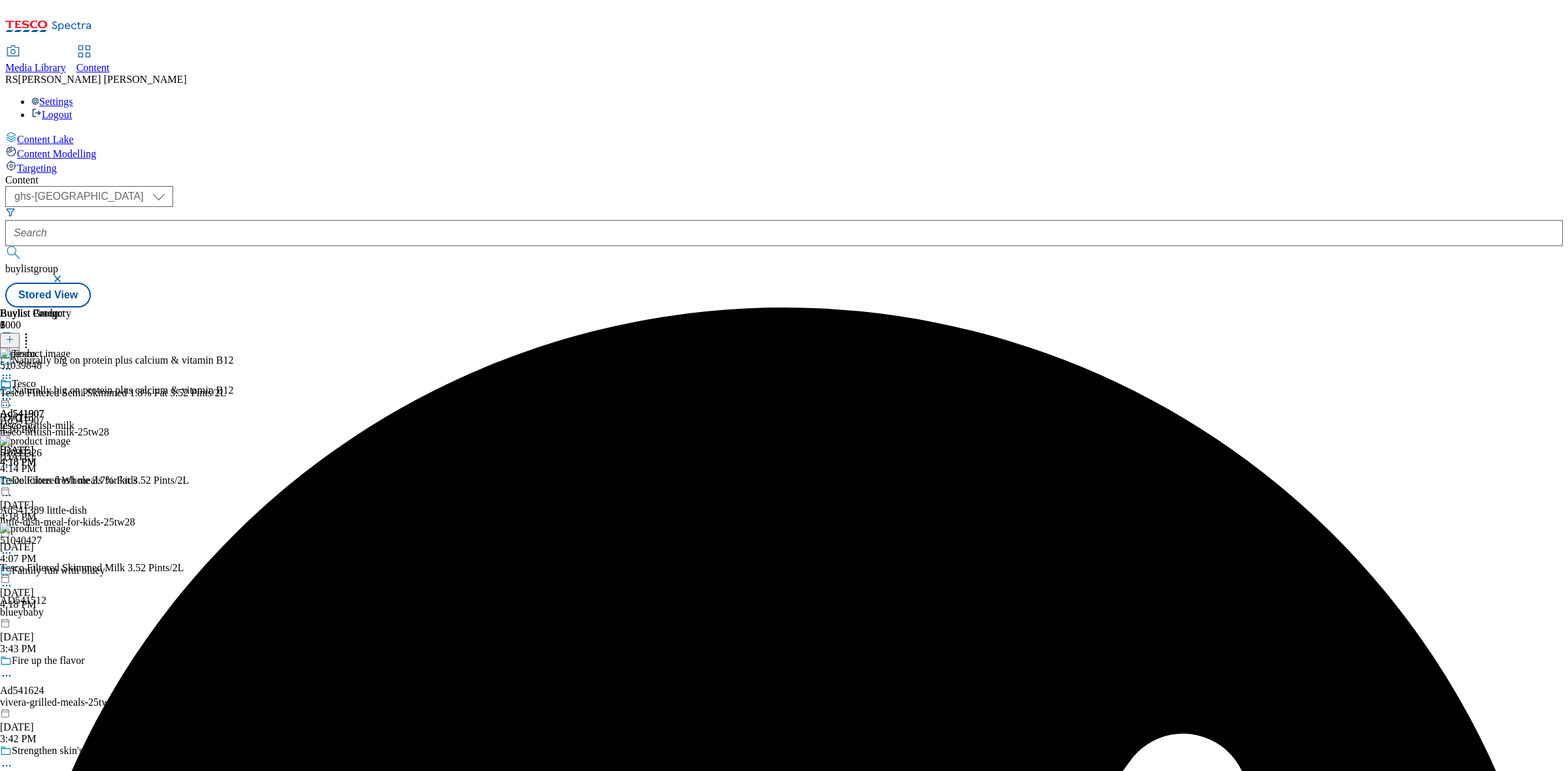
click at [8, 405] on circle at bounding box center [7, 405] width 2 height 2
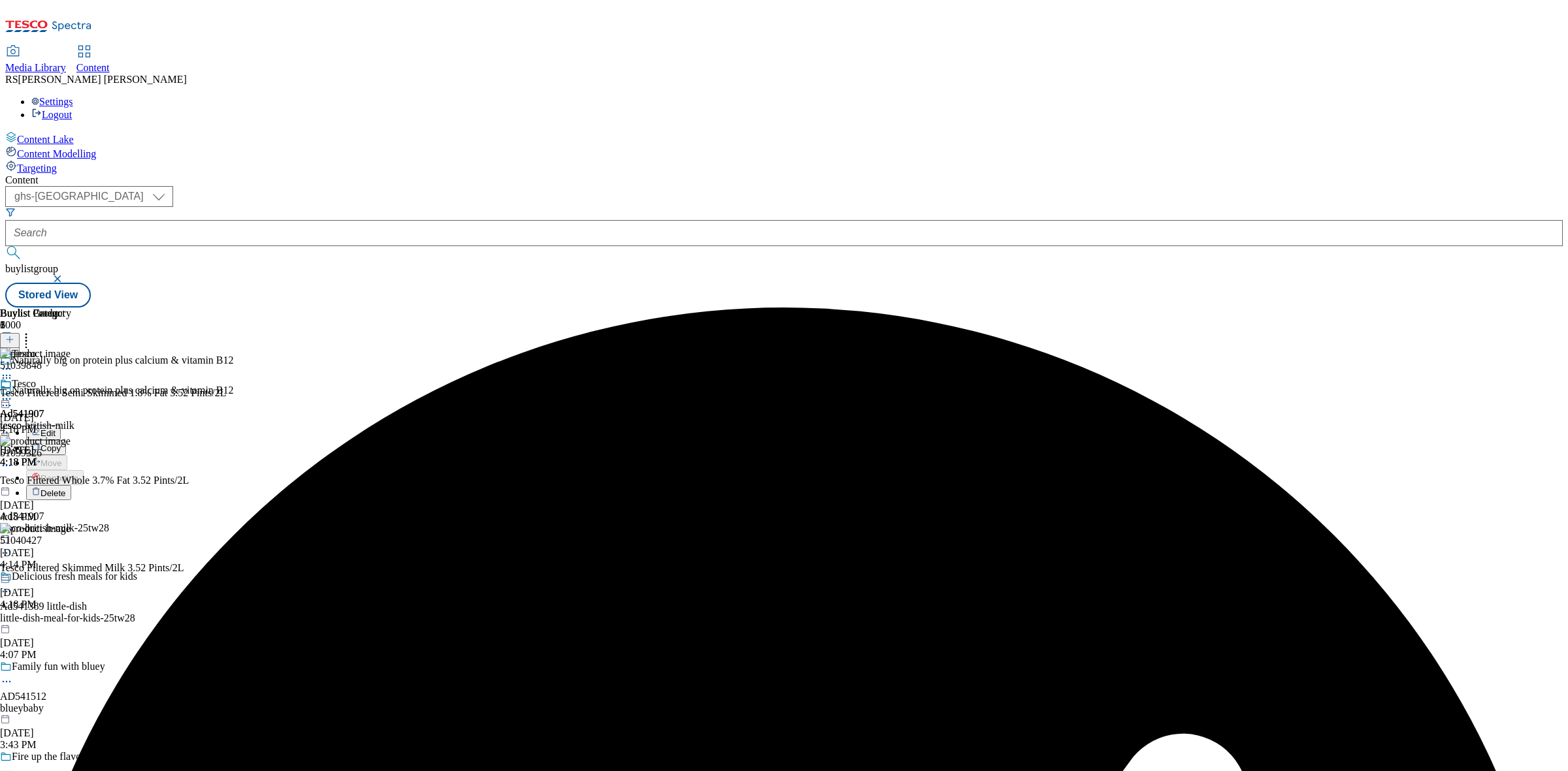
click at [61, 425] on button "Edit" at bounding box center [43, 433] width 35 height 15
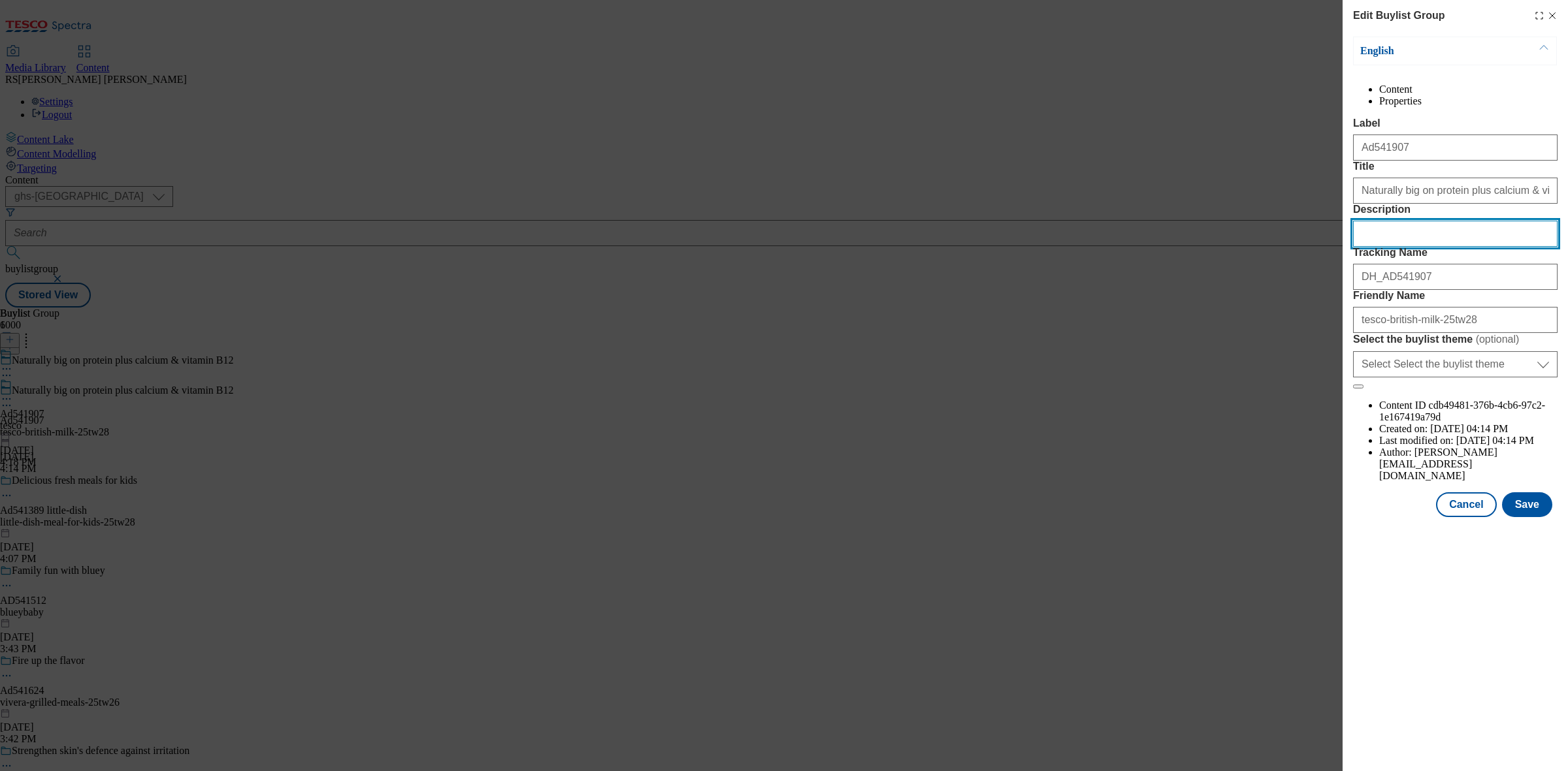
click at [1406, 247] on input "Description" at bounding box center [1456, 234] width 205 height 26
paste input "Tesco Filtered Semi Skimmed Milk 2 Litre"
type input "Tesco Filtered Semi Skimmed Milk 2 Litre"
click at [1528, 517] on button "Save" at bounding box center [1527, 504] width 50 height 25
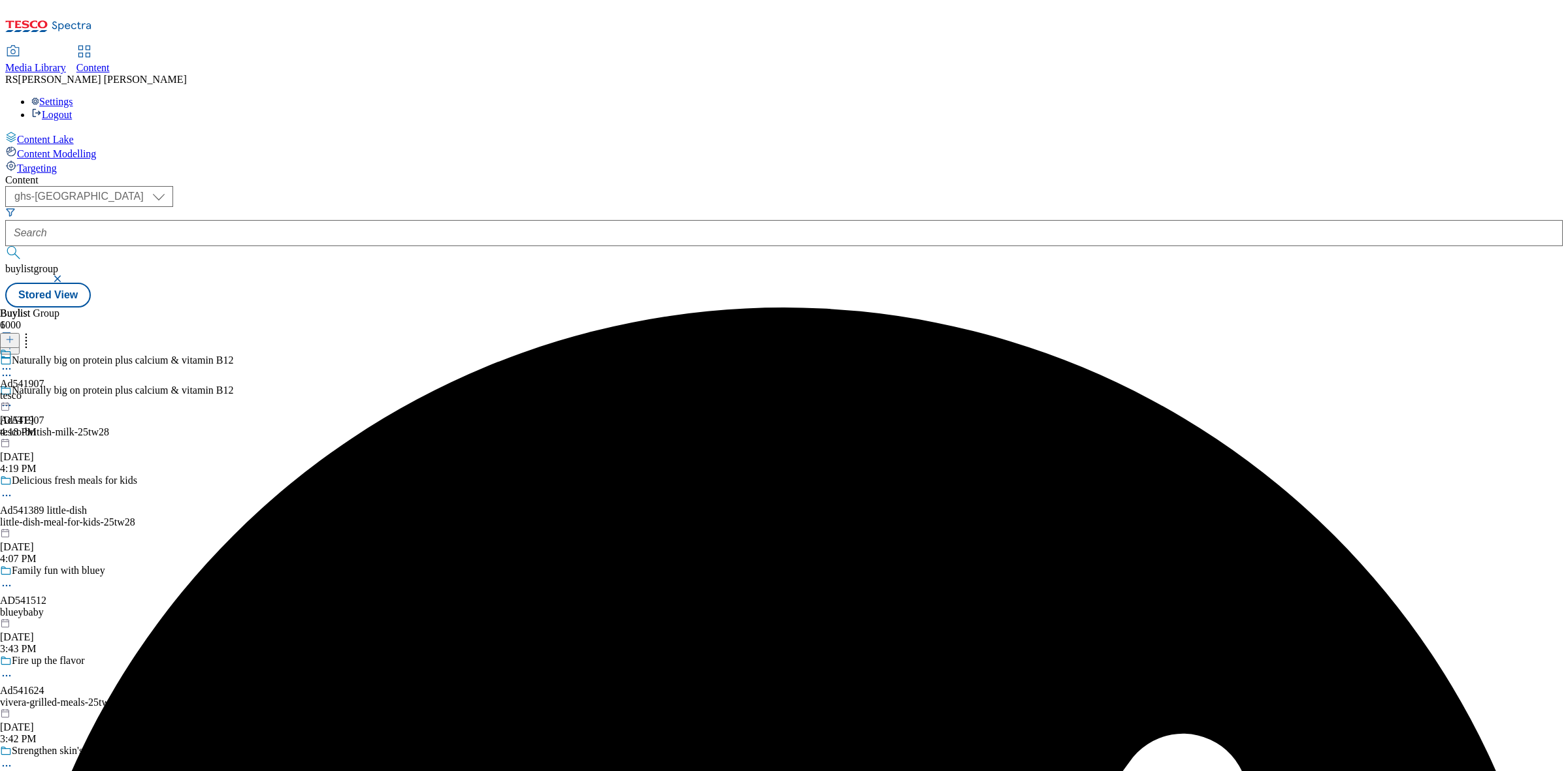
click at [13, 362] on icon at bounding box center [6, 368] width 13 height 13
click at [61, 389] on button "Edit" at bounding box center [43, 396] width 35 height 15
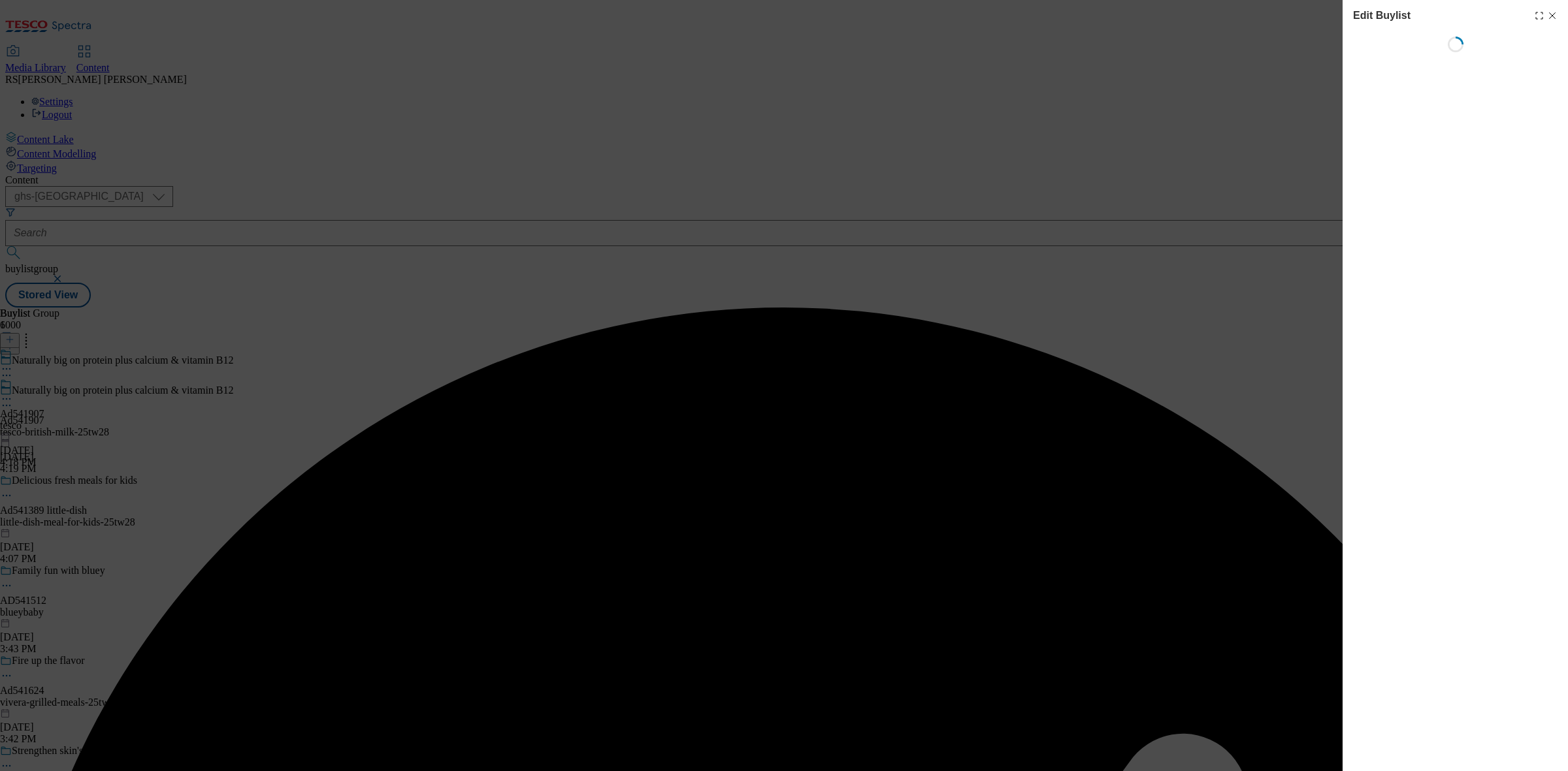
select select "tactical"
select select "supplier funded short term 1-3 weeks"
select select "dunnhumby"
select select "Banner"
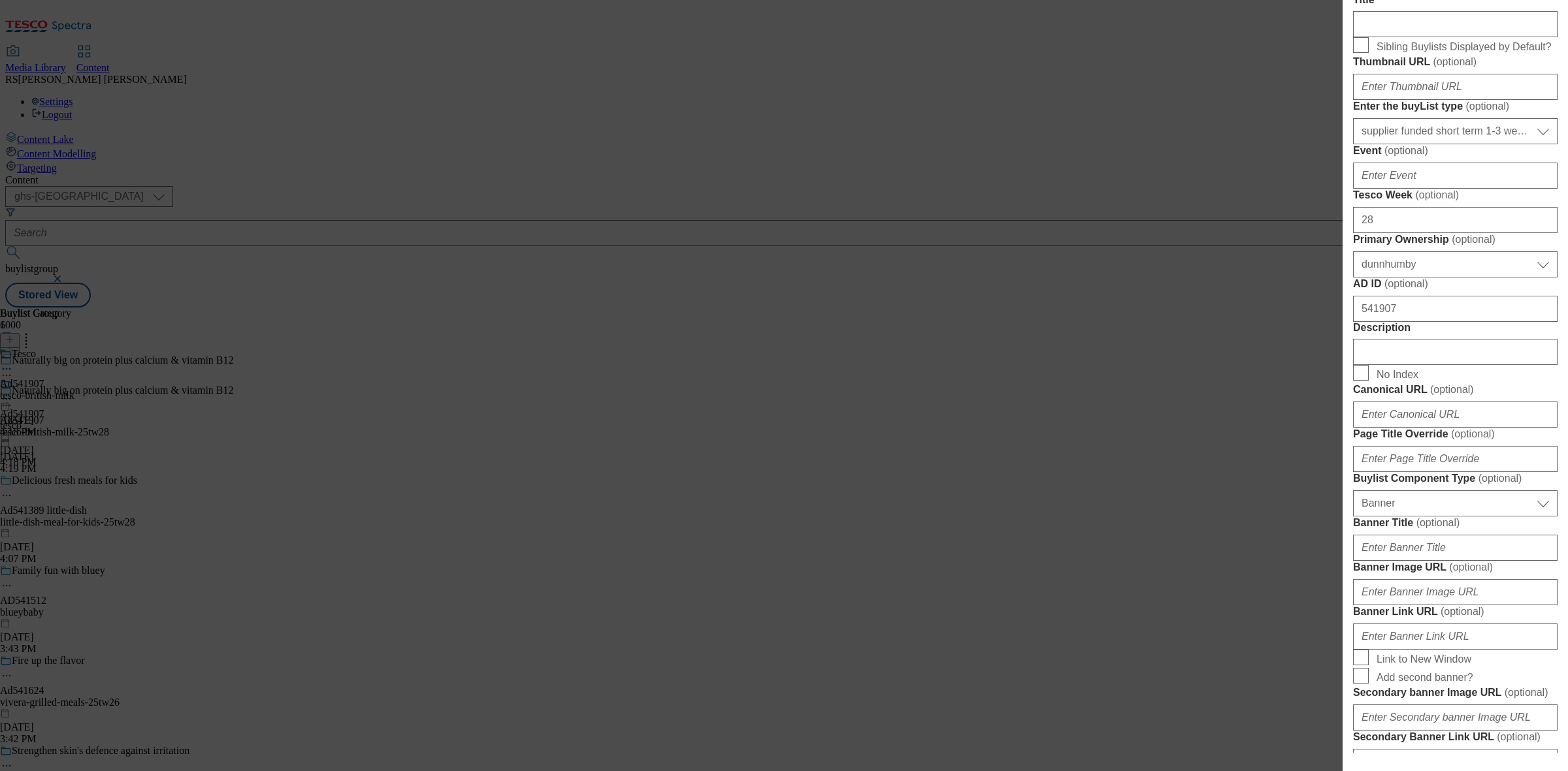
scroll to position [408, 0]
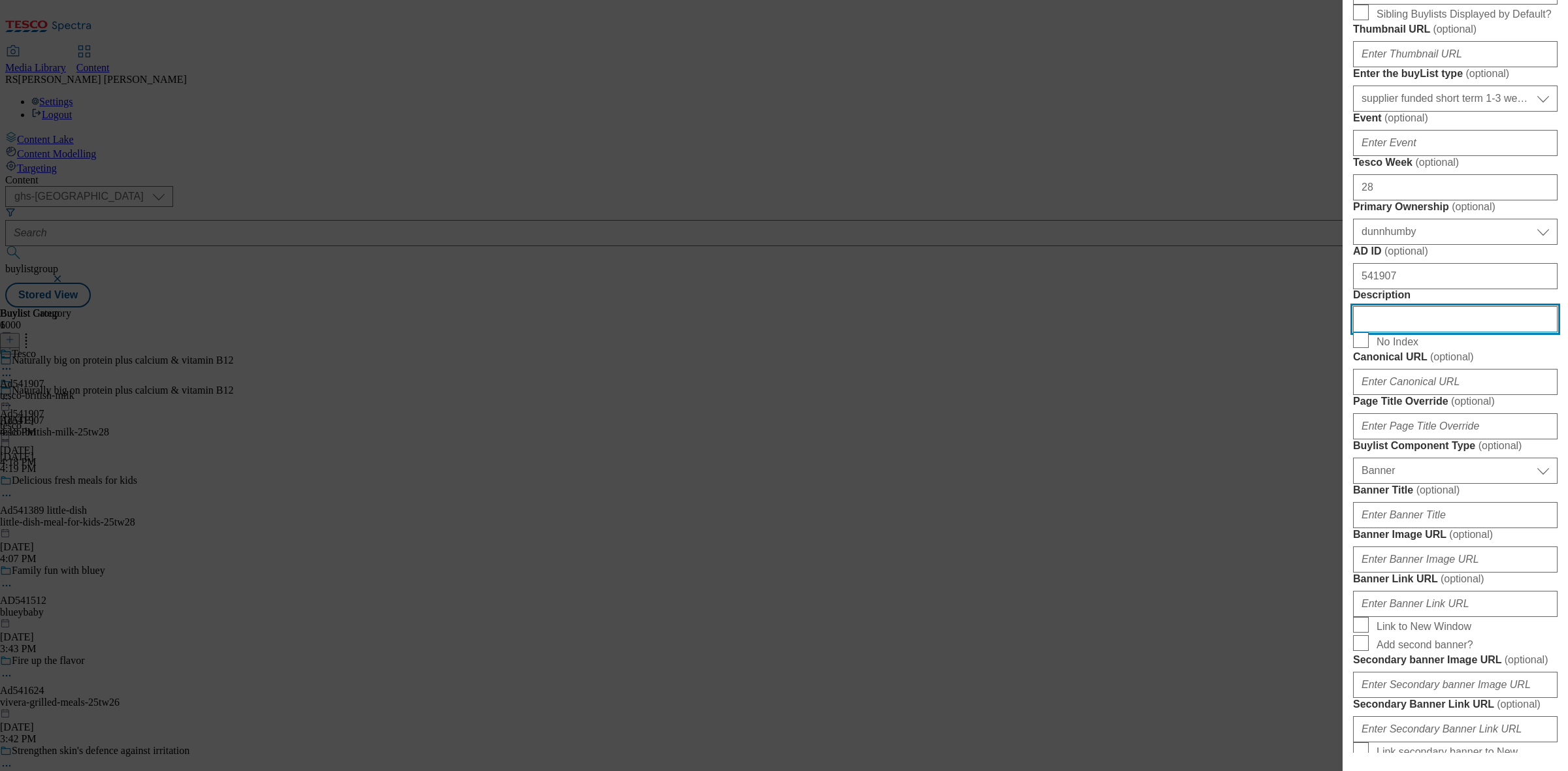
click at [1407, 332] on input "Description" at bounding box center [1456, 319] width 205 height 26
paste input "Tesco Filtered Semi Skimmed Milk 2 Litre"
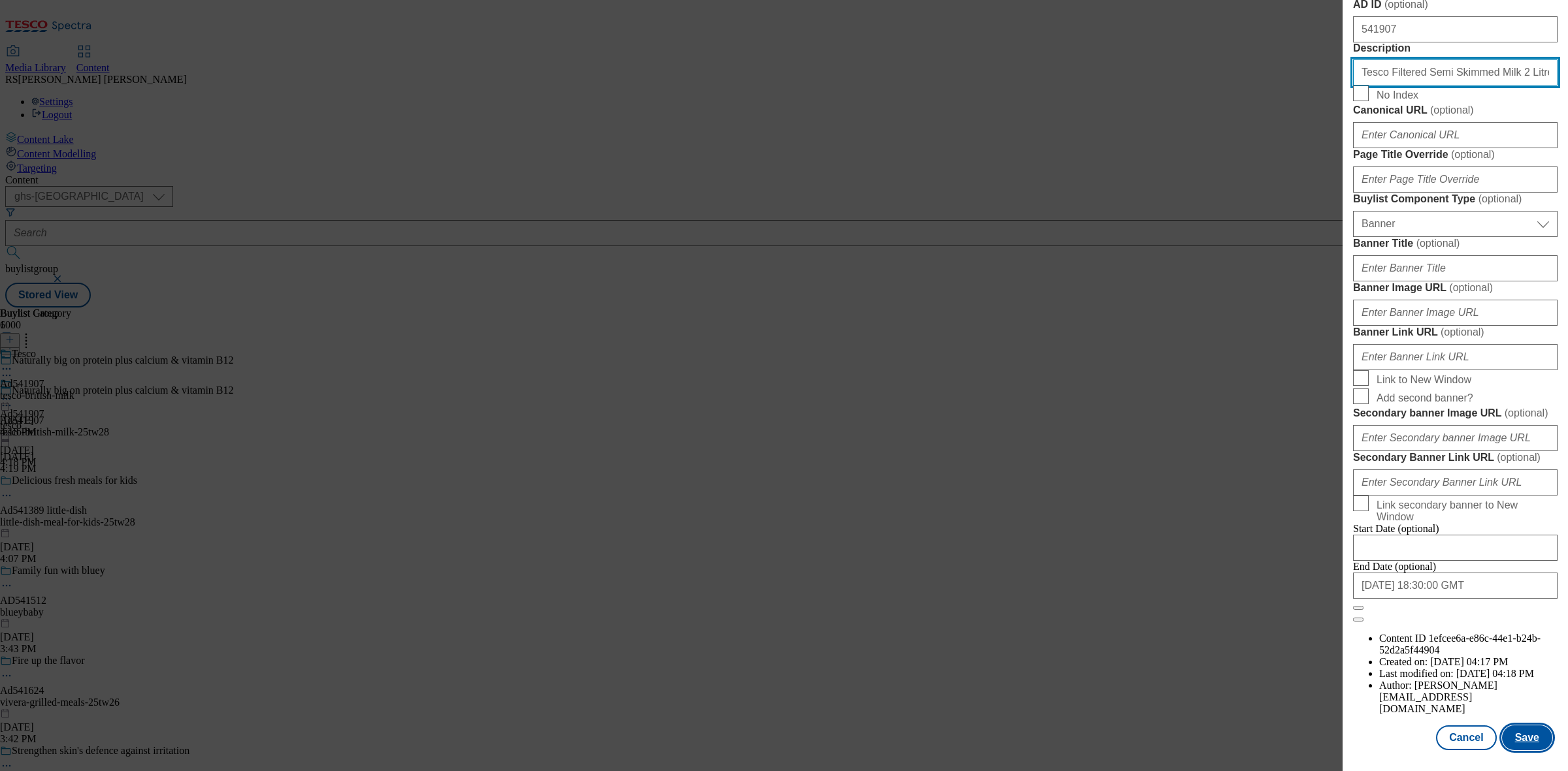
scroll to position [1139, 0]
type input "Tesco Filtered Semi Skimmed Milk 2 Litre"
click at [1517, 726] on button "Save" at bounding box center [1527, 738] width 50 height 25
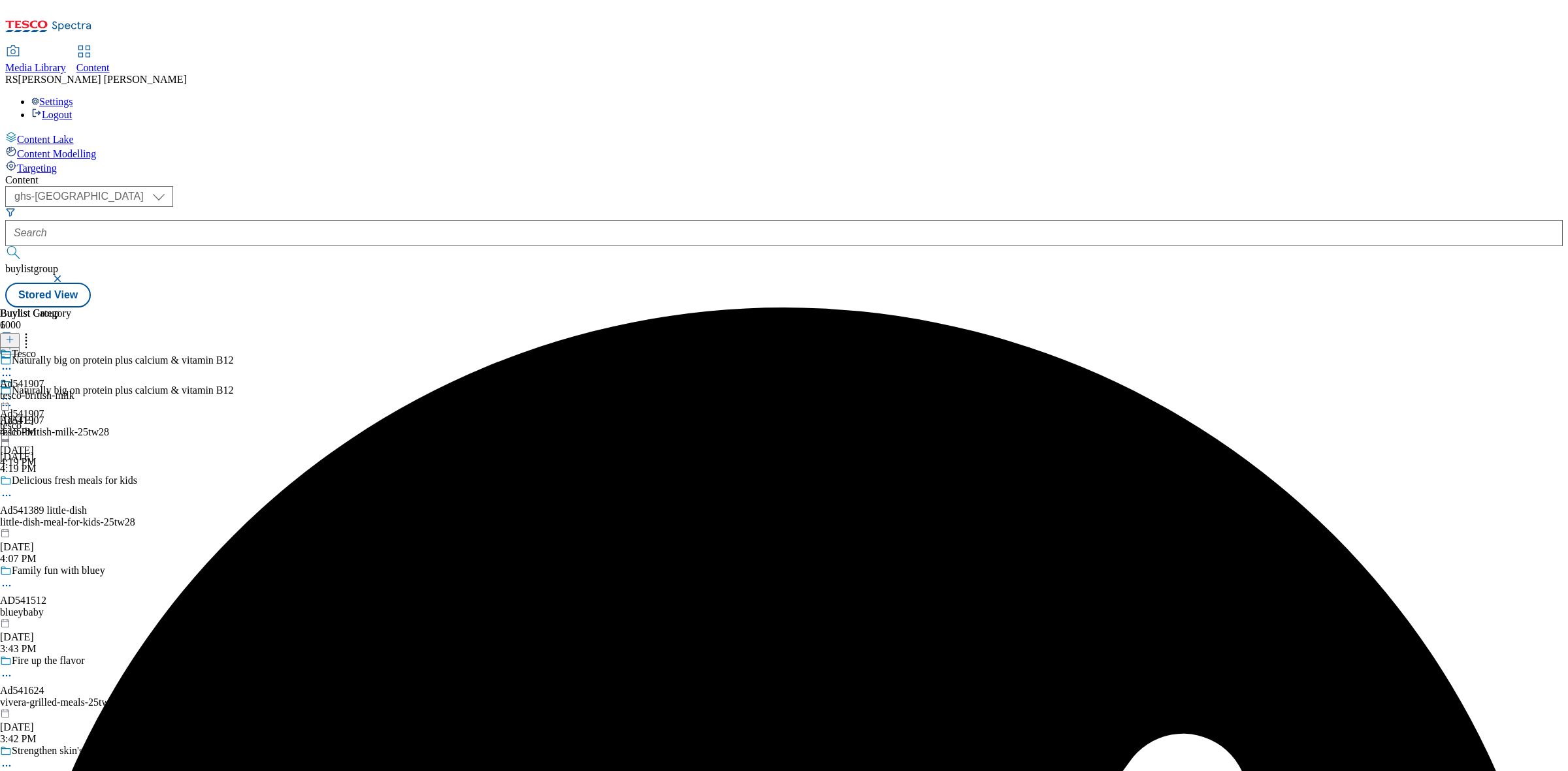
click at [75, 348] on div "Tesco Ad541907 tesco-british-milk [DATE] 4:18 PM" at bounding box center [37, 393] width 75 height 90
click at [13, 393] on icon at bounding box center [6, 399] width 13 height 13
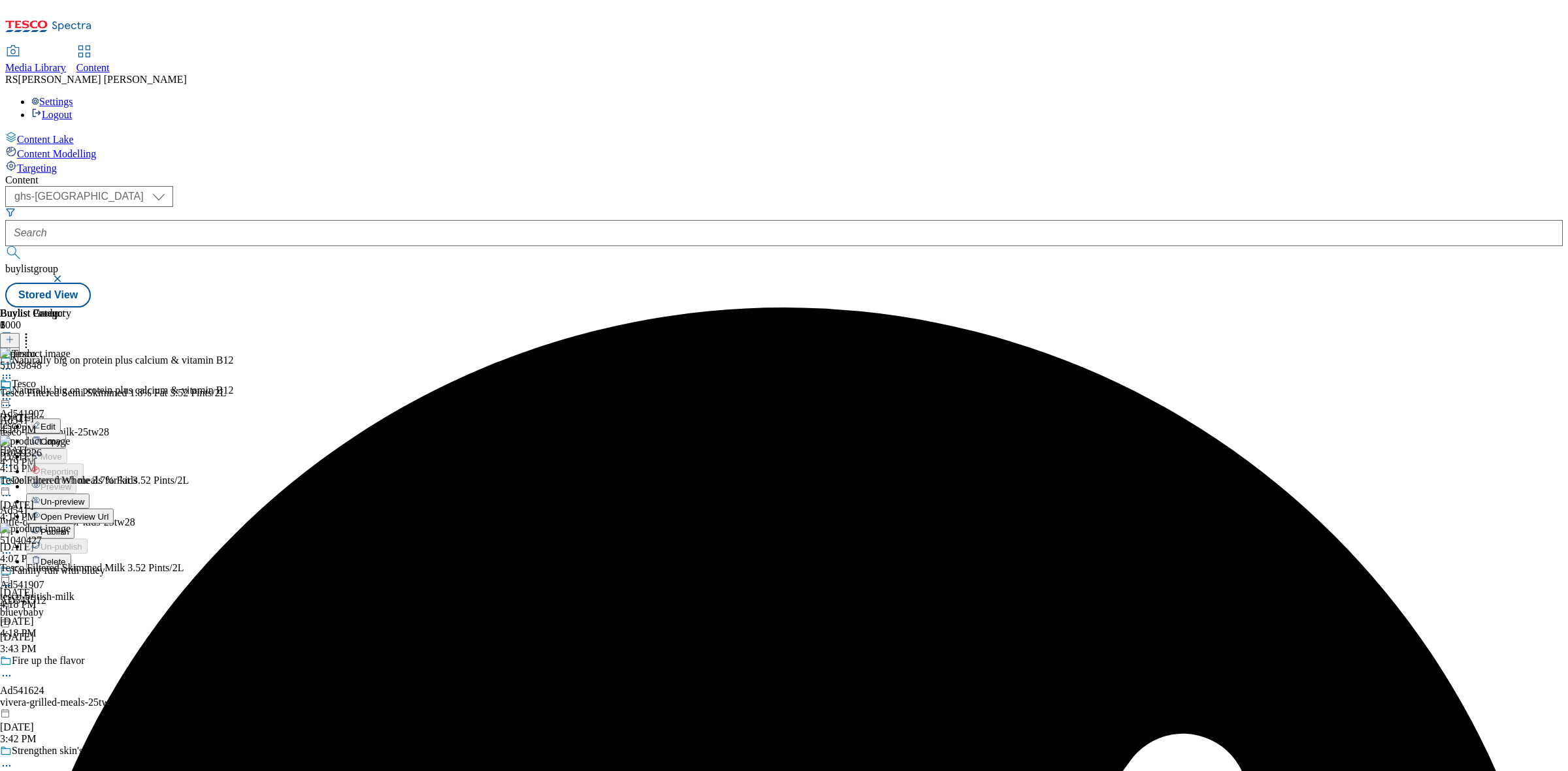
click at [61, 418] on button "Edit" at bounding box center [43, 426] width 35 height 15
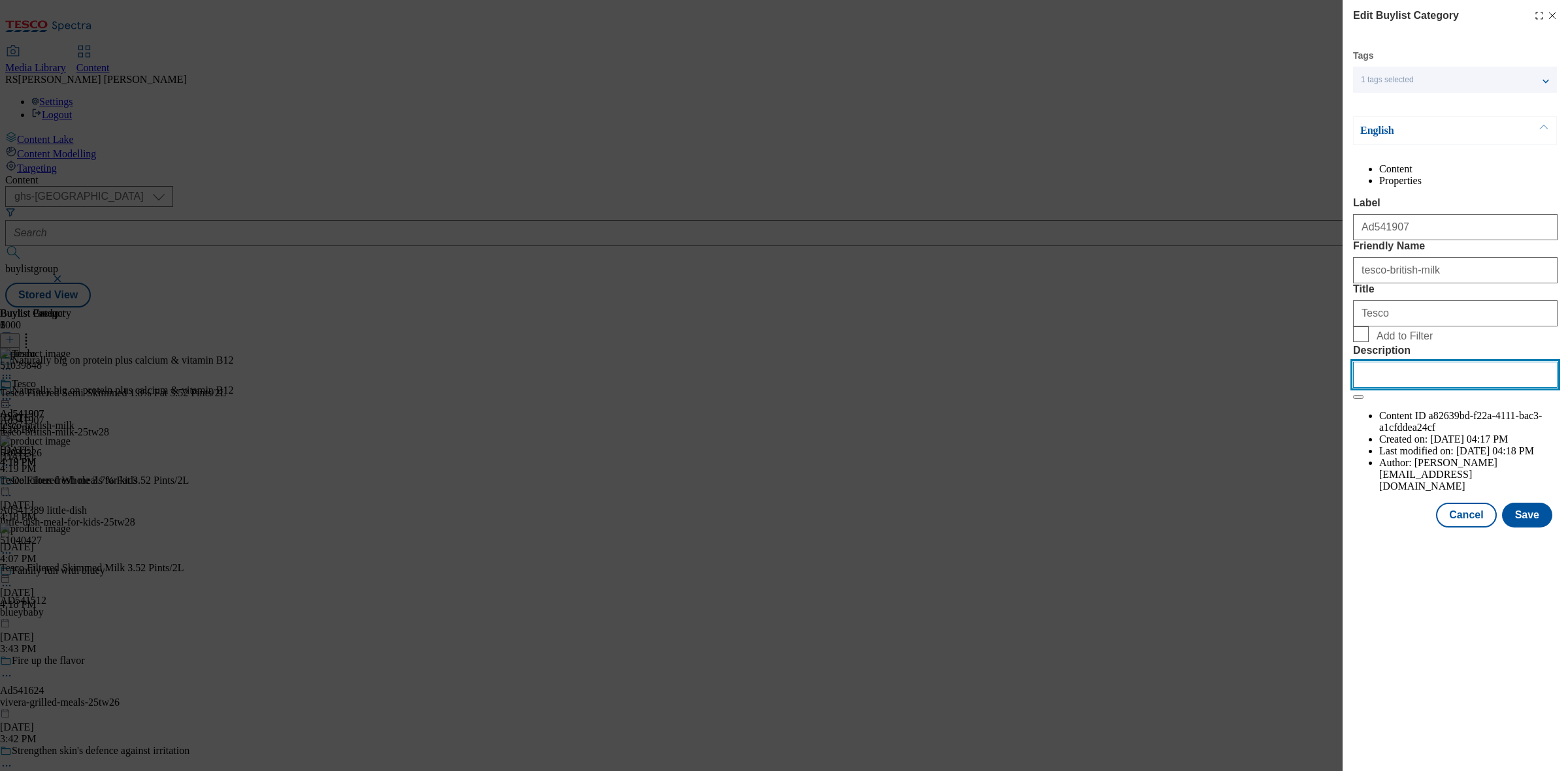
click at [1378, 388] on input "Description" at bounding box center [1456, 374] width 205 height 26
paste input "Tesco Filtered Semi Skimmed Milk 2 Litre"
type input "Tesco Filtered Semi Skimmed Milk 2 Litre"
click at [1533, 528] on button "Save" at bounding box center [1527, 515] width 50 height 25
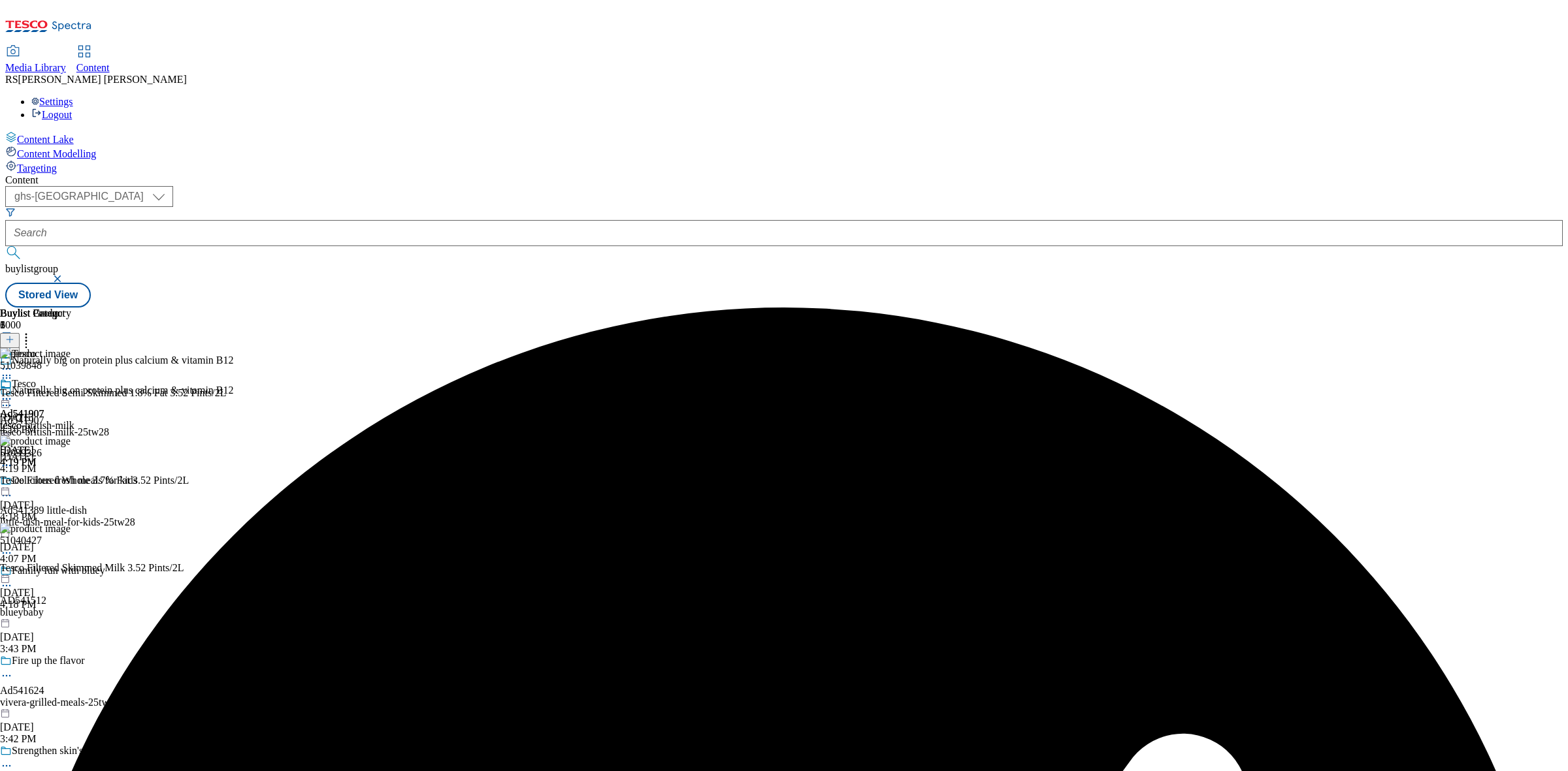
click at [1222, 307] on div "Buylist Group 6000 Naturally big on protein plus calcium & vitamin B12 Naturall…" at bounding box center [784, 307] width 1558 height 0
click at [13, 393] on icon at bounding box center [6, 399] width 13 height 13
click at [61, 418] on button "Edit" at bounding box center [43, 426] width 35 height 15
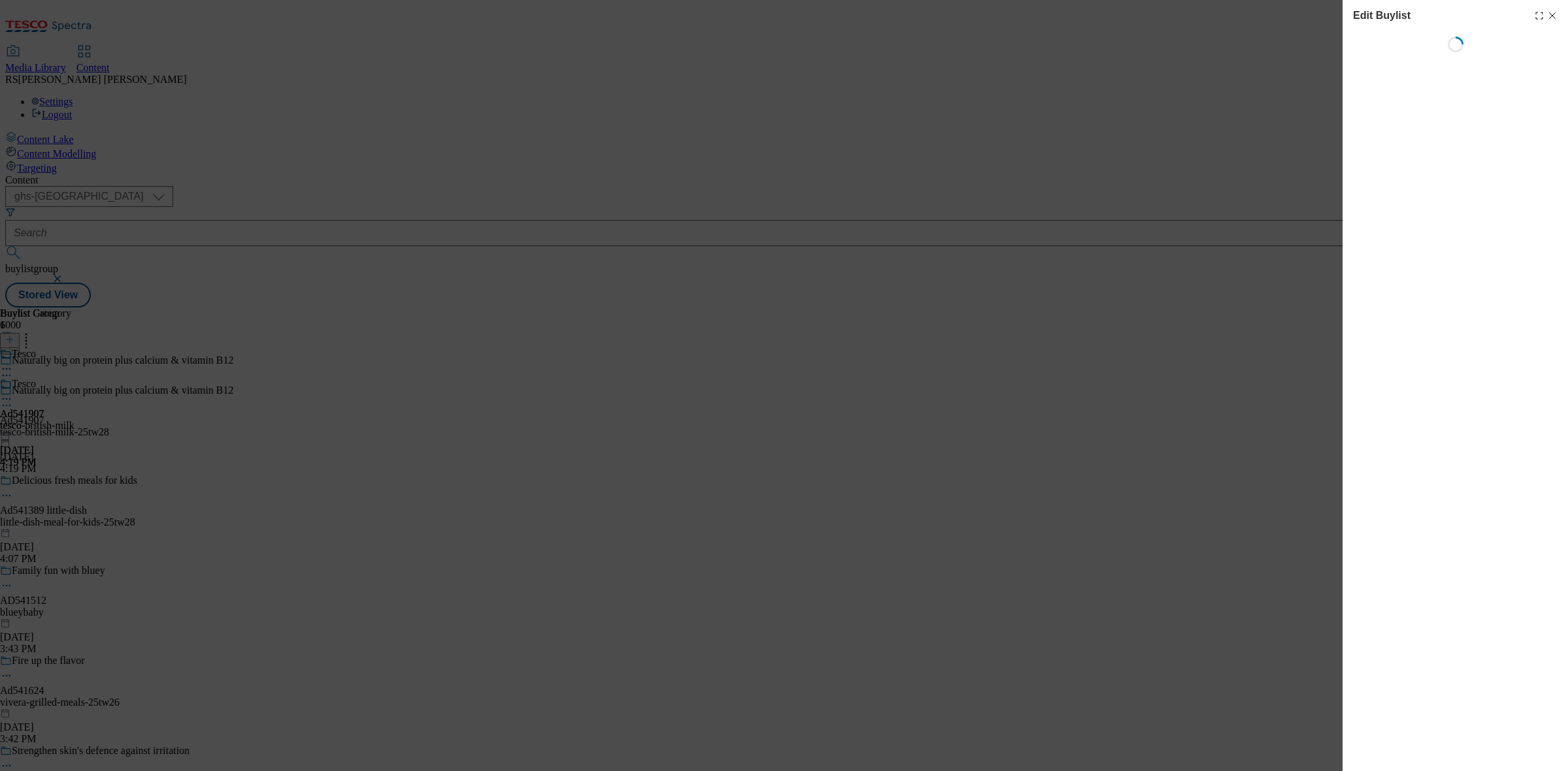
select select "tactical"
select select "supplier funded short term 1-3 weeks"
select select "dunnhumby"
select select "Banner"
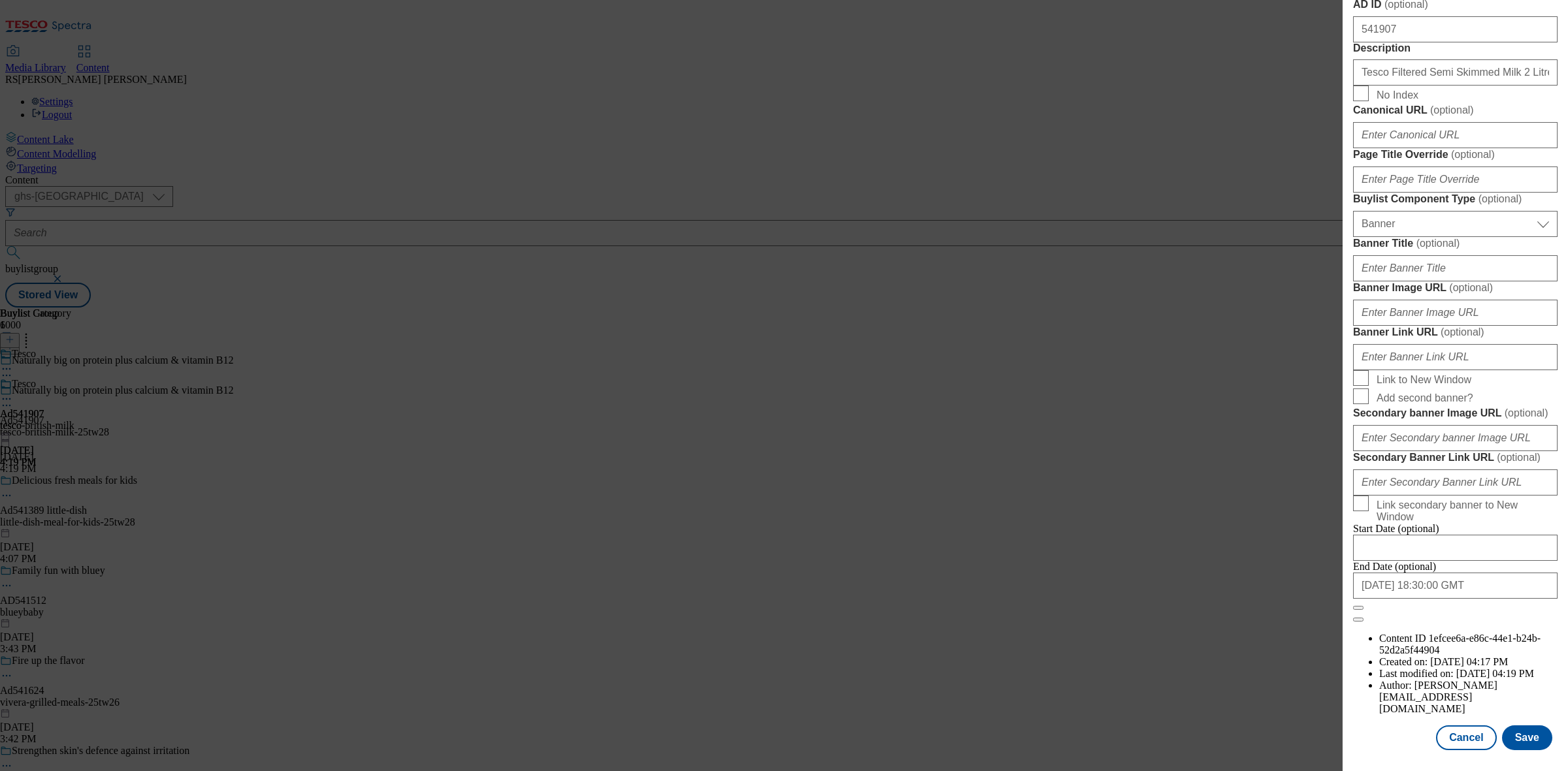
scroll to position [1139, 0]
click at [1436, 599] on input "[DATE] 18:30:00 GMT" at bounding box center [1456, 586] width 205 height 26
select select "2025"
select select "November"
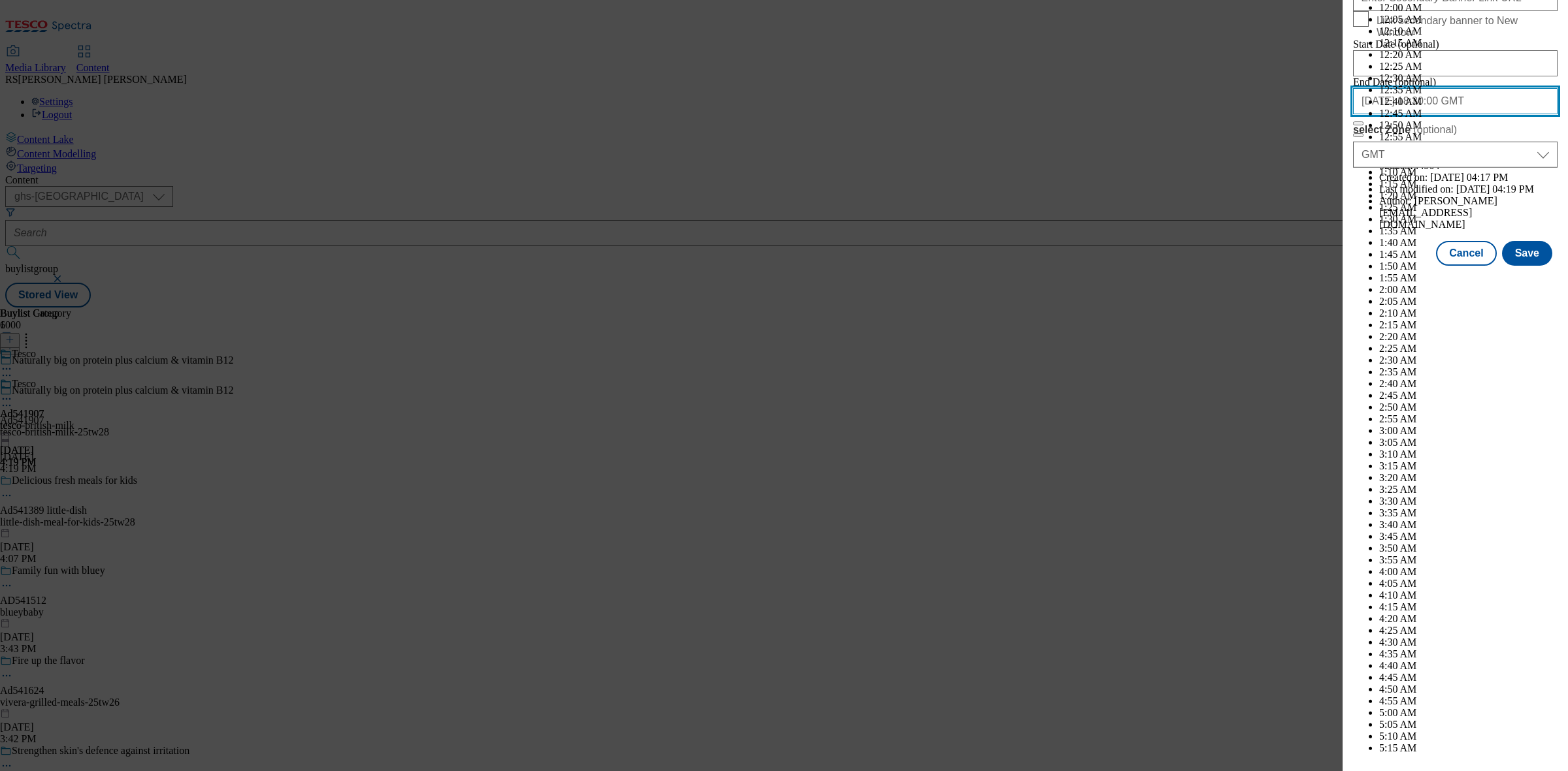
scroll to position [5392, 0]
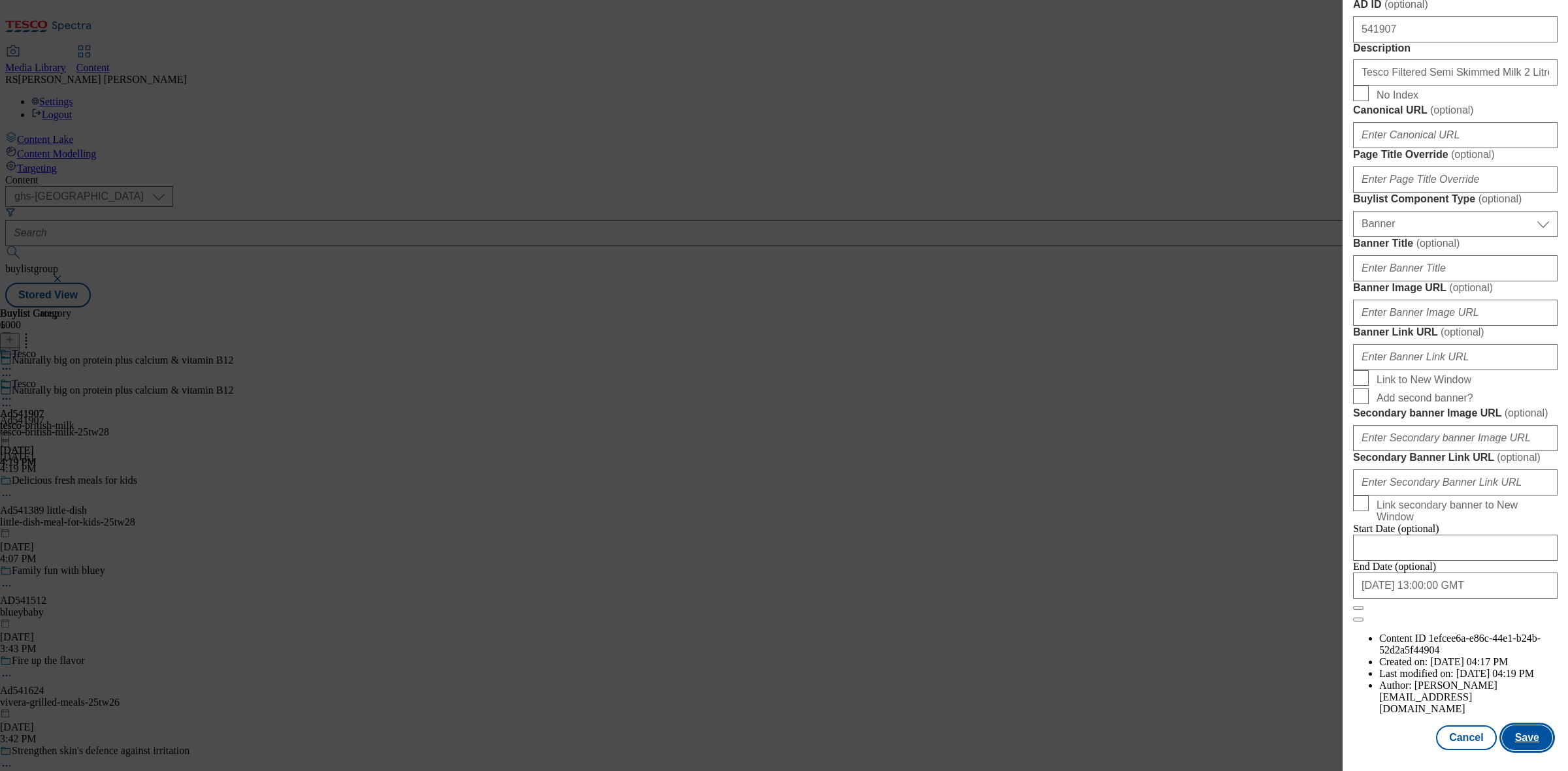
click at [1516, 726] on button "Save" at bounding box center [1527, 738] width 50 height 25
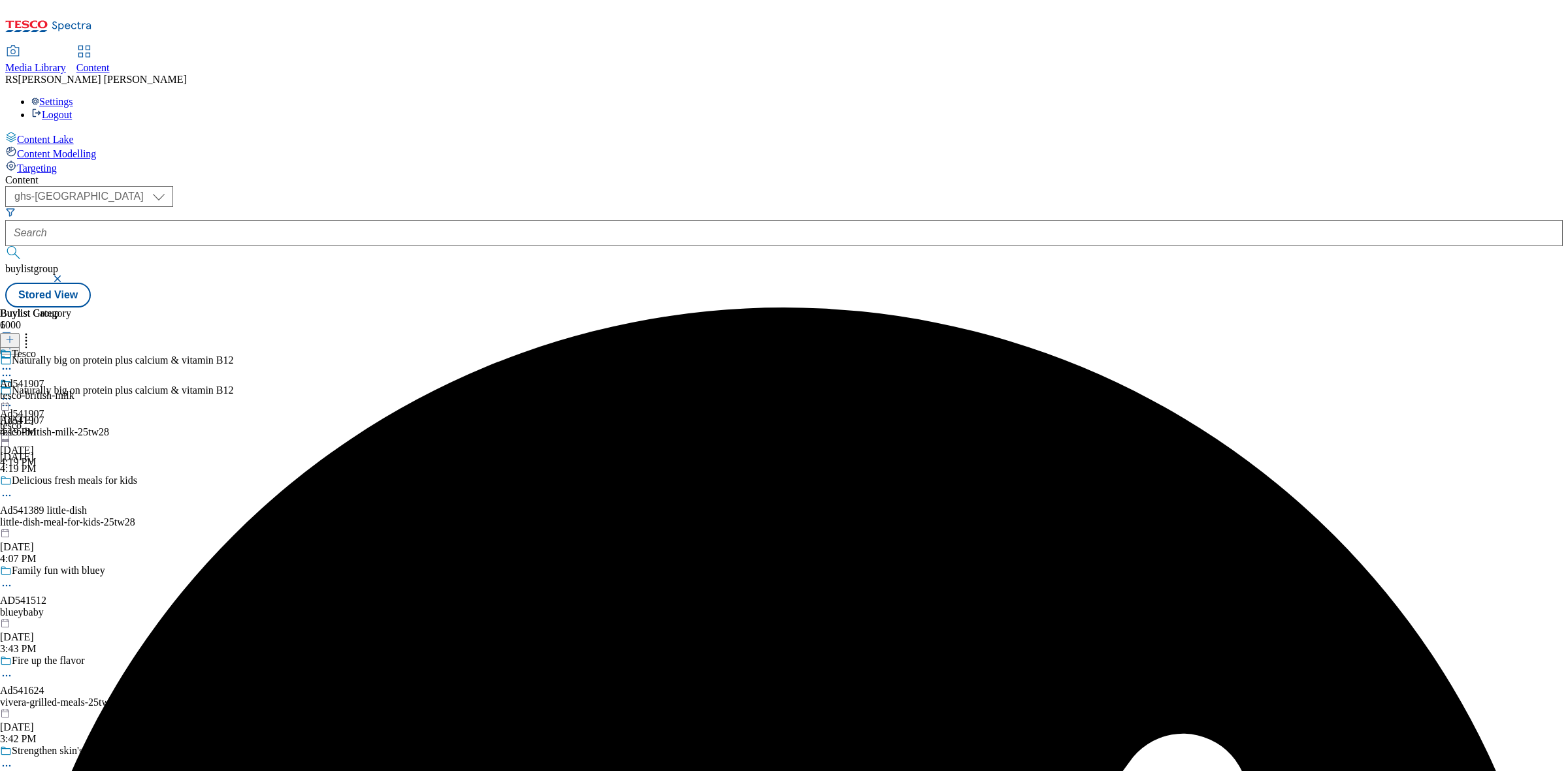
click at [1187, 307] on div "Buylist Group 6000 Naturally big on protein plus calcium & vitamin B12 Naturall…" at bounding box center [784, 307] width 1558 height 0
click at [13, 393] on icon at bounding box center [6, 399] width 13 height 13
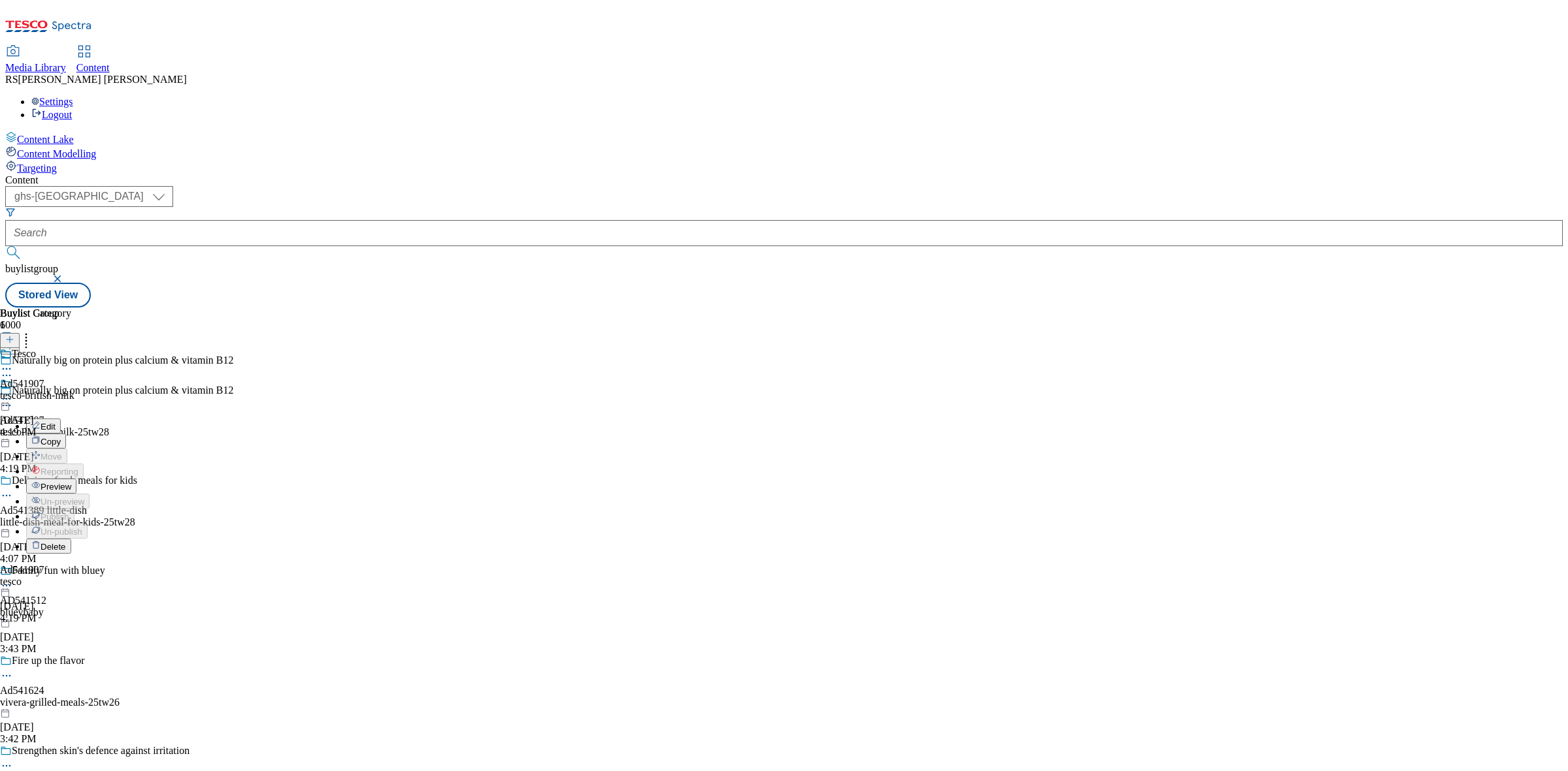
click at [56, 422] on span "Edit" at bounding box center [48, 426] width 15 height 9
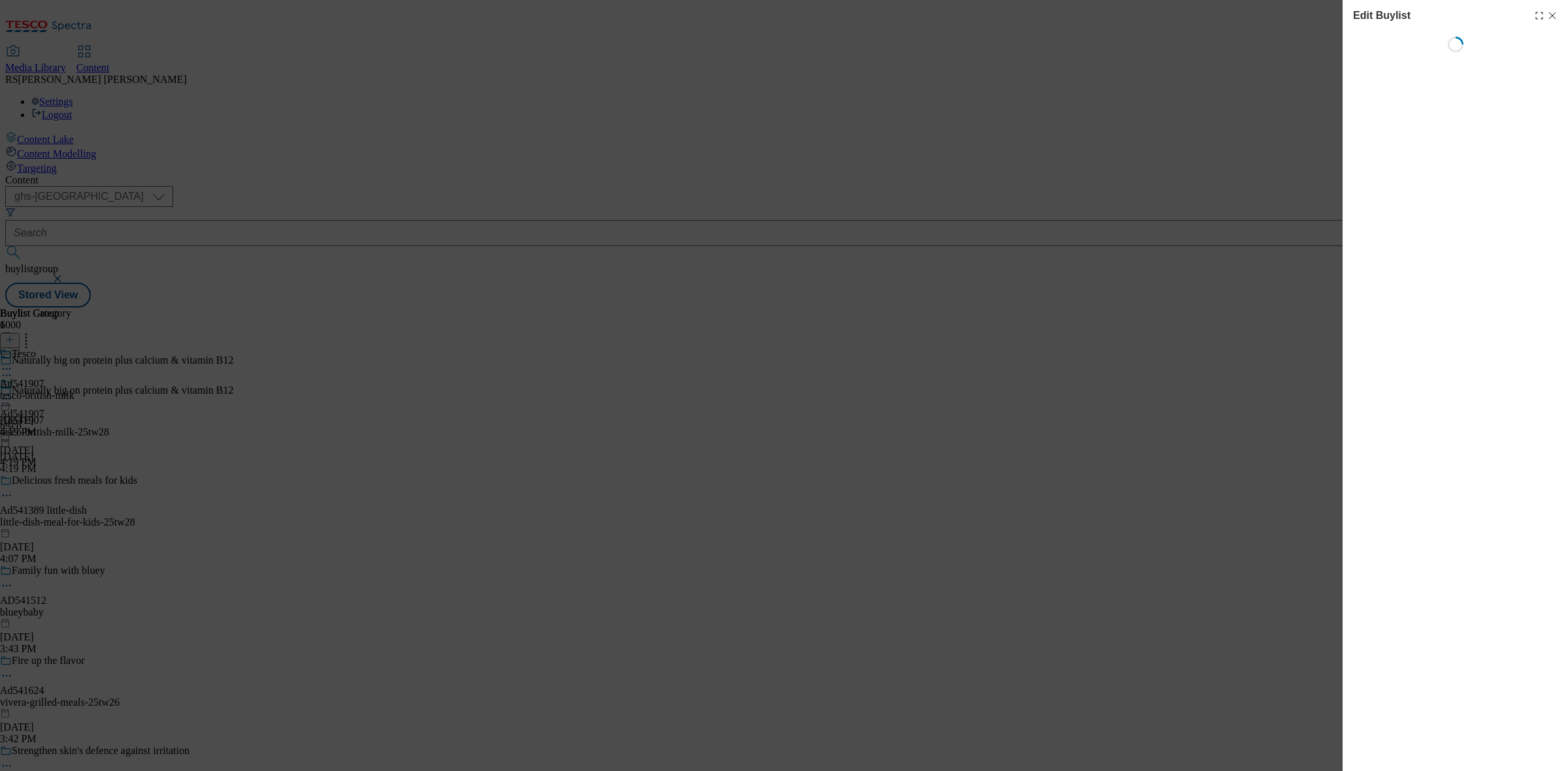
select select "tactical"
select select "supplier funded short term 1-3 weeks"
select select "dunnhumby"
select select "Banner"
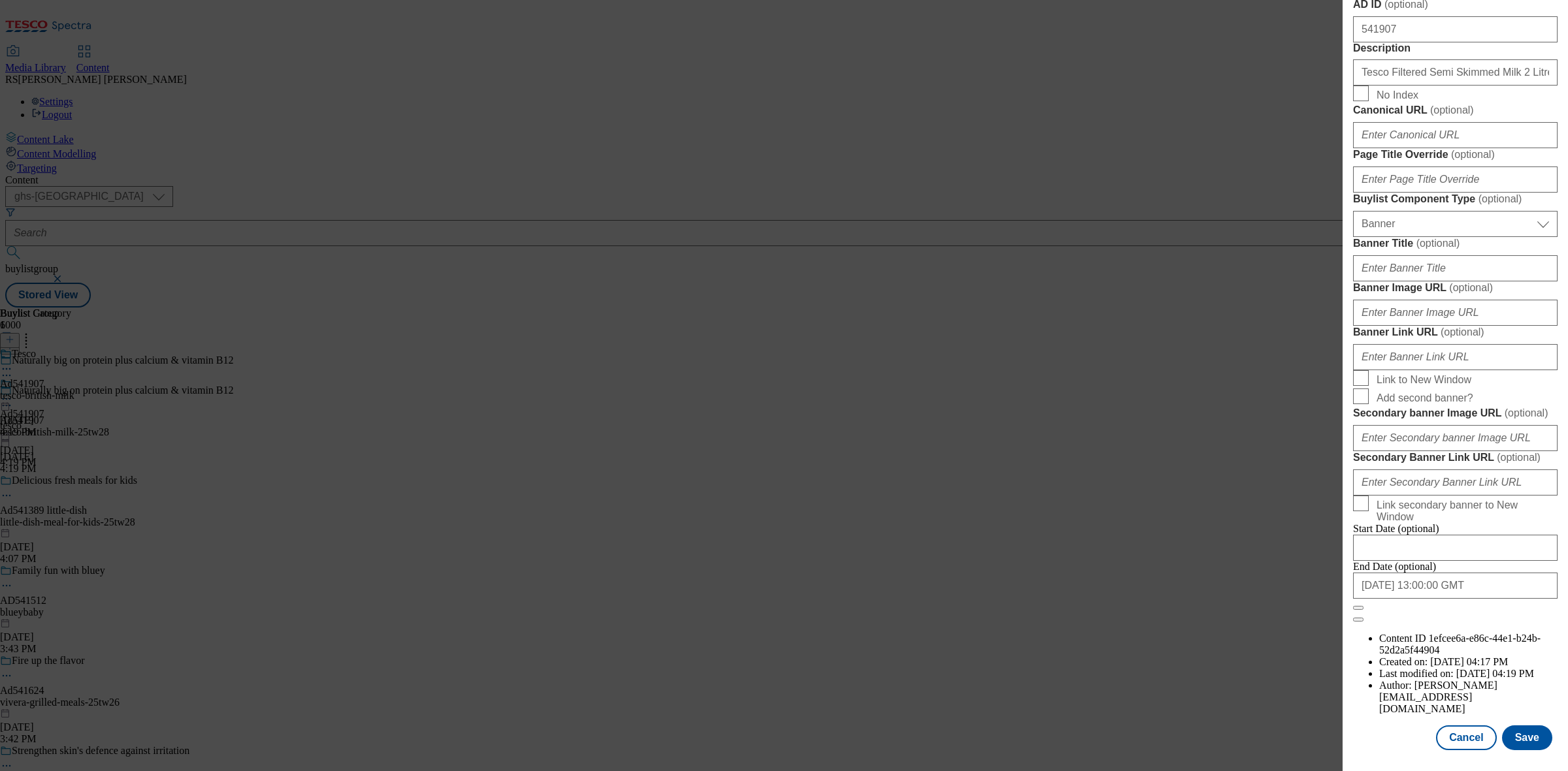
scroll to position [1139, 0]
click at [1451, 727] on button "Cancel" at bounding box center [1466, 738] width 60 height 25
select select "tactical"
select select "supplier funded short term 1-3 weeks"
select select "dunnhumby"
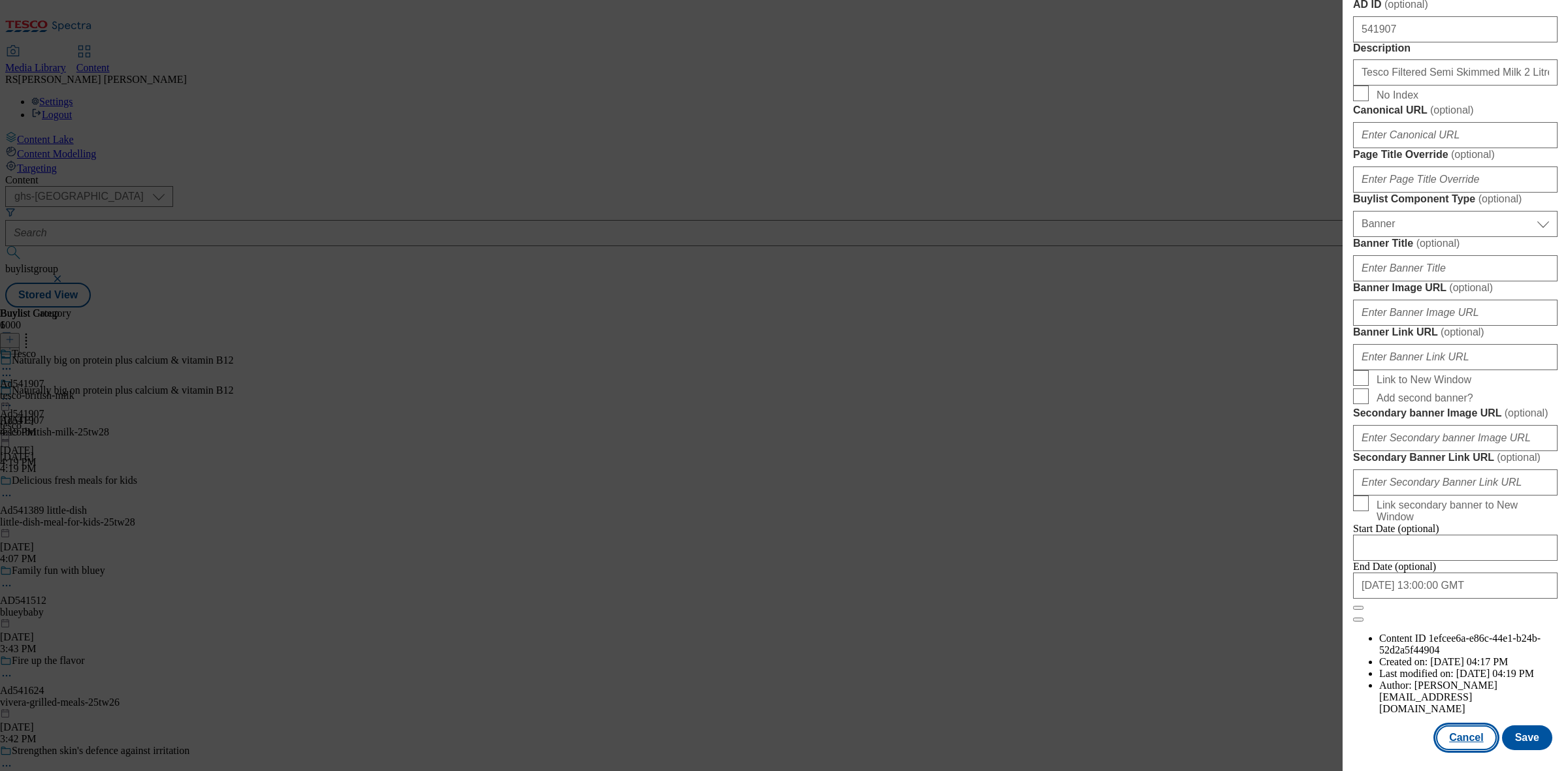
select select "Banner"
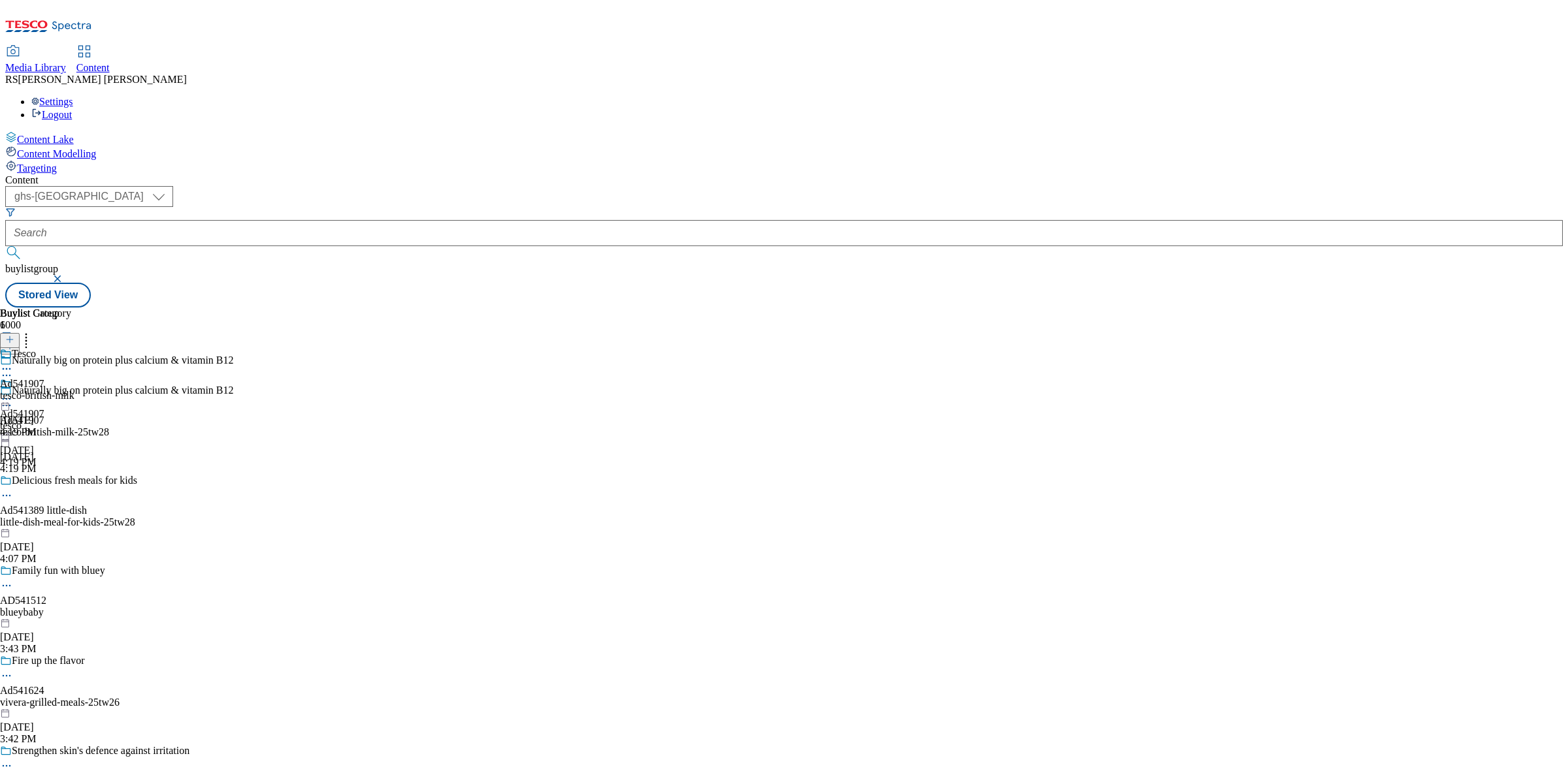
scroll to position [846, 0]
click at [13, 362] on icon at bounding box center [6, 368] width 13 height 13
click at [77, 449] on button "Preview" at bounding box center [51, 456] width 50 height 15
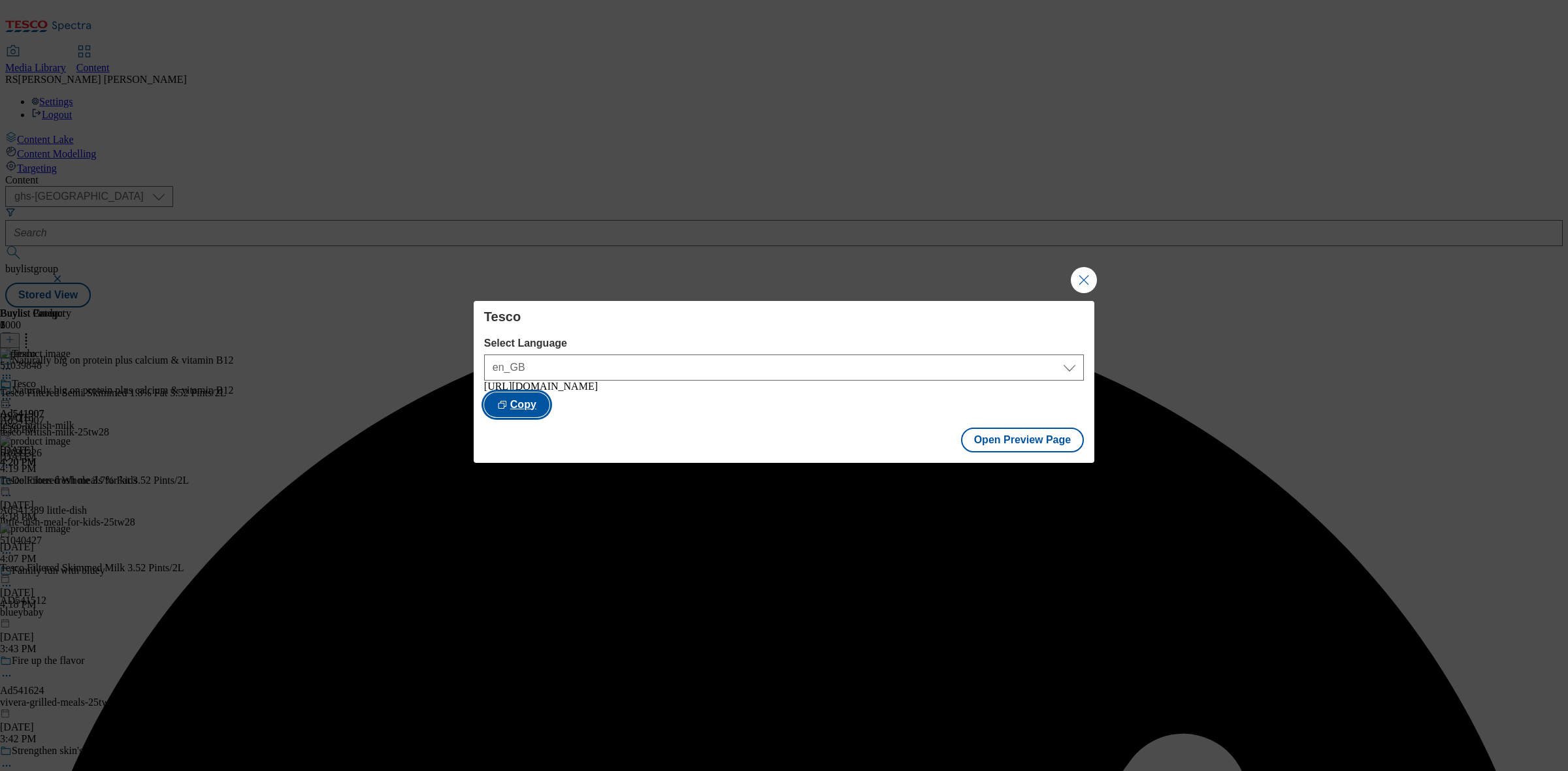
click at [549, 400] on button "Copy" at bounding box center [517, 405] width 65 height 25
click at [1309, 514] on div "Tesco Select Language en_GB en_GB [URL][DOMAIN_NAME] Copied Open Preview Page" at bounding box center [784, 385] width 1568 height 771
